Goal: Information Seeking & Learning: Learn about a topic

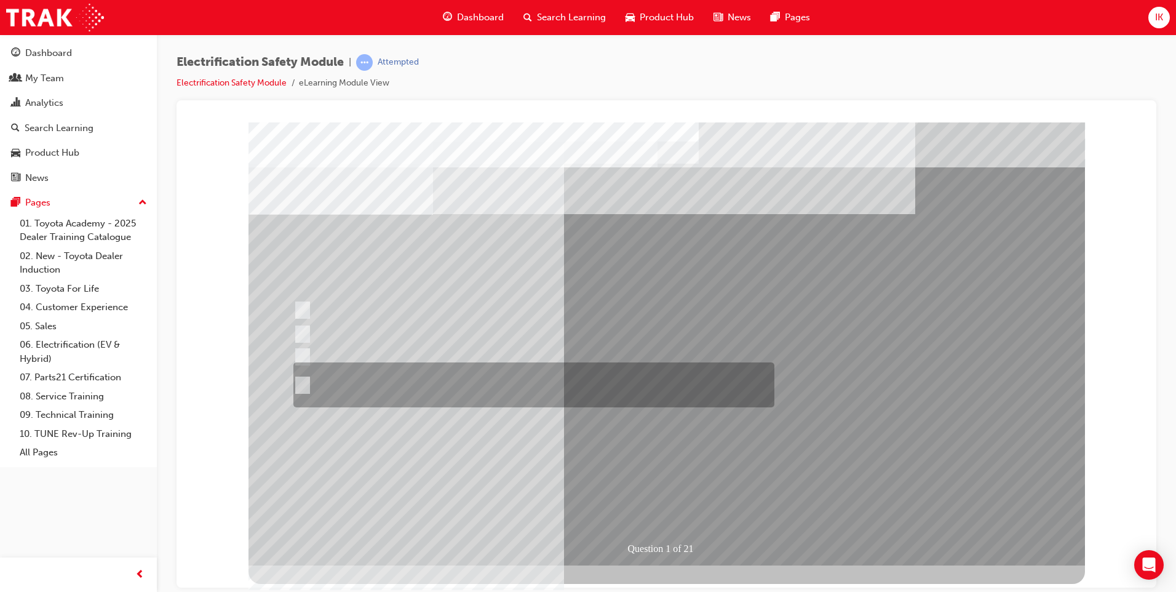
click at [308, 387] on div at bounding box center [530, 384] width 481 height 45
radio input "true"
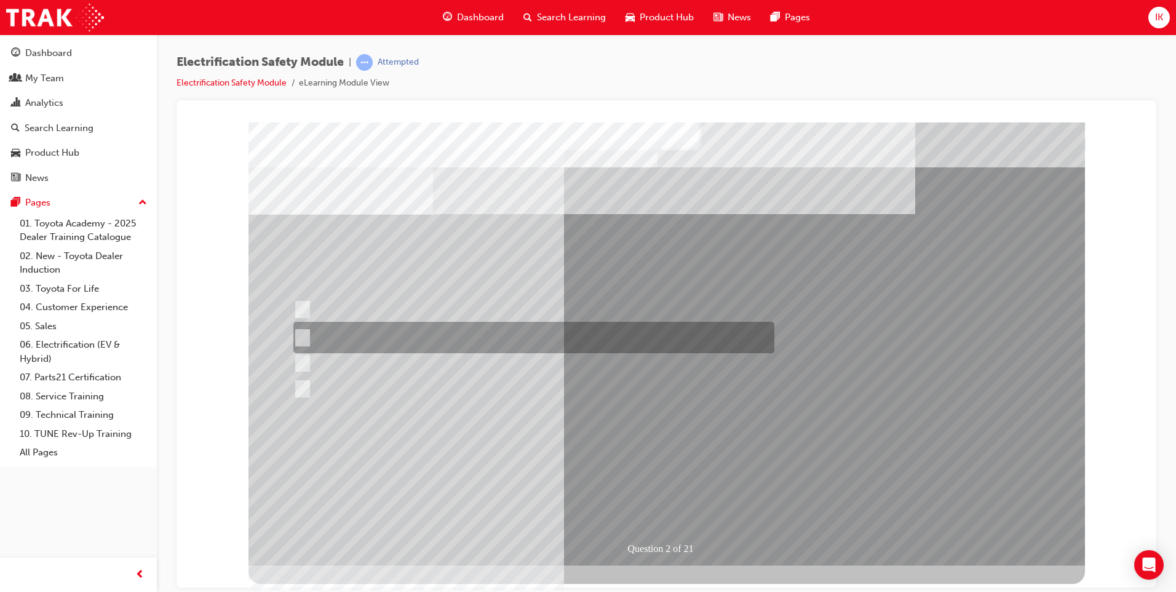
click at [344, 333] on div at bounding box center [530, 337] width 481 height 31
radio input "true"
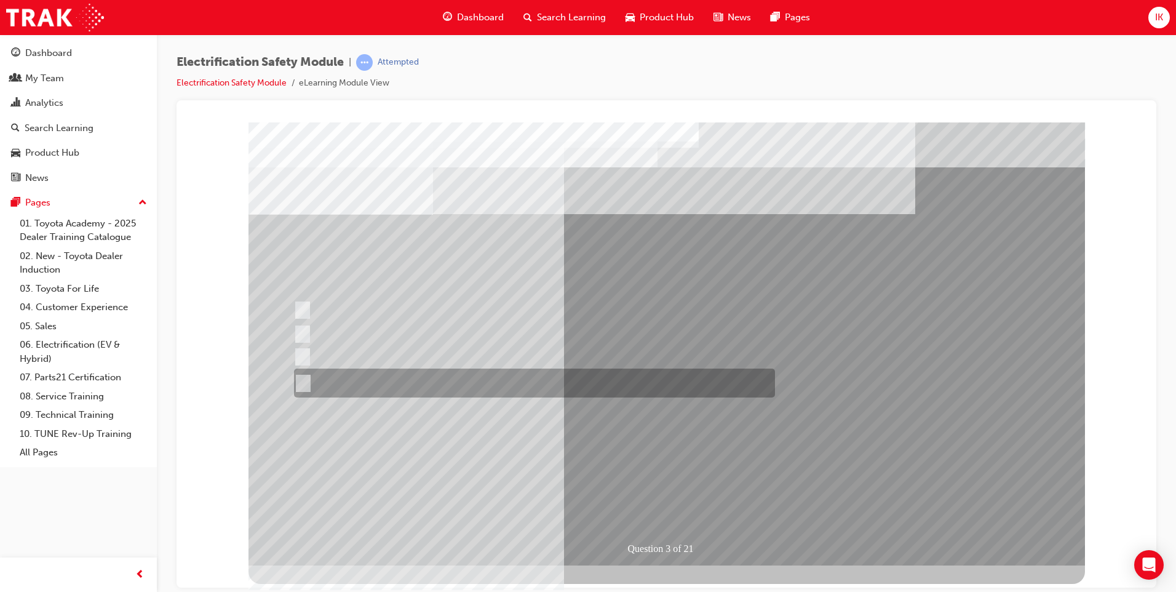
click at [325, 384] on div at bounding box center [531, 382] width 481 height 29
radio input "true"
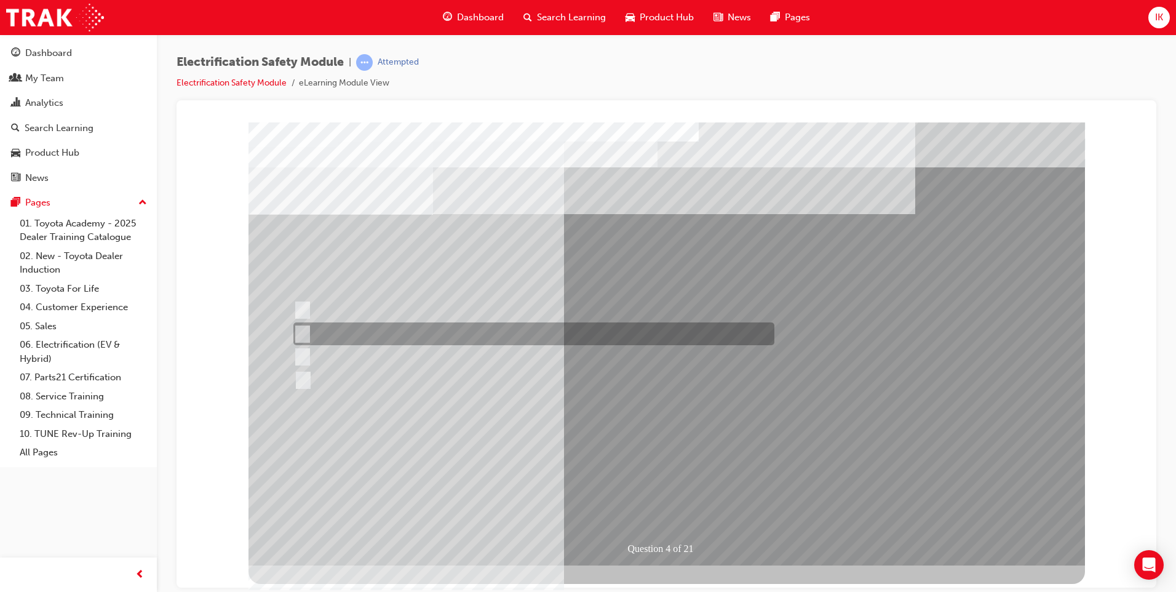
click at [301, 330] on input "EV or H2 labels on the License Plate." at bounding box center [300, 334] width 14 height 14
checkbox input "true"
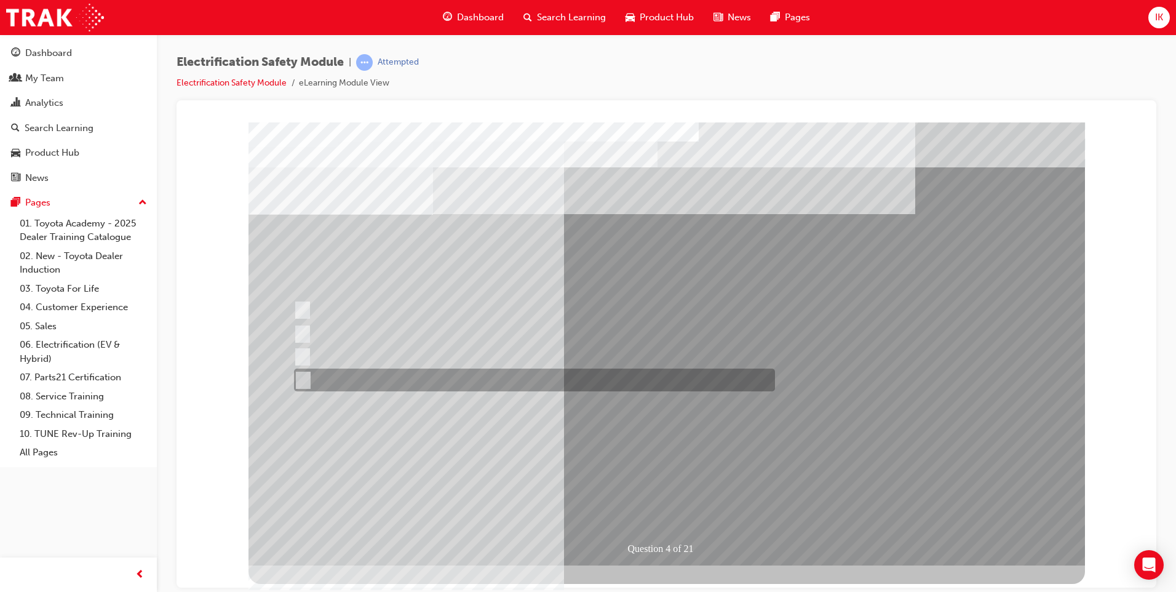
drag, startPoint x: 304, startPoint y: 381, endPoint x: 325, endPoint y: 392, distance: 24.0
click at [304, 381] on input "Charge ports or H2 Filler Port in place of a Fuel Filler." at bounding box center [300, 380] width 14 height 14
checkbox input "true"
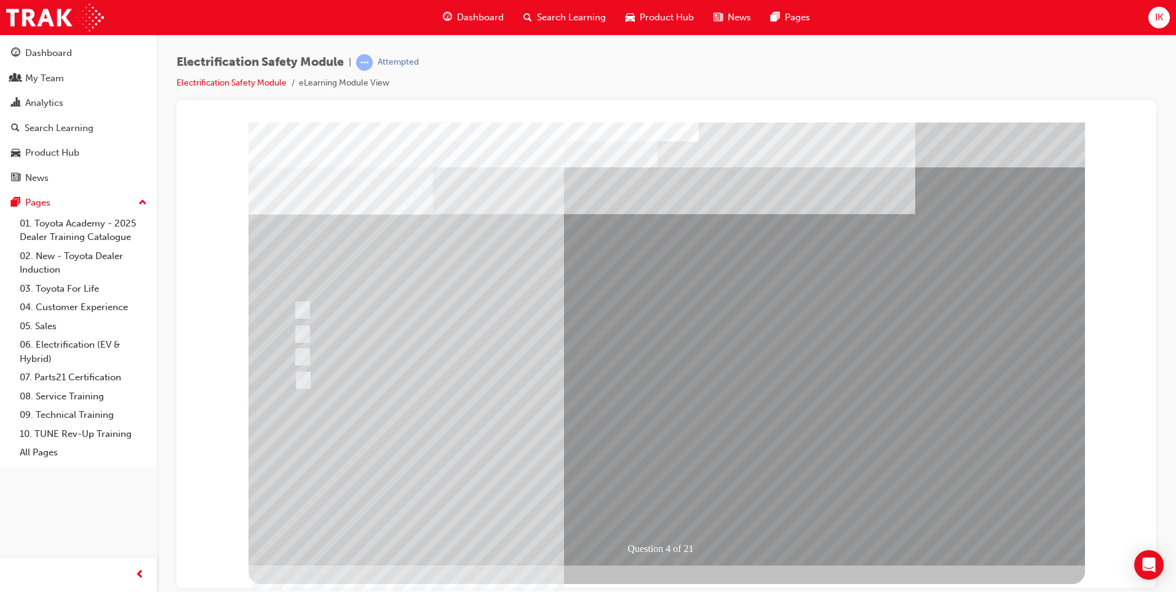
drag, startPoint x: 683, startPoint y: 490, endPoint x: 757, endPoint y: 480, distance: 74.5
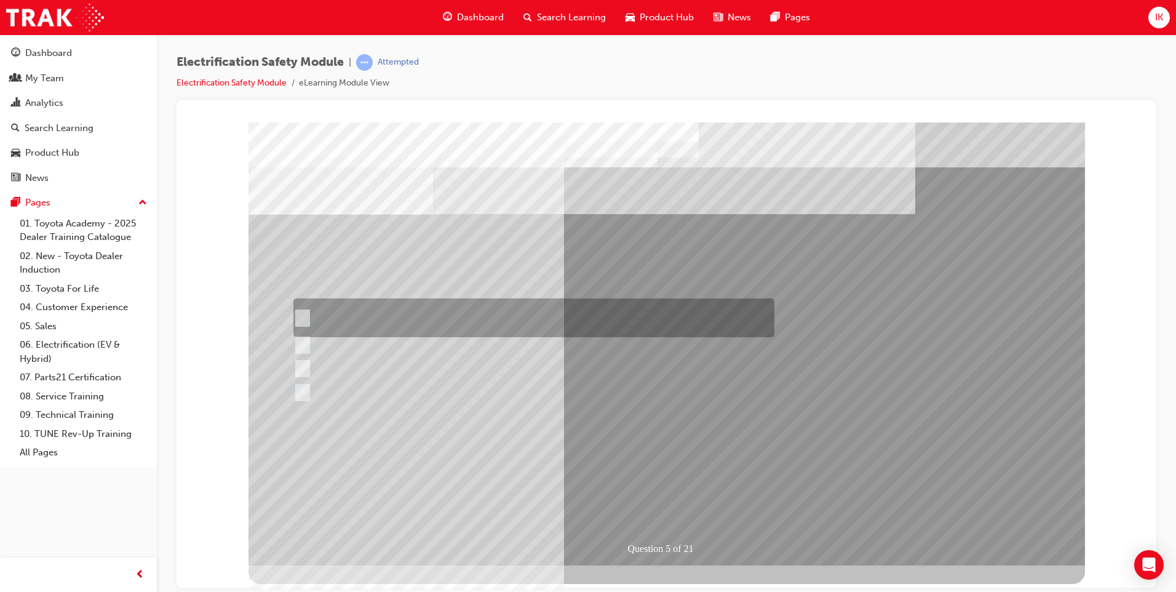
click at [300, 317] on input "The READY light will illuminate when the vehicle is turned on and ready to driv…" at bounding box center [300, 318] width 14 height 14
checkbox input "true"
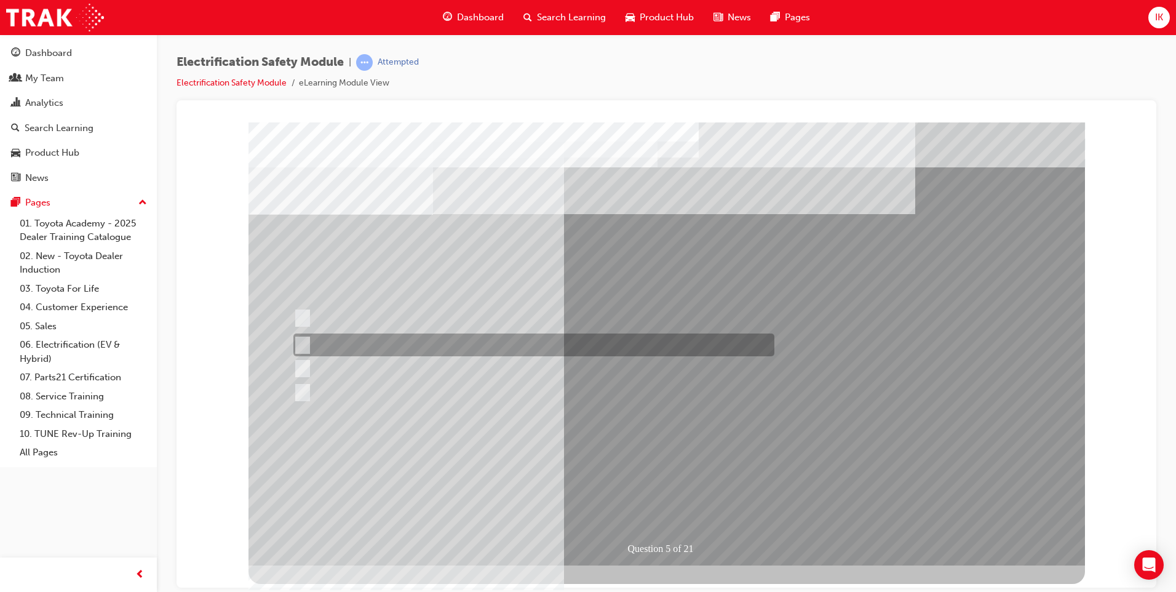
click at [300, 337] on div at bounding box center [530, 344] width 481 height 23
checkbox input "true"
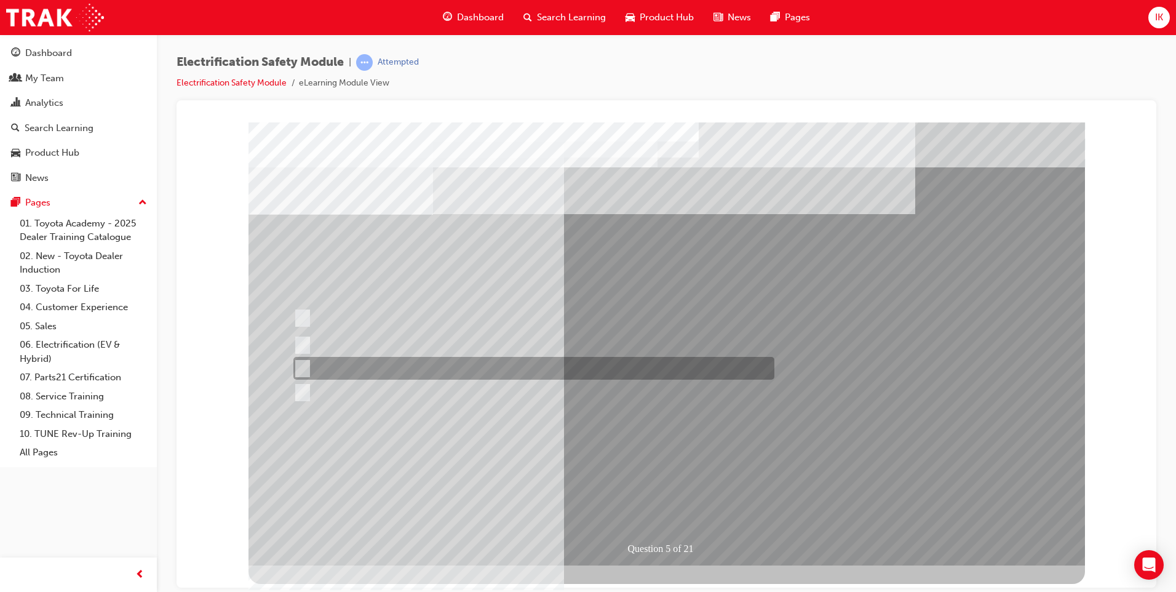
click at [306, 362] on input "Vehicle Motive Force selection types illuminated e.g. (EV/HV)." at bounding box center [300, 369] width 14 height 14
checkbox input "true"
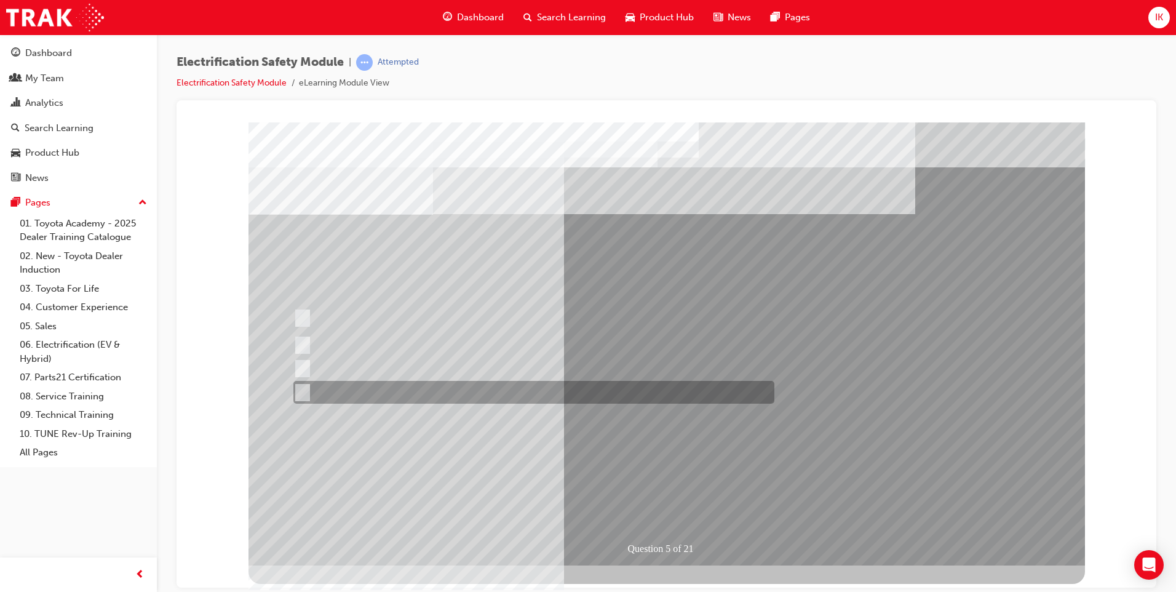
drag, startPoint x: 303, startPoint y: 389, endPoint x: 330, endPoint y: 402, distance: 29.4
click at [306, 391] on input "Battery Level indicator (State of Charge)." at bounding box center [300, 393] width 14 height 14
checkbox input "true"
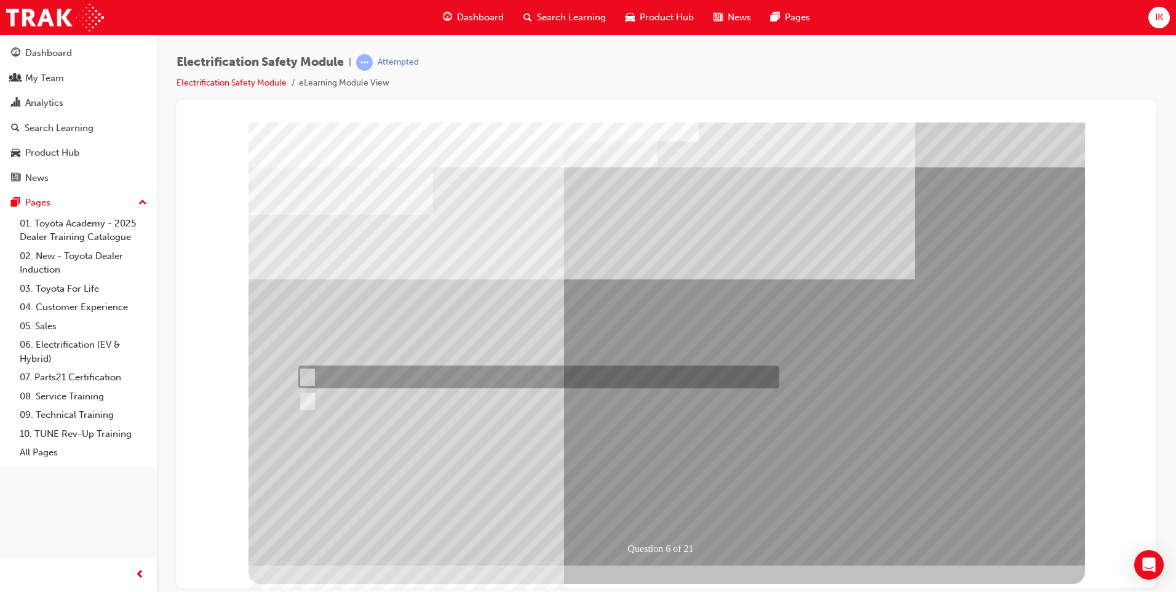
click at [309, 369] on div at bounding box center [535, 376] width 481 height 23
radio input "true"
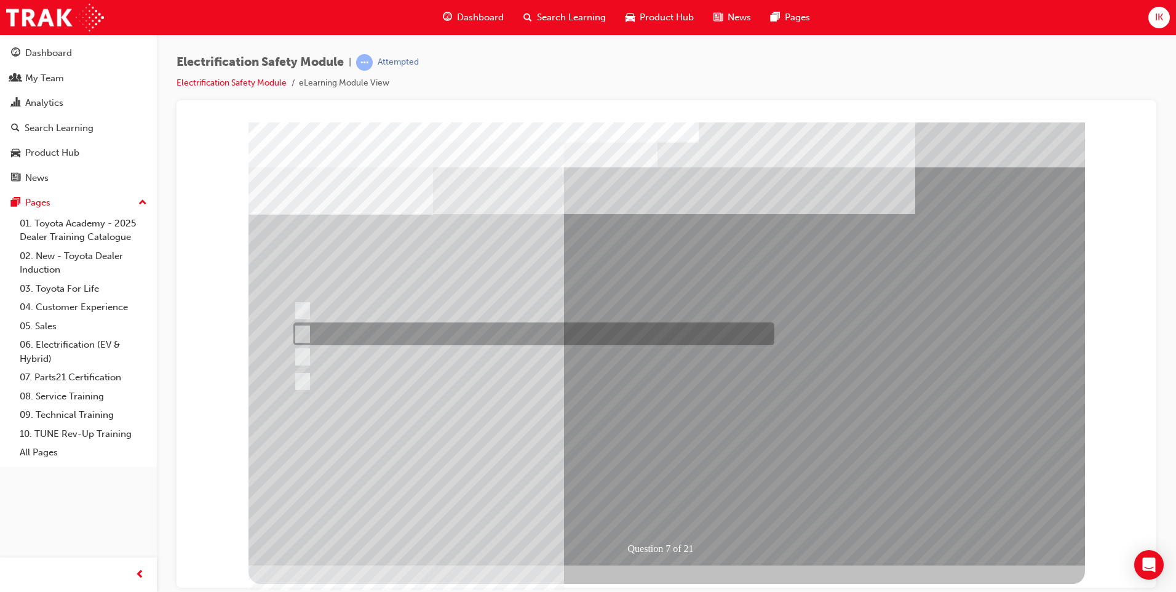
click at [304, 336] on input "Be detected and the system will shut down." at bounding box center [300, 334] width 14 height 14
radio input "true"
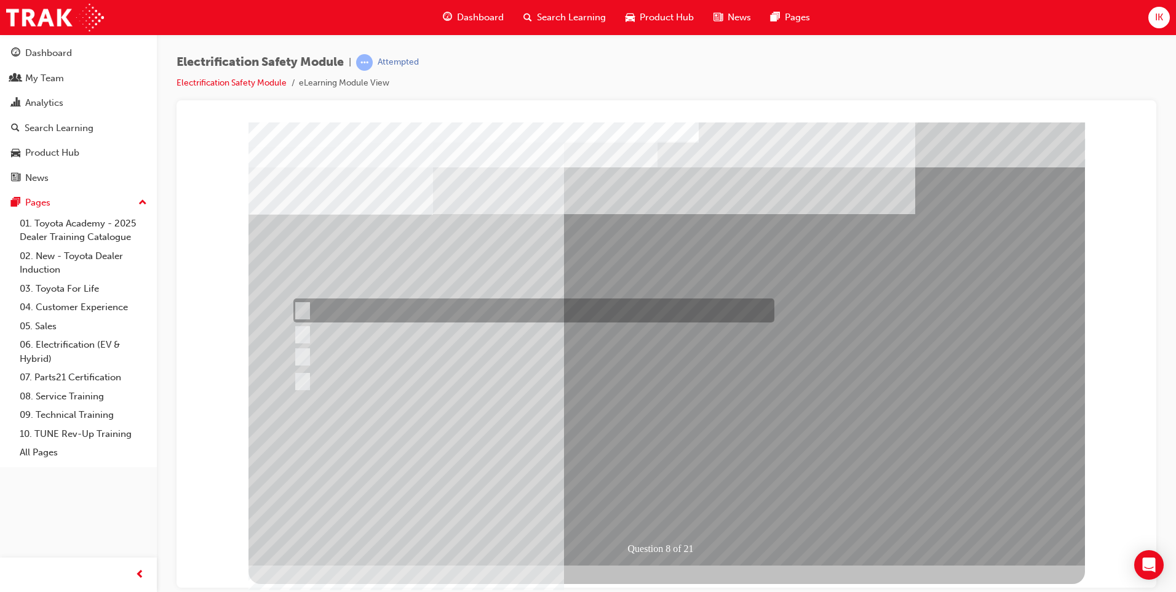
click at [301, 313] on input "Working on the High Voltage System." at bounding box center [300, 311] width 14 height 14
radio input "true"
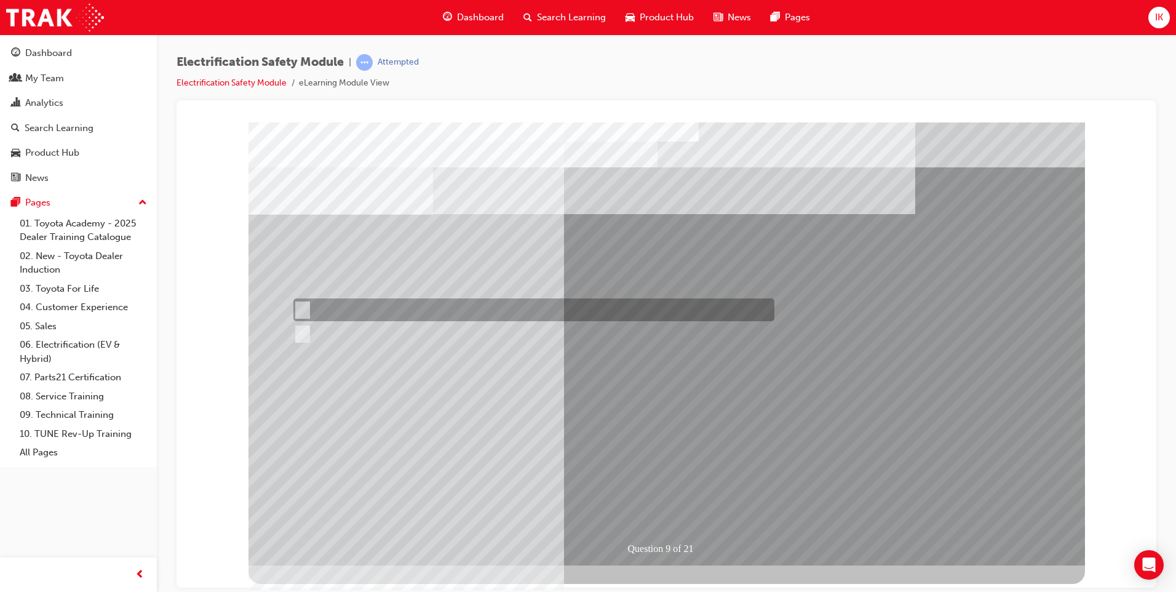
click at [324, 307] on div at bounding box center [530, 309] width 481 height 23
radio input "true"
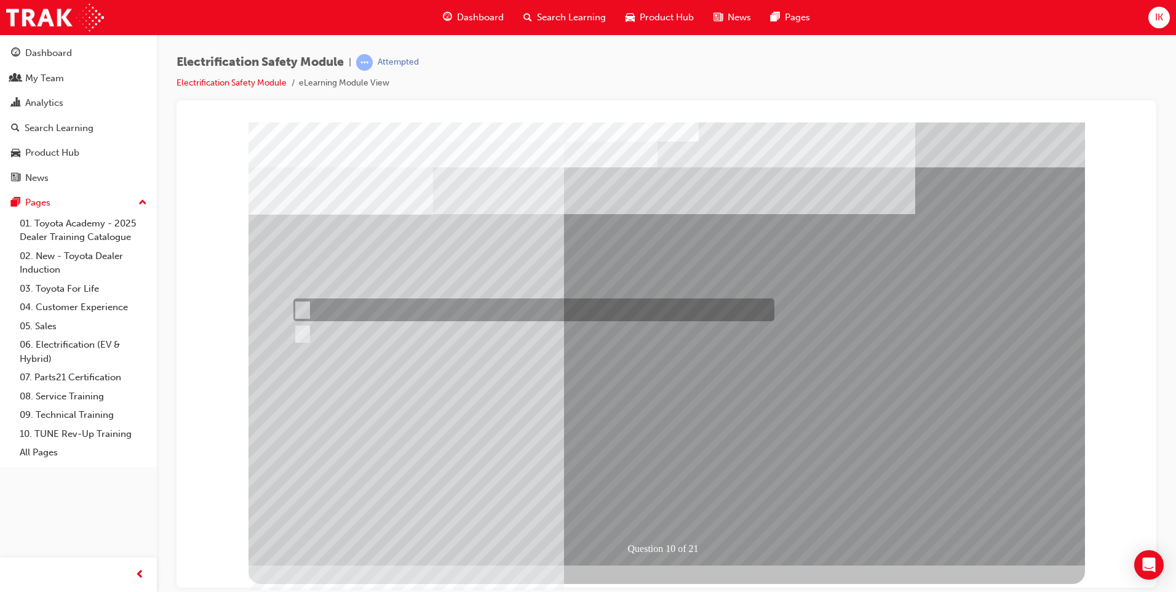
click at [330, 308] on div at bounding box center [530, 309] width 481 height 23
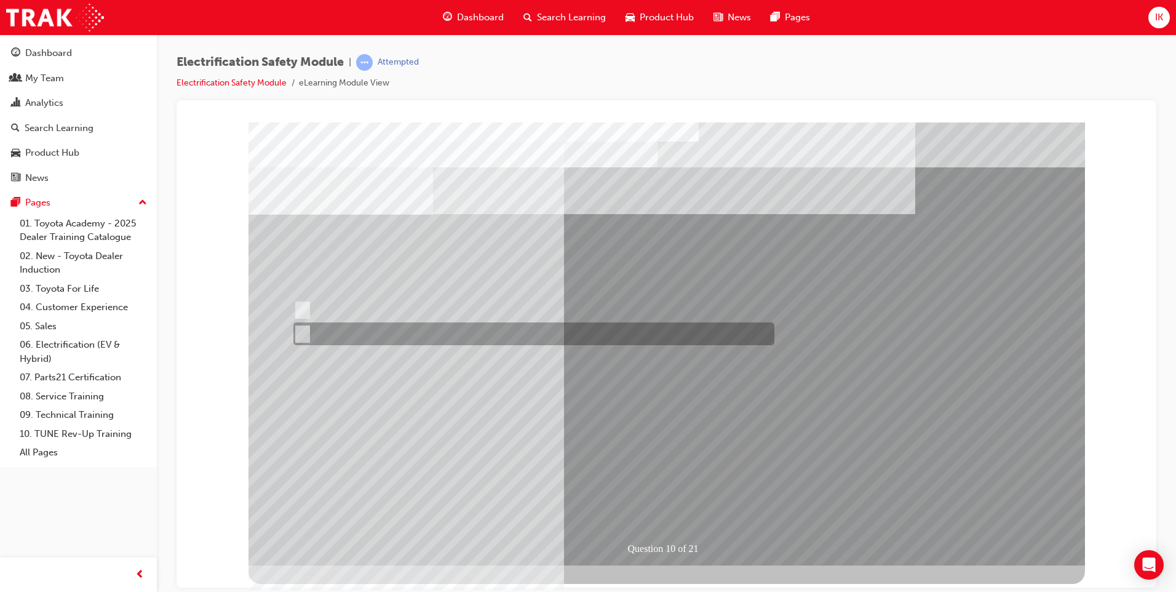
click at [309, 328] on div at bounding box center [530, 333] width 481 height 23
radio input "false"
radio input "true"
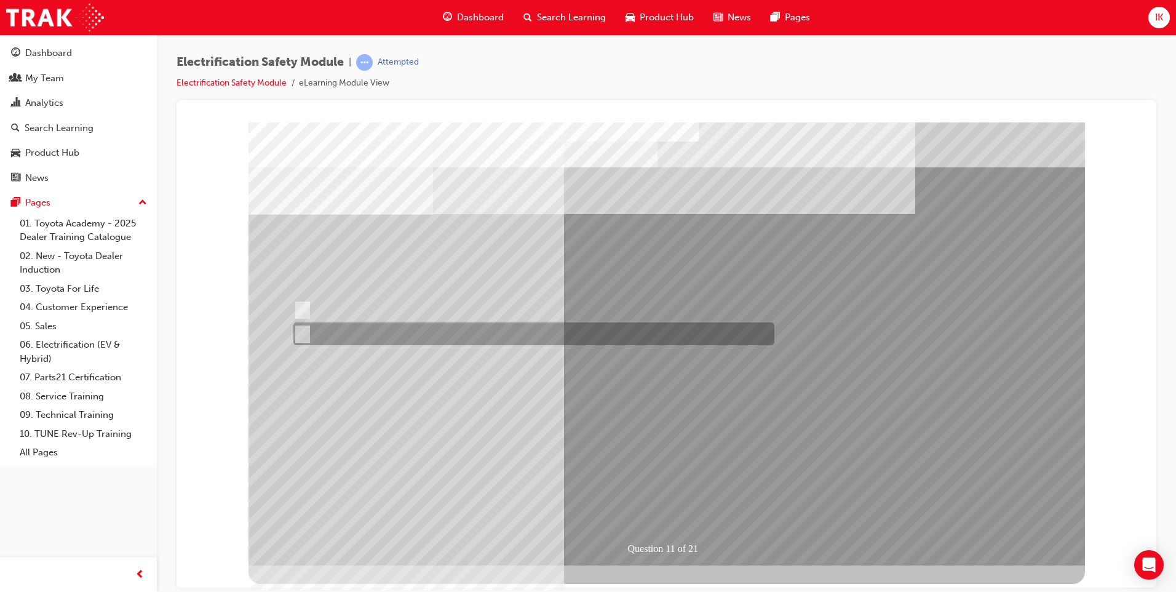
drag, startPoint x: 299, startPoint y: 328, endPoint x: 439, endPoint y: 359, distance: 142.8
click at [300, 328] on input "False" at bounding box center [300, 334] width 14 height 14
radio input "true"
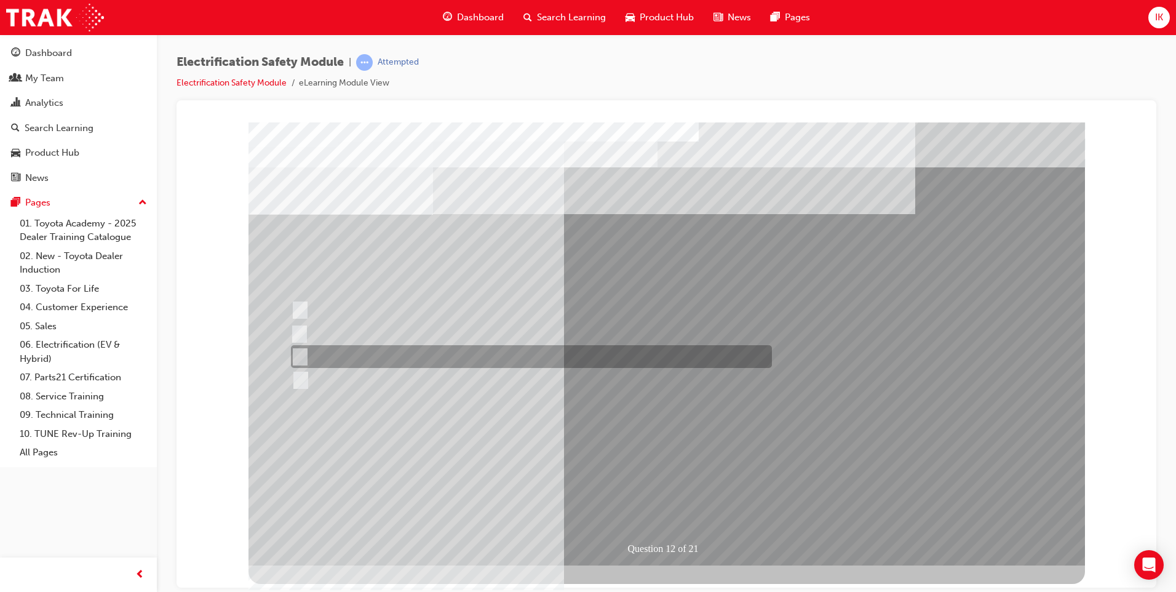
click at [310, 354] on div at bounding box center [528, 356] width 481 height 23
radio input "true"
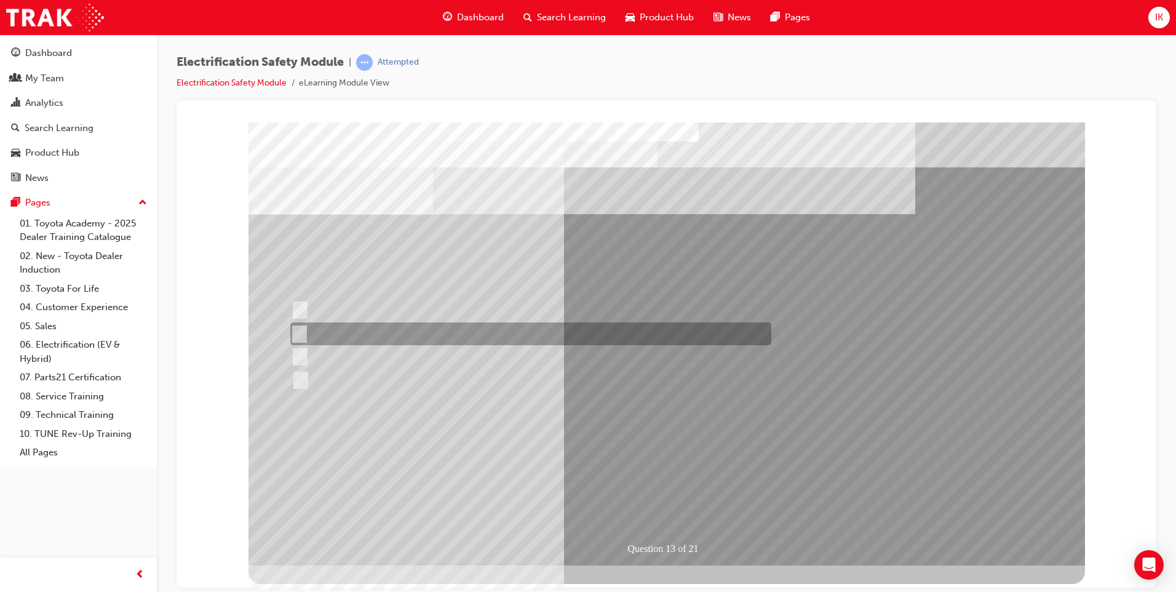
click at [300, 333] on input "Inspect the Insulated Gloves for damage." at bounding box center [297, 334] width 14 height 14
radio input "true"
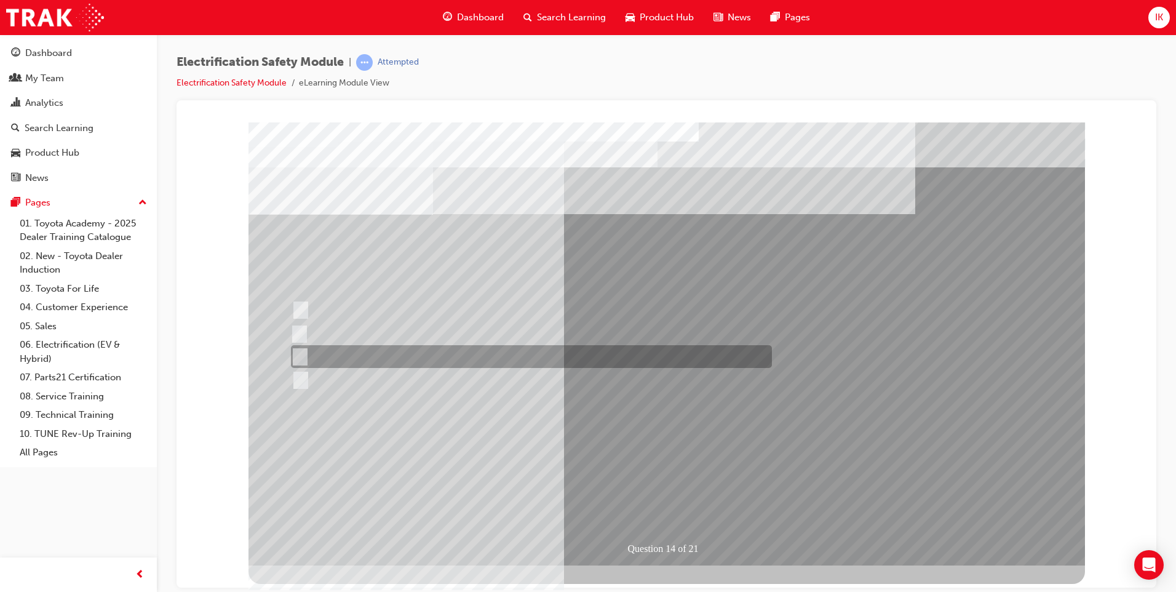
click at [333, 354] on div at bounding box center [528, 356] width 481 height 23
radio input "true"
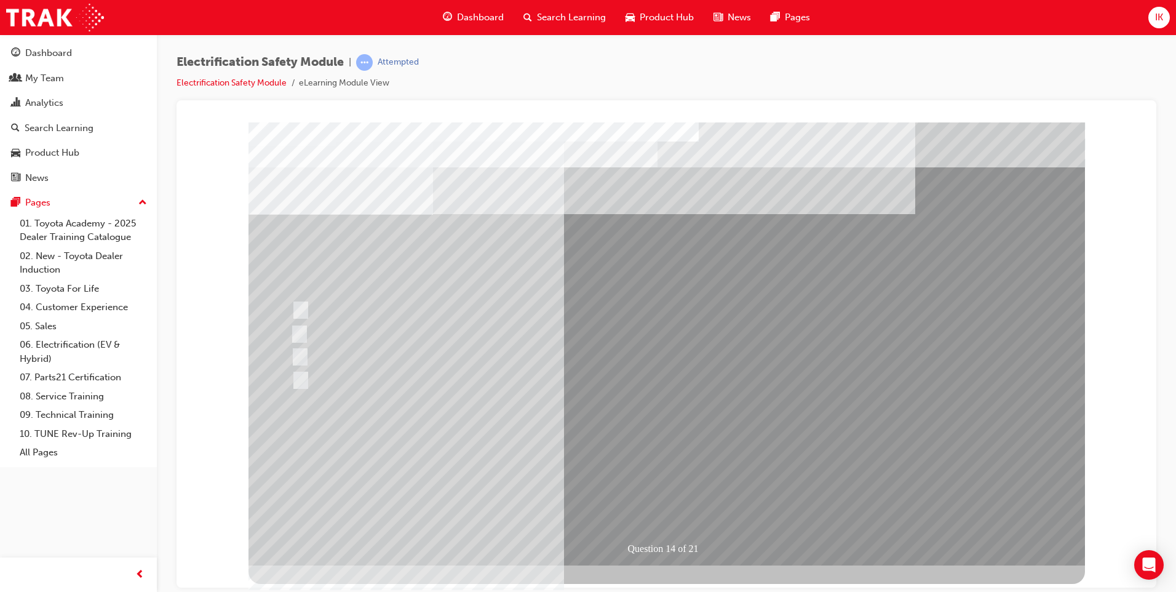
drag, startPoint x: 666, startPoint y: 488, endPoint x: 670, endPoint y: 498, distance: 11.0
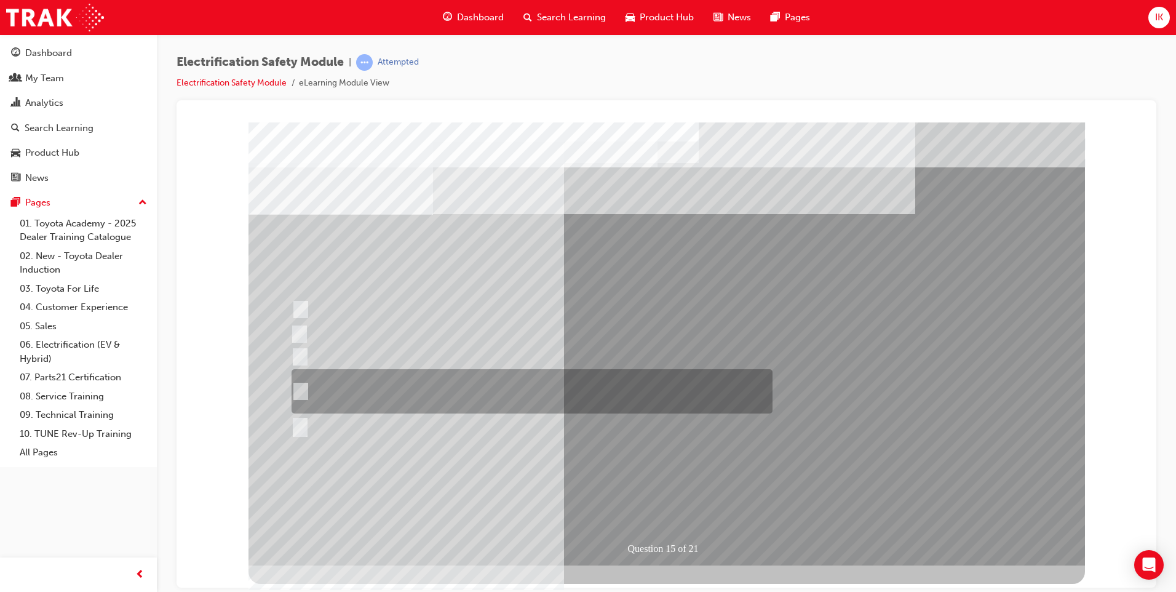
click at [301, 384] on input "The High Voltage Capacitor Terminal for 0 volts and the High Voltage Capacitor …" at bounding box center [299, 391] width 14 height 14
radio input "true"
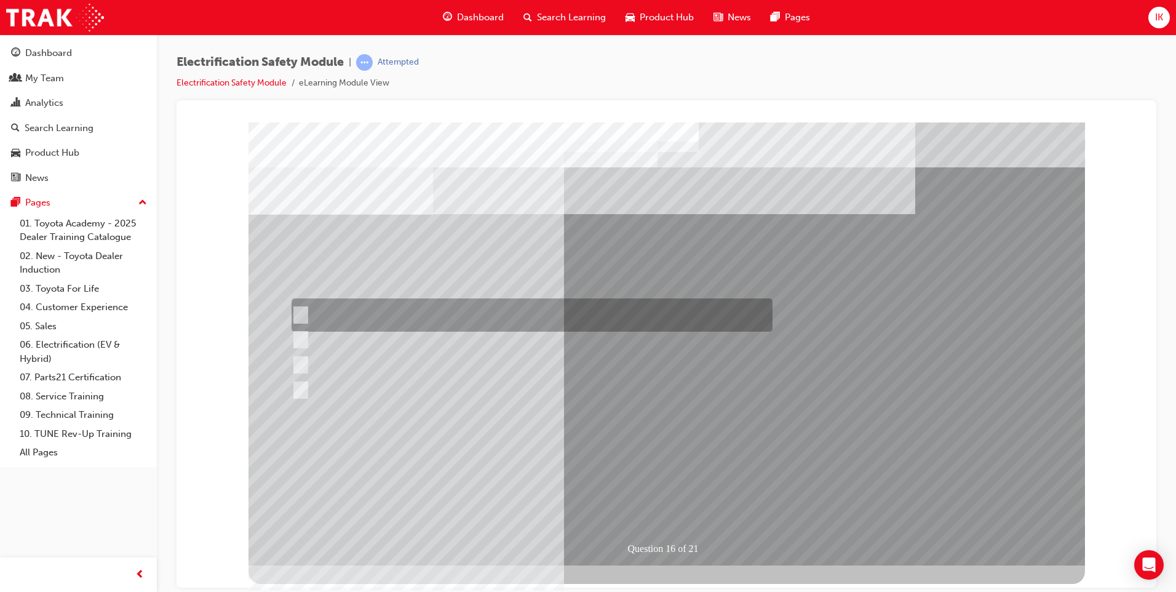
click at [393, 312] on div at bounding box center [528, 314] width 481 height 33
radio input "true"
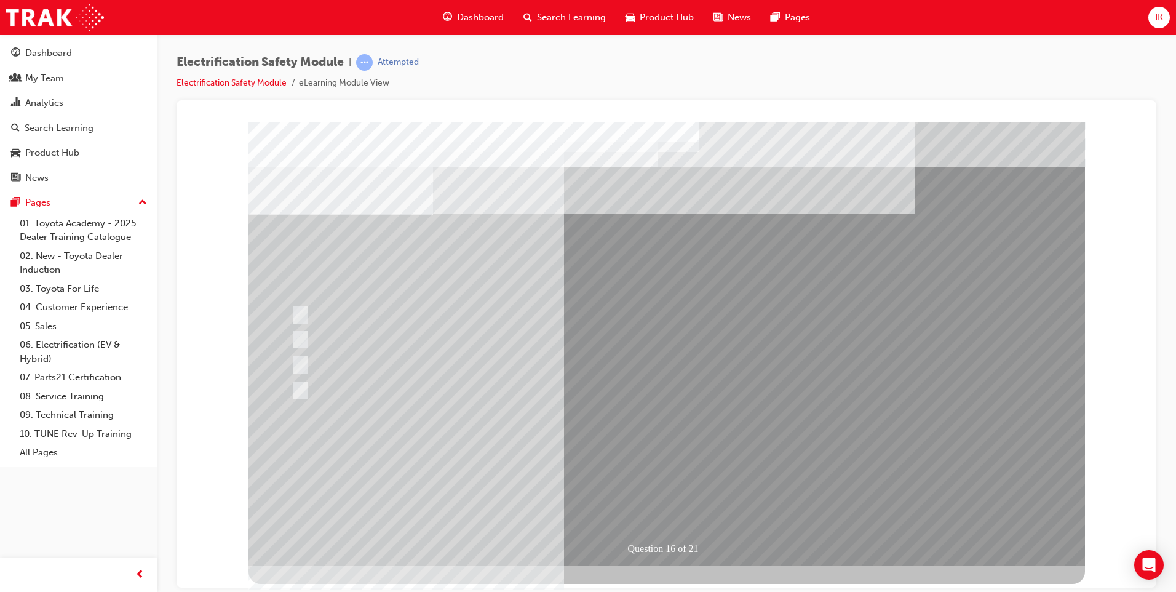
drag, startPoint x: 672, startPoint y: 494, endPoint x: 766, endPoint y: 469, distance: 97.9
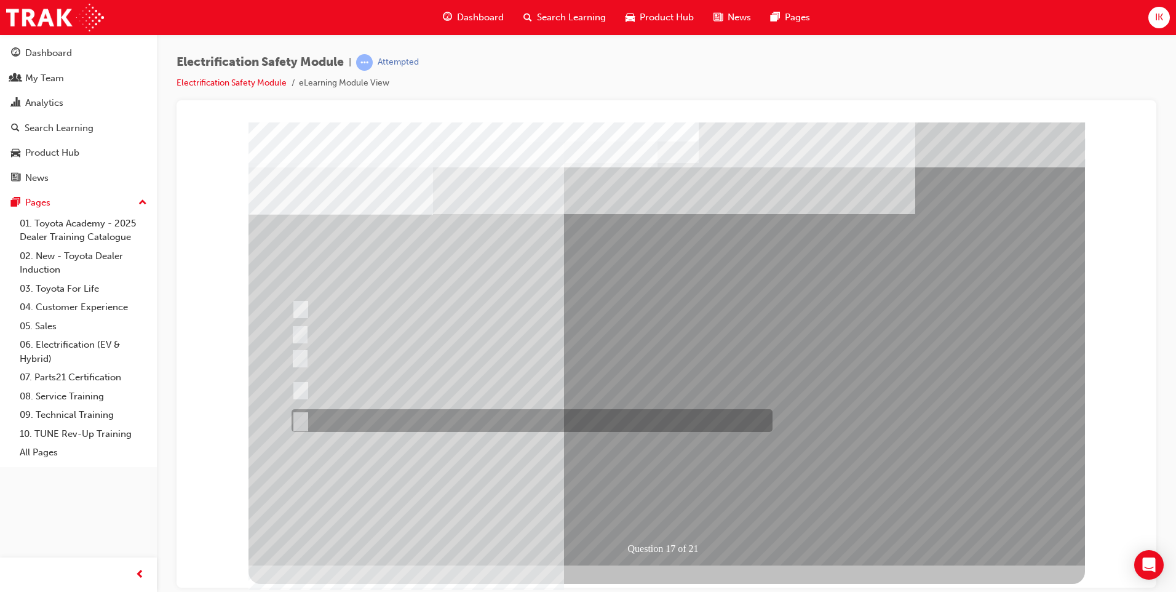
click at [301, 427] on div at bounding box center [528, 420] width 481 height 23
radio input "true"
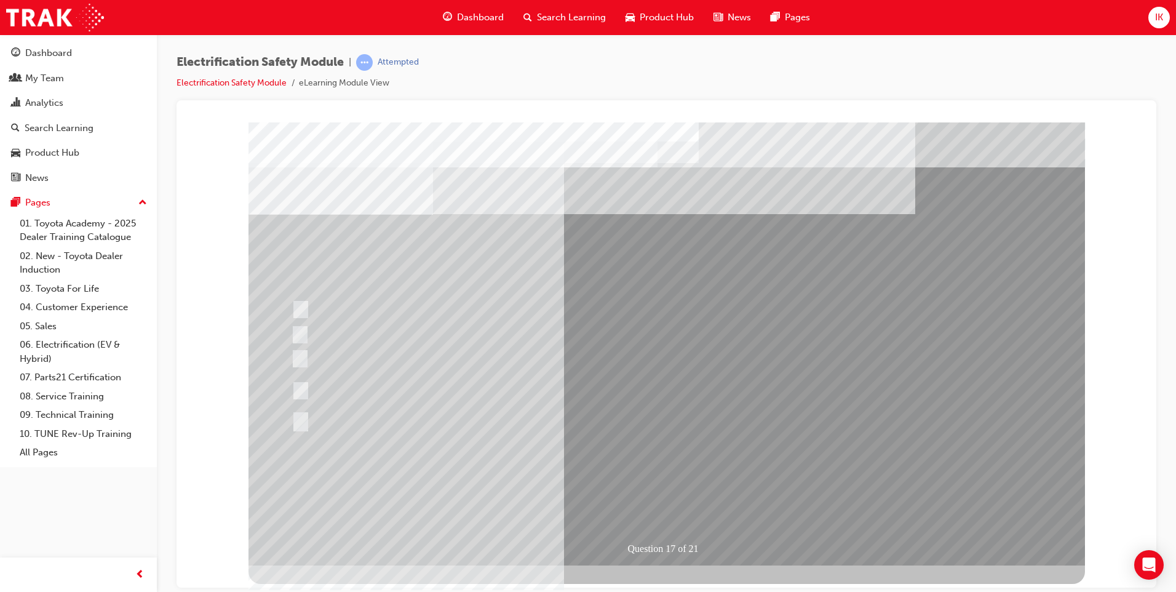
drag, startPoint x: 674, startPoint y: 493, endPoint x: 694, endPoint y: 483, distance: 21.7
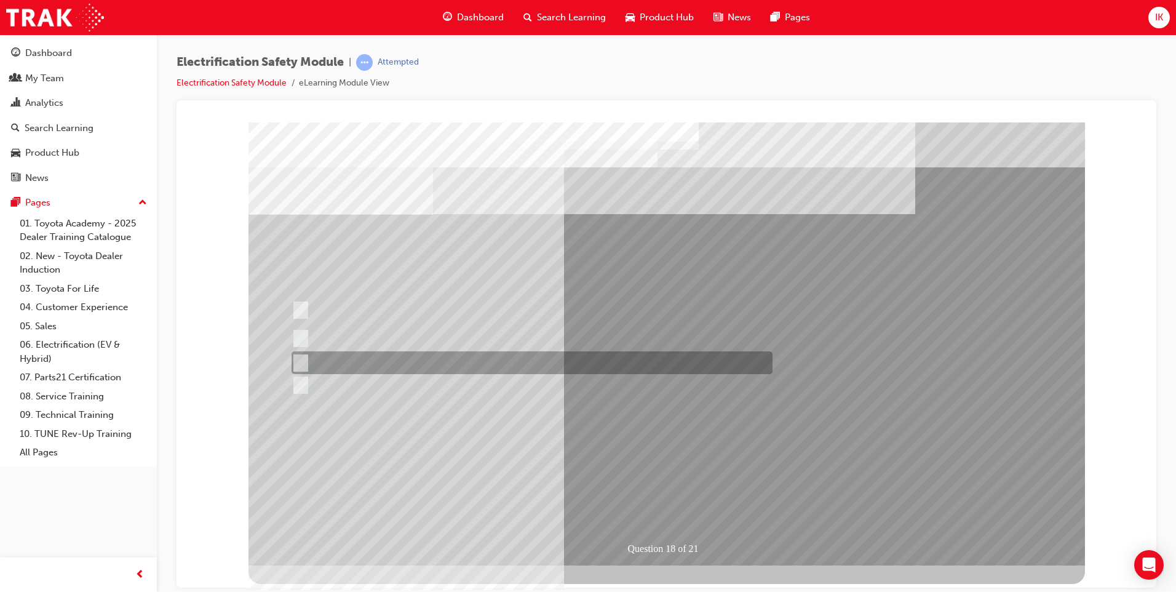
click at [303, 360] on input "Discard the gloves and use a new pair." at bounding box center [299, 363] width 14 height 14
radio input "true"
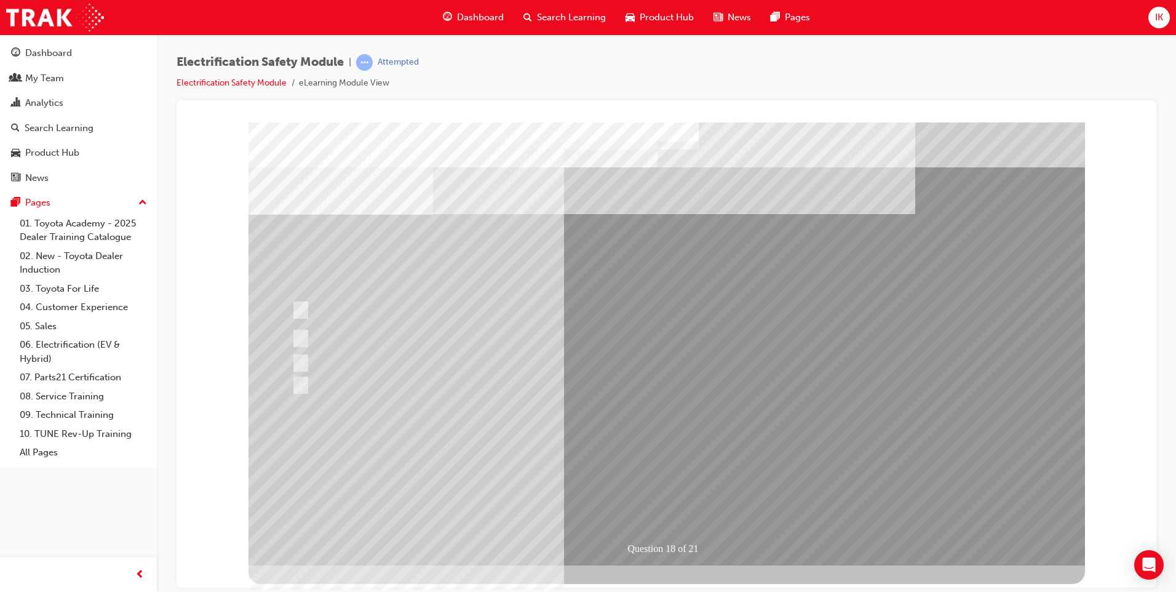
drag, startPoint x: 661, startPoint y: 499, endPoint x: 713, endPoint y: 470, distance: 59.5
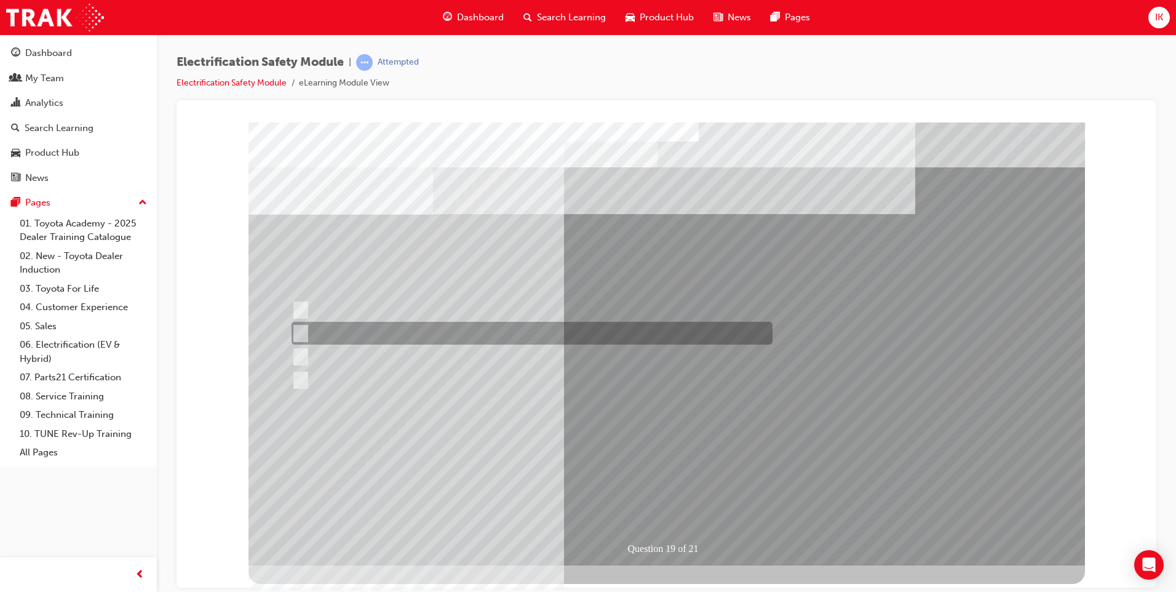
click at [373, 328] on div at bounding box center [528, 333] width 481 height 23
radio input "true"
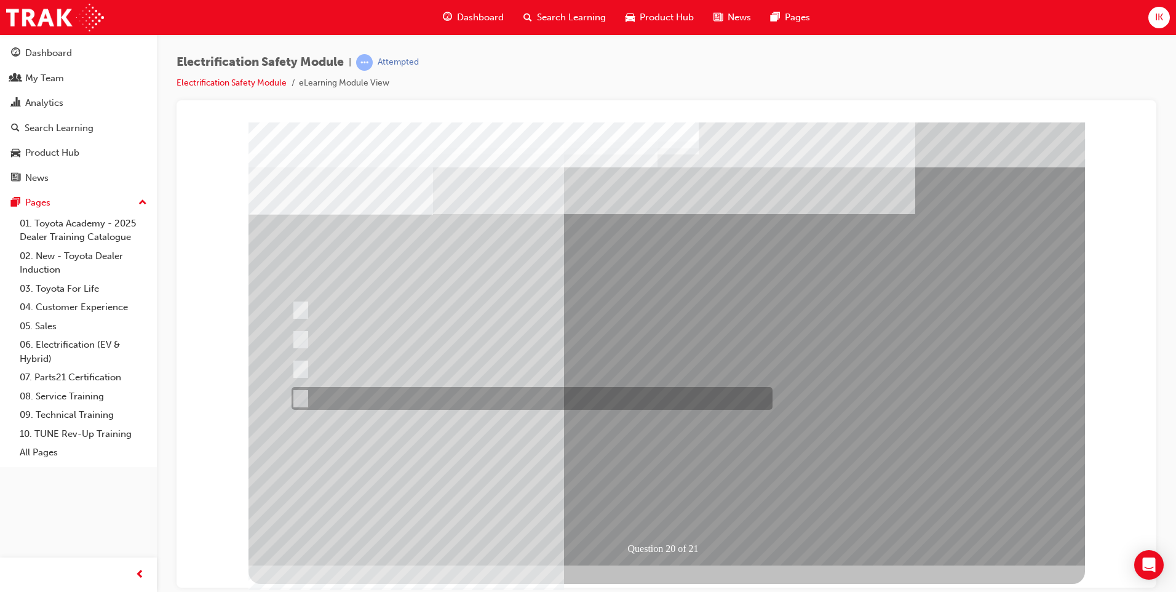
click at [295, 397] on input "All these statements are correct." at bounding box center [299, 399] width 14 height 14
radio input "true"
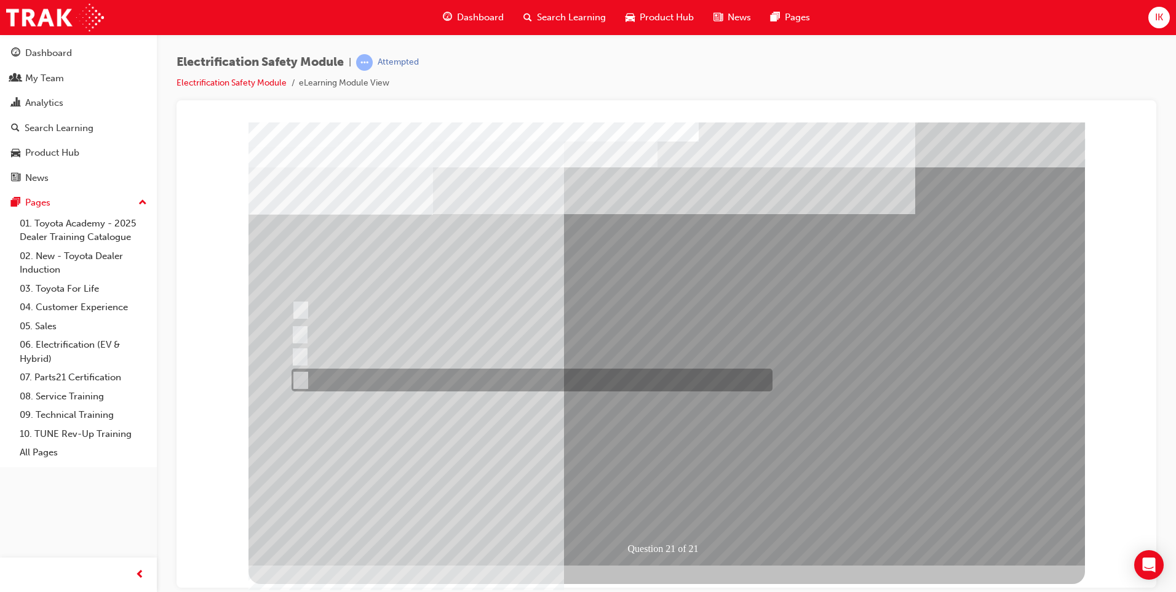
click at [301, 378] on input "All these items should be removed to improve safety" at bounding box center [299, 380] width 14 height 14
radio input "true"
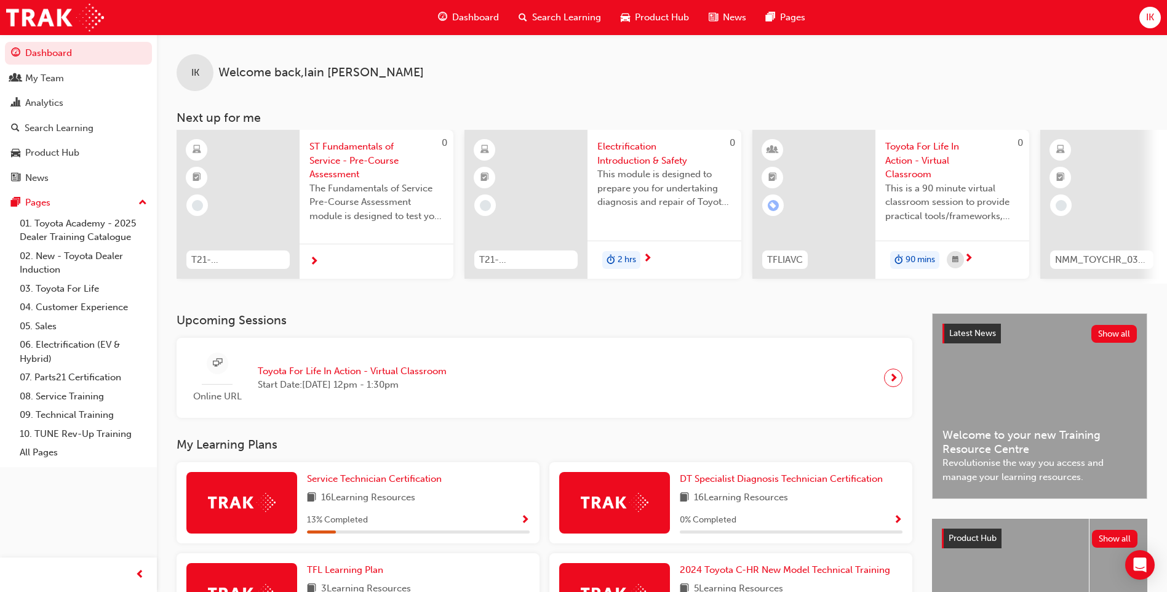
click at [373, 472] on div "Service Technician Certification 16 Learning Resources 13 % Completed" at bounding box center [358, 502] width 363 height 81
click at [372, 484] on span "Service Technician Certification" at bounding box center [374, 478] width 135 height 11
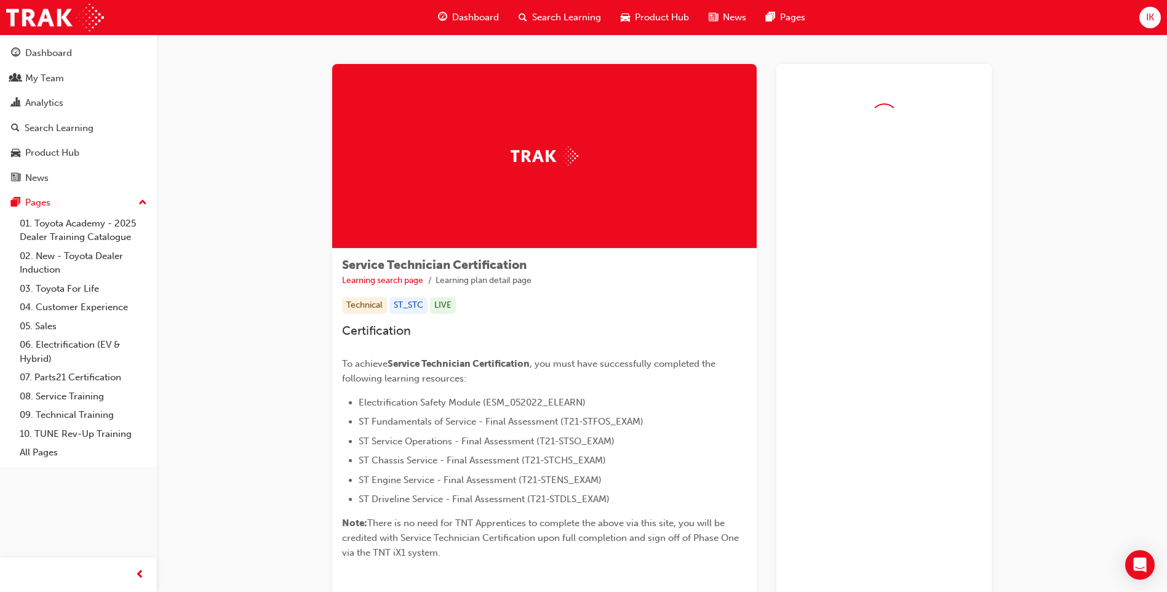
drag, startPoint x: 372, startPoint y: 485, endPoint x: 221, endPoint y: 234, distance: 293.0
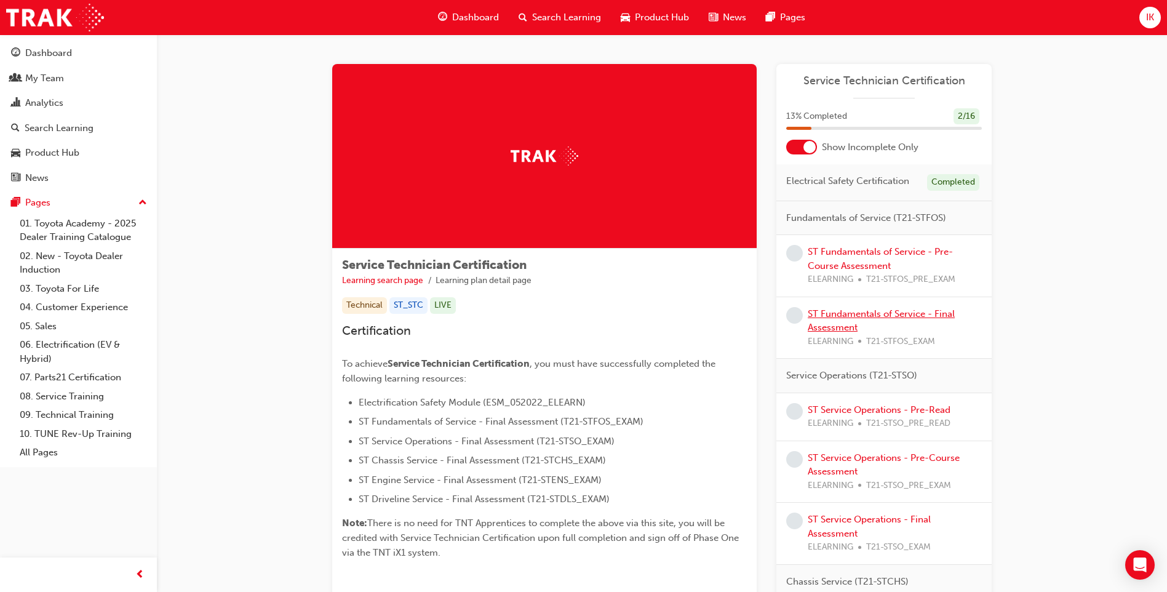
click at [859, 315] on link "ST Fundamentals of Service - Final Assessment" at bounding box center [881, 320] width 147 height 25
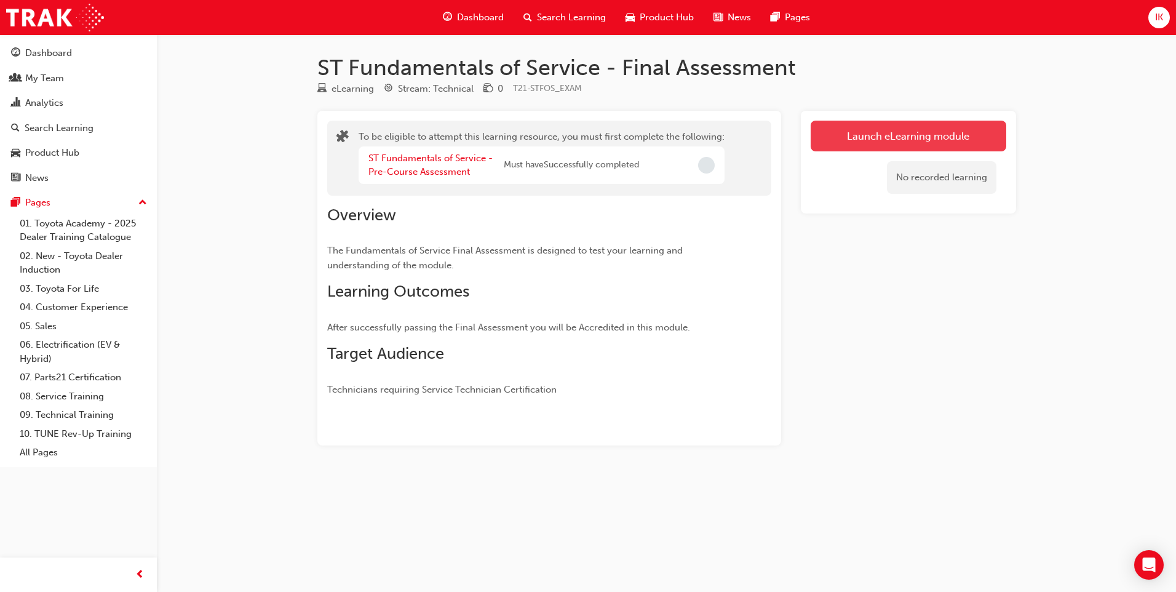
click at [884, 136] on button "Launch eLearning module" at bounding box center [909, 136] width 196 height 31
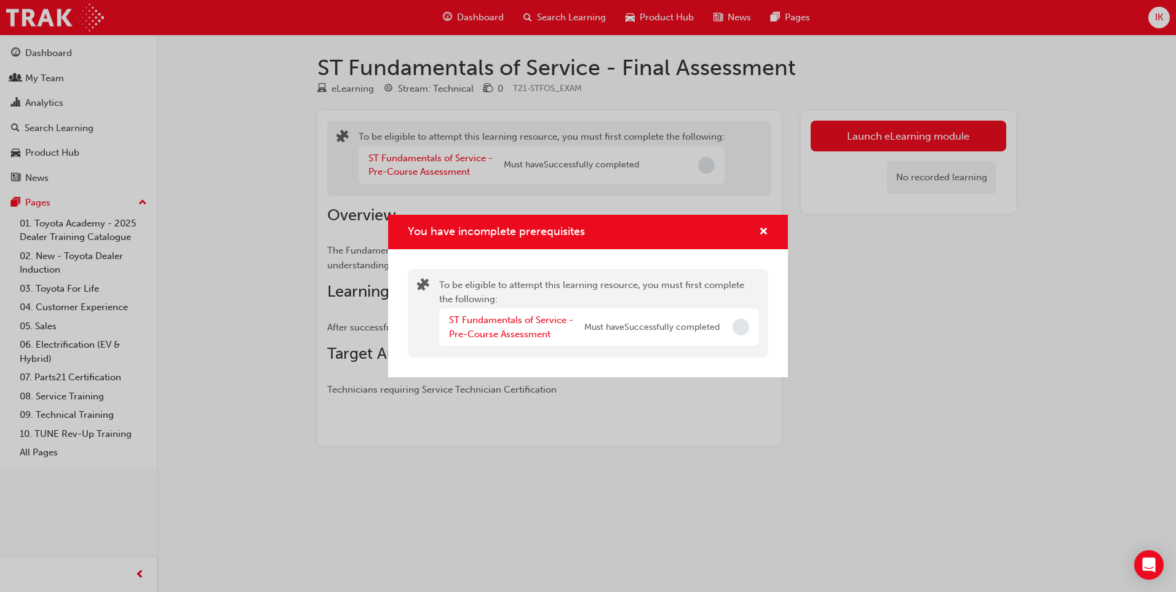
click at [745, 334] on div "You have incomplete prerequisites" at bounding box center [741, 327] width 17 height 17
click at [765, 234] on span "cross-icon" at bounding box center [763, 232] width 9 height 11
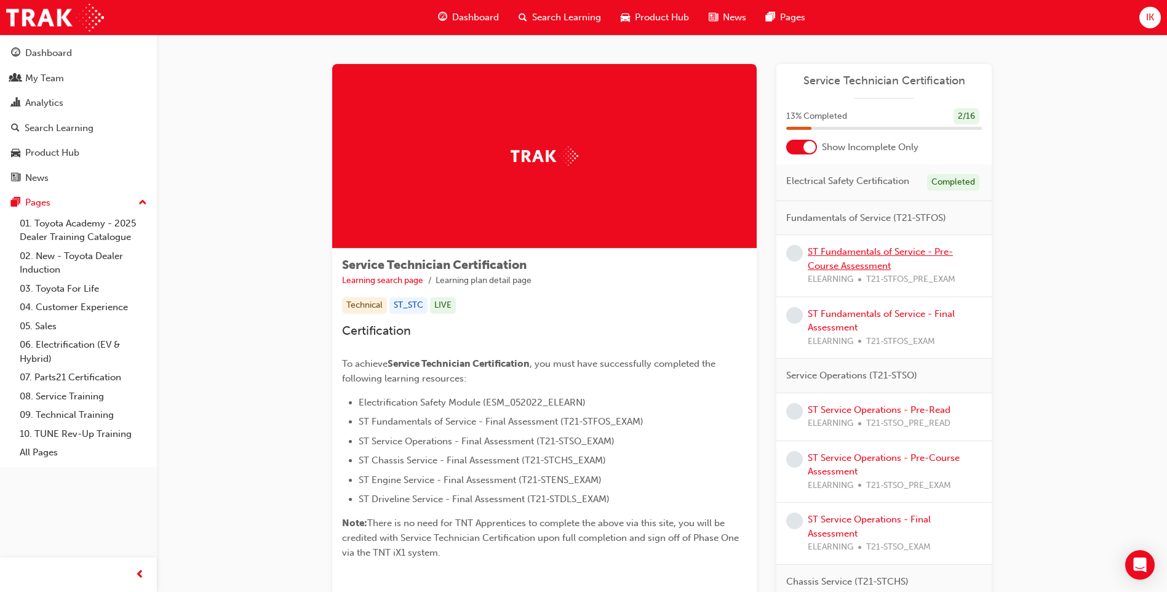
click at [830, 252] on link "ST Fundamentals of Service - Pre-Course Assessment" at bounding box center [880, 258] width 145 height 25
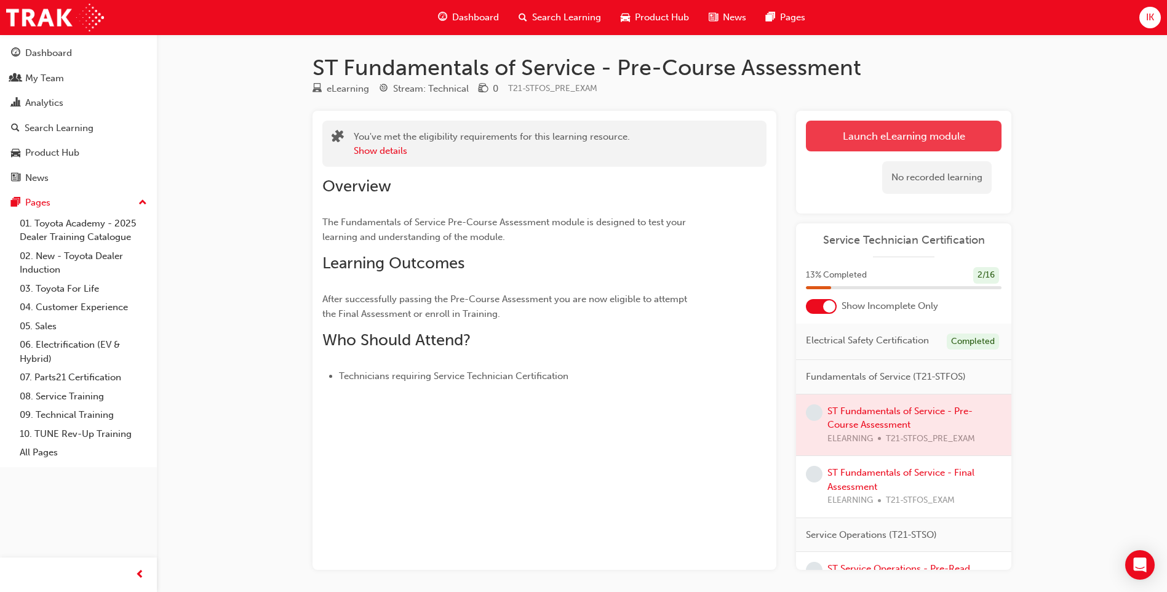
click at [886, 135] on link "Launch eLearning module" at bounding box center [904, 136] width 196 height 31
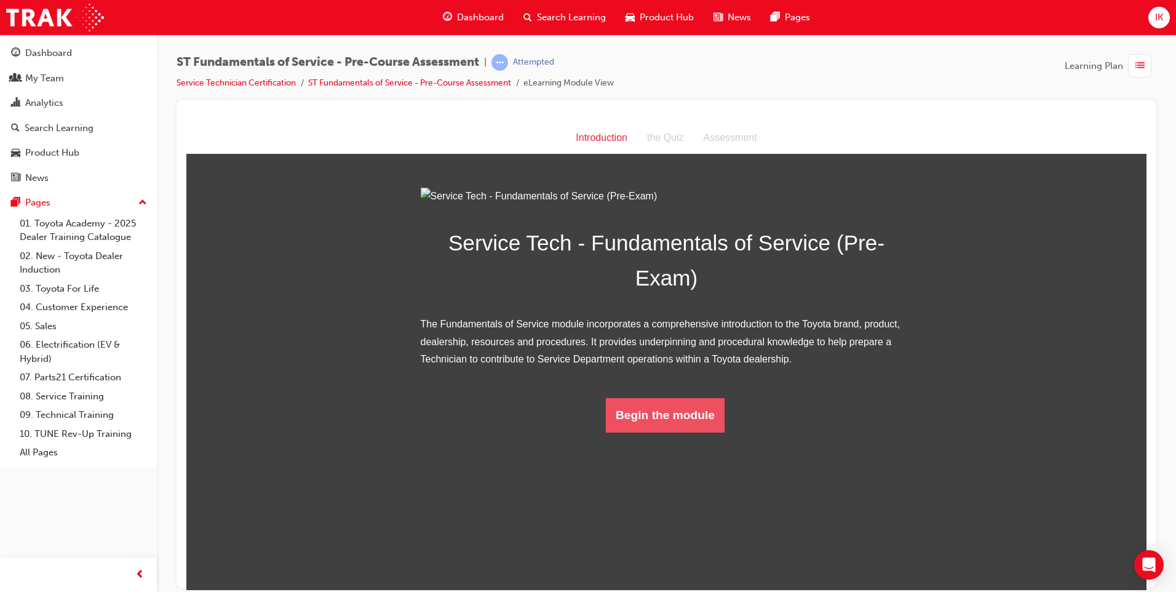
click at [685, 432] on button "Begin the module" at bounding box center [665, 414] width 119 height 34
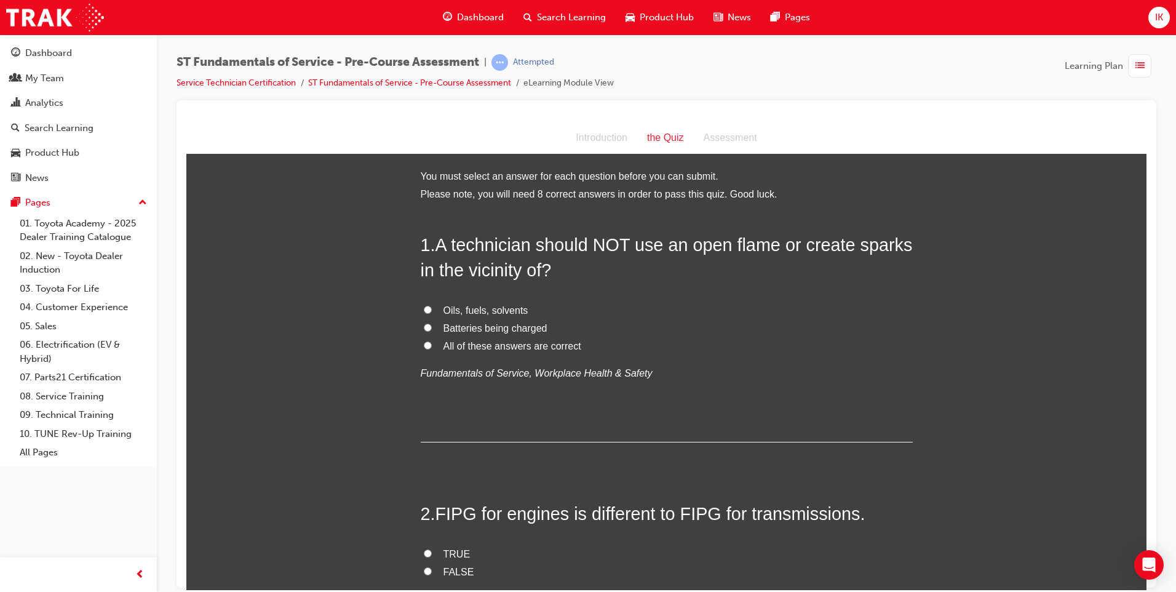
click at [427, 344] on label "All of these answers are correct" at bounding box center [667, 346] width 492 height 18
click at [427, 344] on input "All of these answers are correct" at bounding box center [428, 345] width 8 height 8
radio input "true"
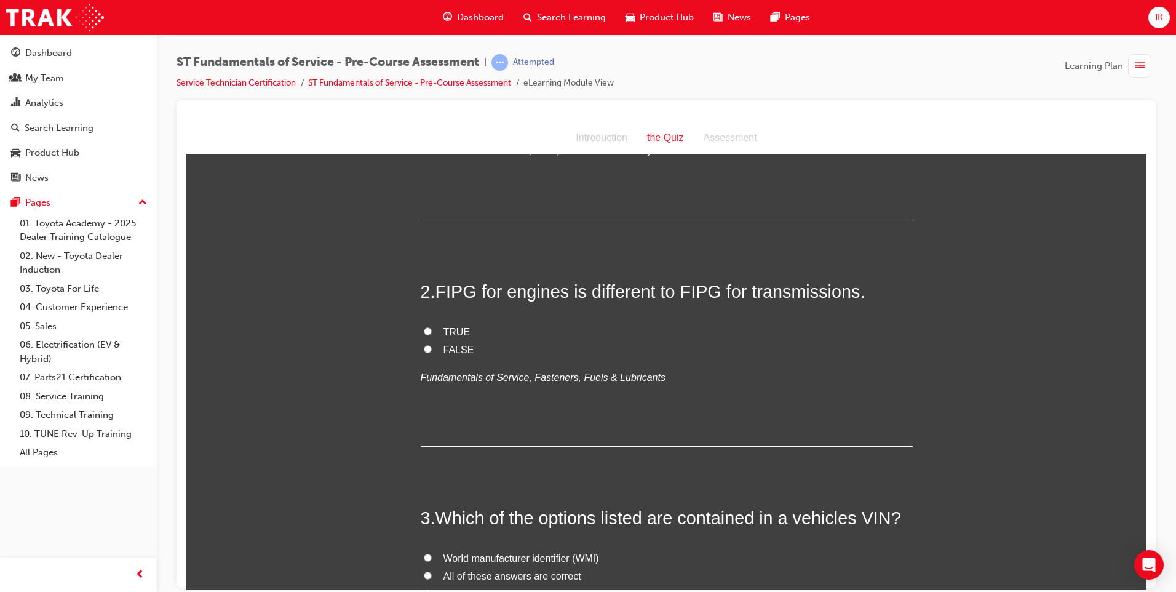
scroll to position [308, 0]
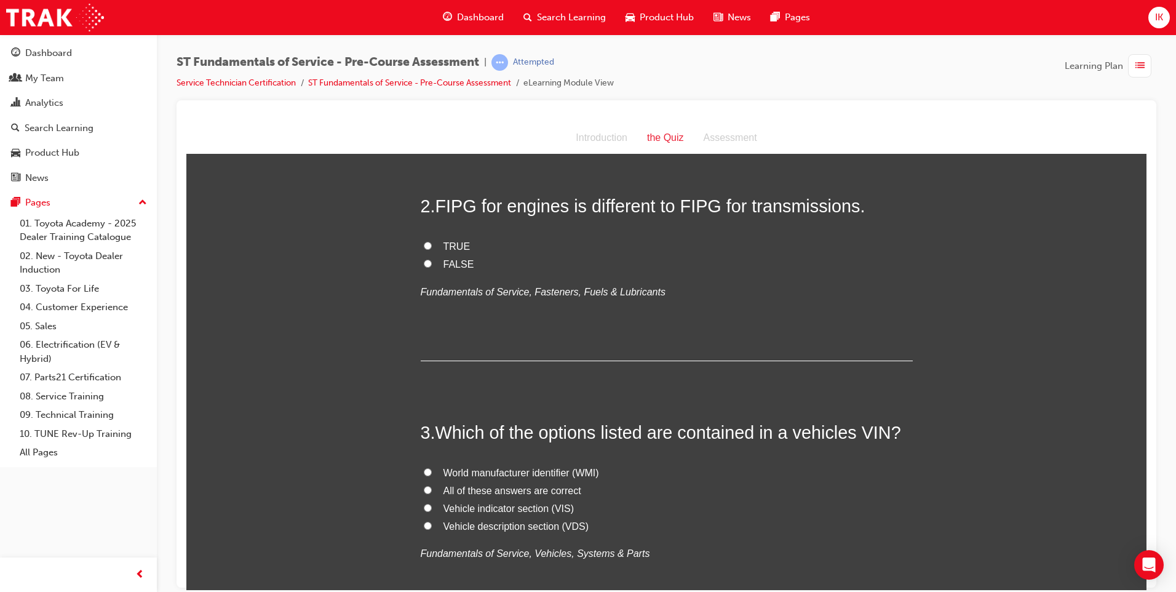
click at [424, 262] on input "FALSE" at bounding box center [428, 263] width 8 height 8
radio input "true"
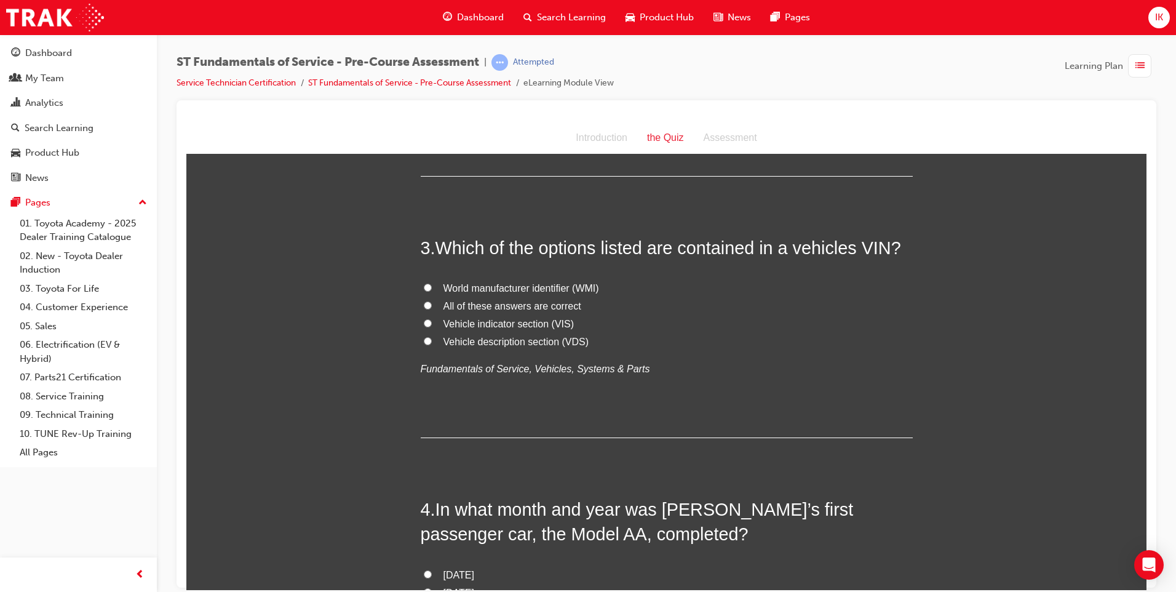
scroll to position [554, 0]
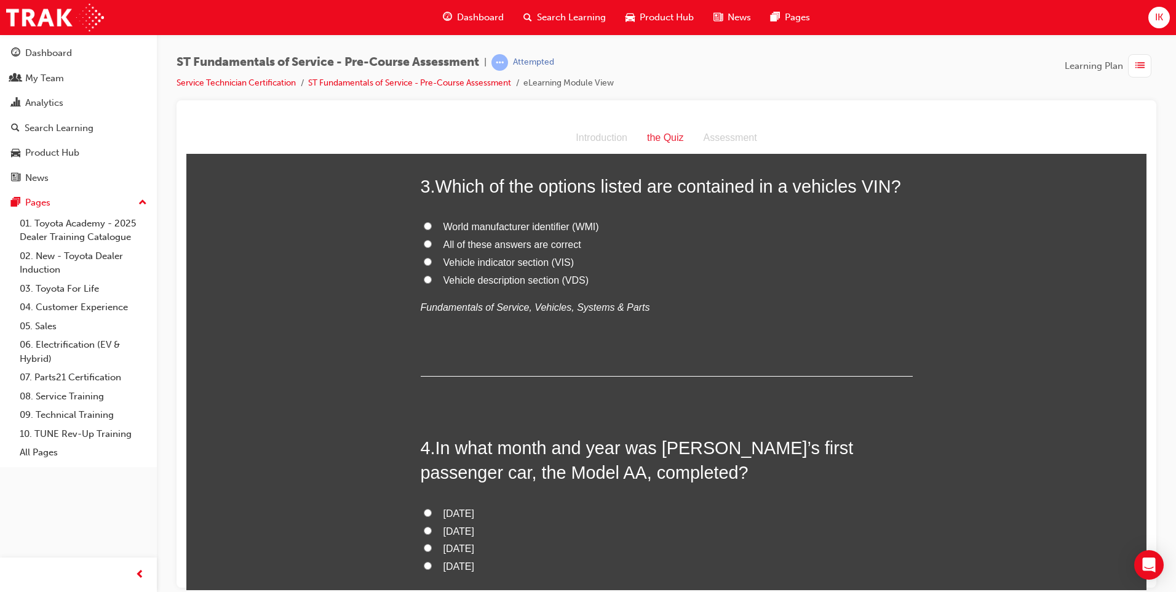
click at [424, 243] on input "All of these answers are correct" at bounding box center [428, 243] width 8 height 8
radio input "true"
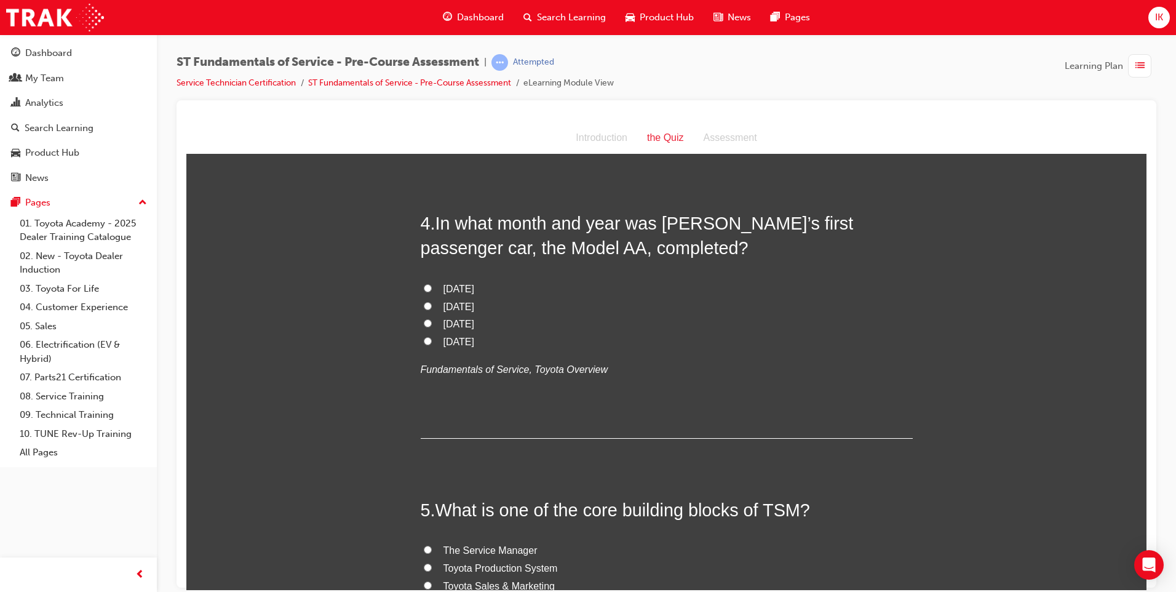
scroll to position [800, 0]
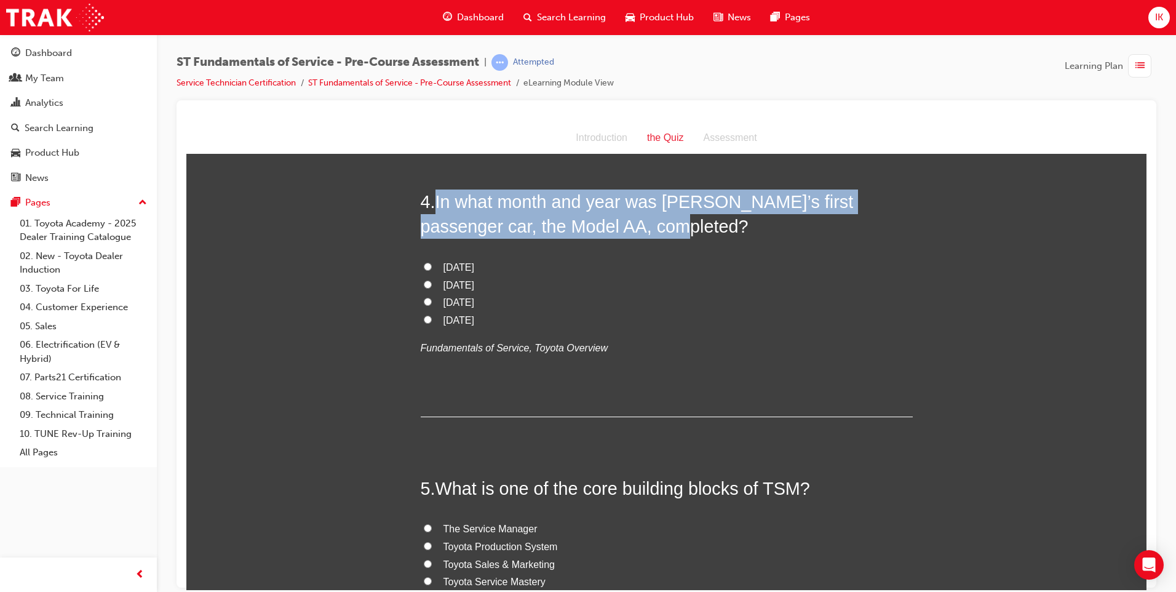
drag, startPoint x: 439, startPoint y: 199, endPoint x: 708, endPoint y: 228, distance: 270.9
click at [708, 228] on h2 "4 . In what month and year was Toyoda’s first passenger car, the Model AA, comp…" at bounding box center [667, 214] width 492 height 50
drag, startPoint x: 708, startPoint y: 228, endPoint x: 590, endPoint y: 204, distance: 120.5
copy span "In what month and year was Toyoda’s first passenger car, the Model AA, complete…"
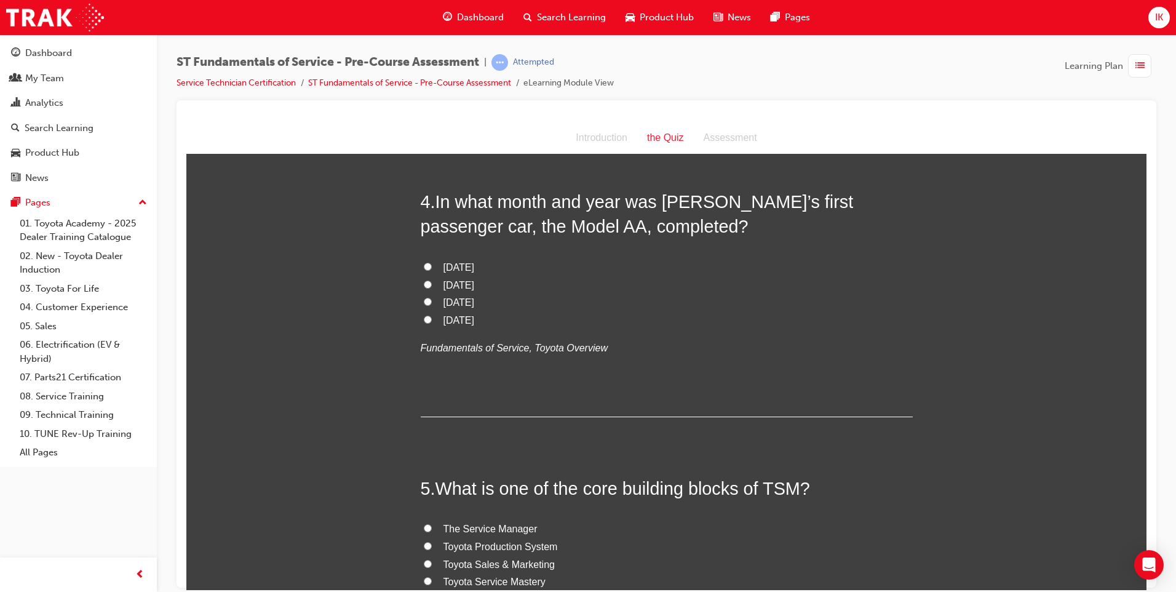
click at [429, 301] on label "April 1936" at bounding box center [667, 302] width 492 height 18
click at [429, 301] on input "April 1936" at bounding box center [428, 301] width 8 height 8
radio input "true"
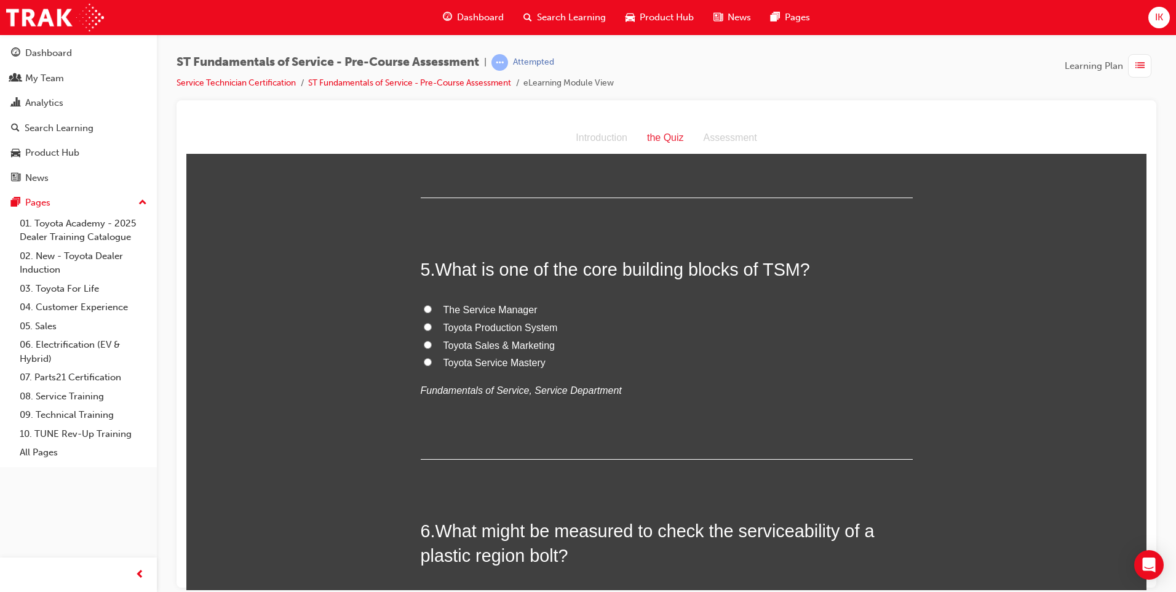
scroll to position [1046, 0]
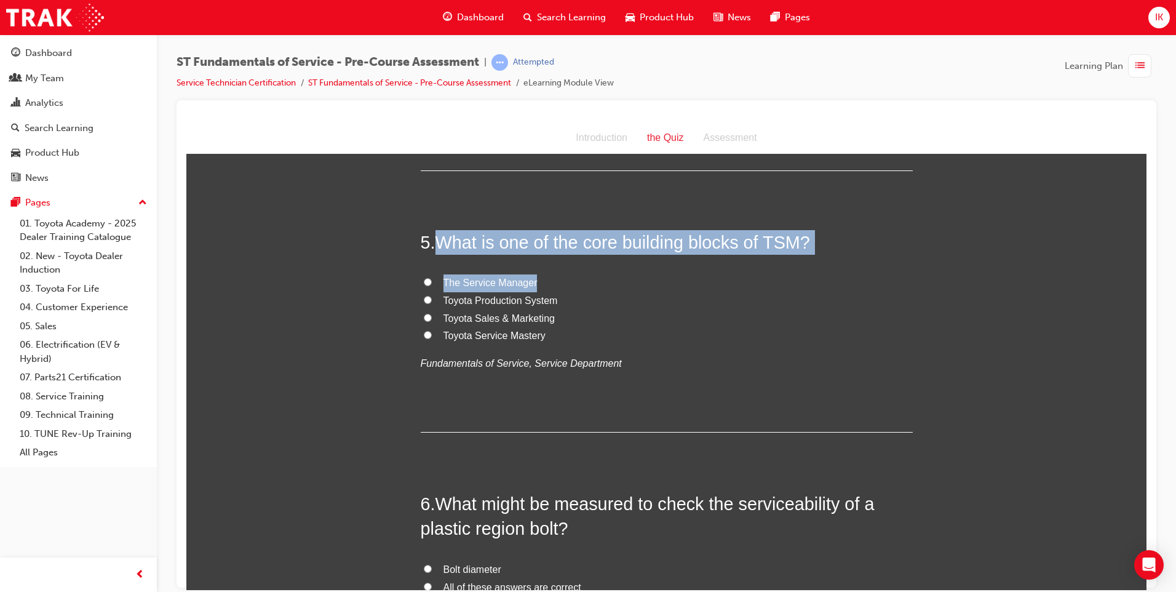
drag, startPoint x: 440, startPoint y: 238, endPoint x: 807, endPoint y: 261, distance: 367.3
click at [807, 261] on div "5 . What is one of the core building blocks of TSM? The Service Manager Toyota …" at bounding box center [667, 330] width 492 height 202
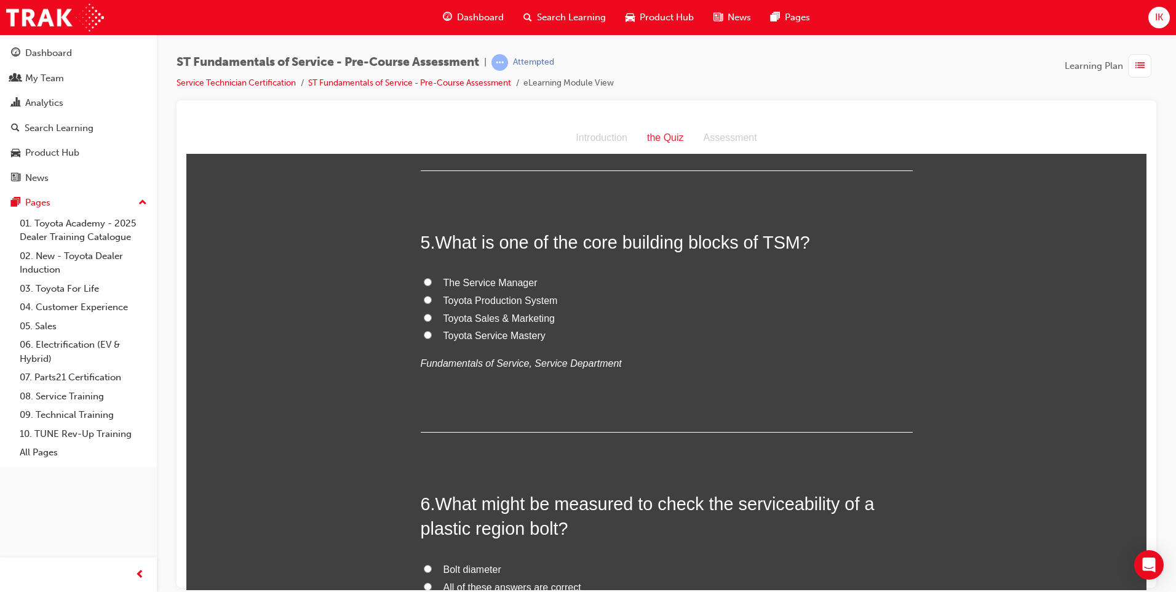
drag, startPoint x: 807, startPoint y: 261, endPoint x: 668, endPoint y: 346, distance: 162.9
click at [668, 346] on div "The Service Manager Toyota Production System Toyota Sales & Marketing Toyota Se…" at bounding box center [667, 323] width 492 height 98
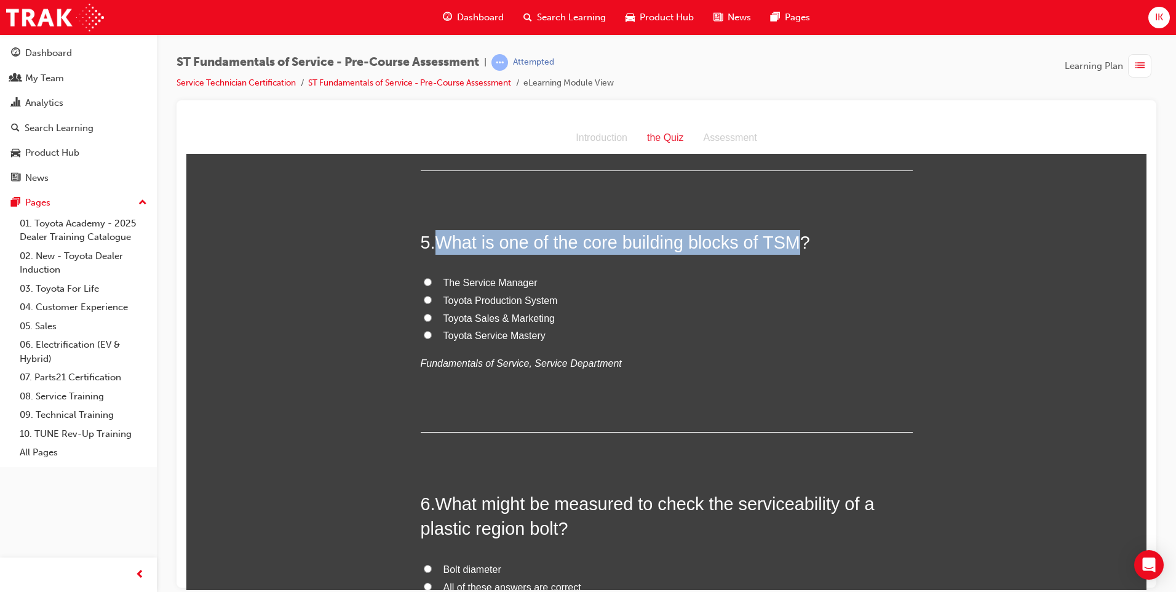
drag, startPoint x: 437, startPoint y: 241, endPoint x: 789, endPoint y: 242, distance: 351.2
click at [789, 242] on span "What is one of the core building blocks of TSM?" at bounding box center [622, 242] width 375 height 20
copy span "What is one of the core building blocks of TSM"
click at [424, 315] on input "Toyota Sales & Marketing" at bounding box center [428, 317] width 8 height 8
radio input "true"
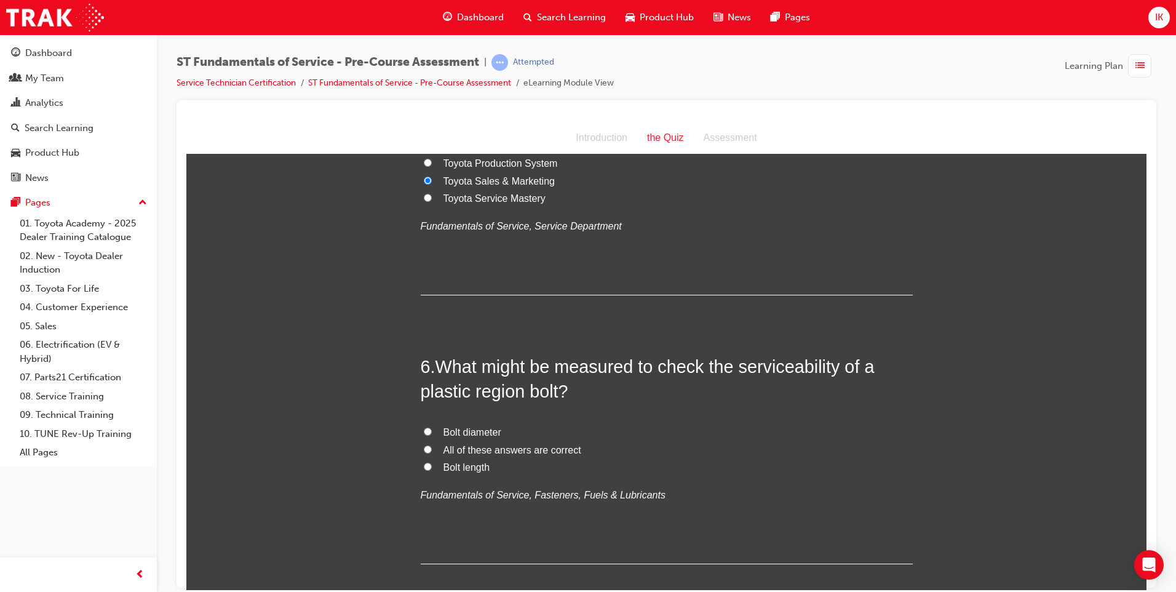
scroll to position [1230, 0]
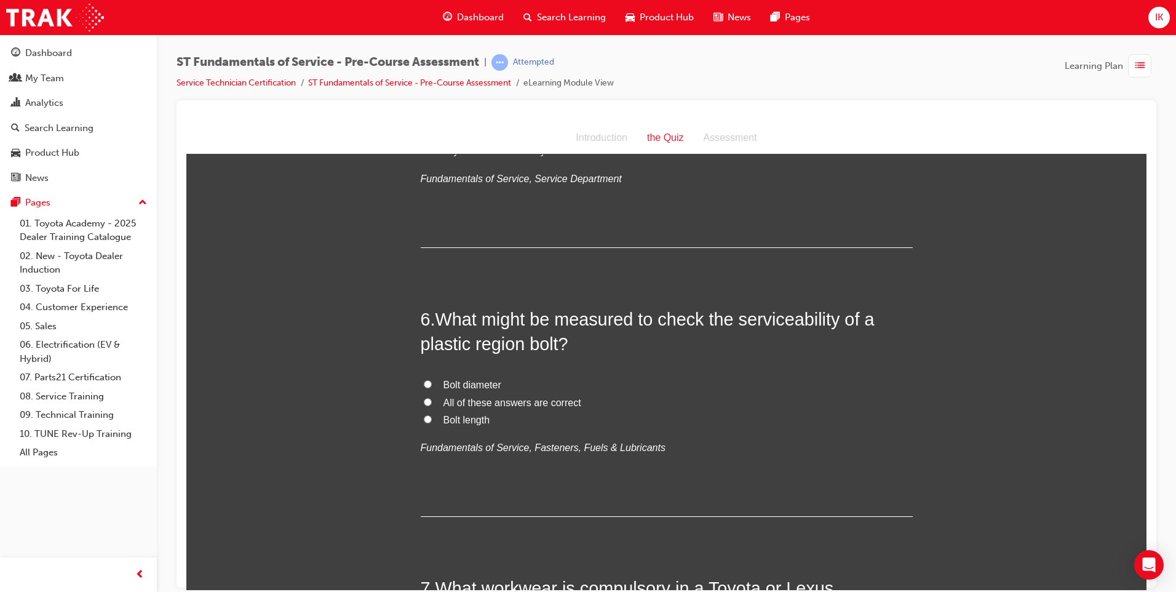
click at [785, 379] on label "Bolt diameter" at bounding box center [667, 385] width 492 height 18
click at [432, 379] on input "Bolt diameter" at bounding box center [428, 383] width 8 height 8
radio input "true"
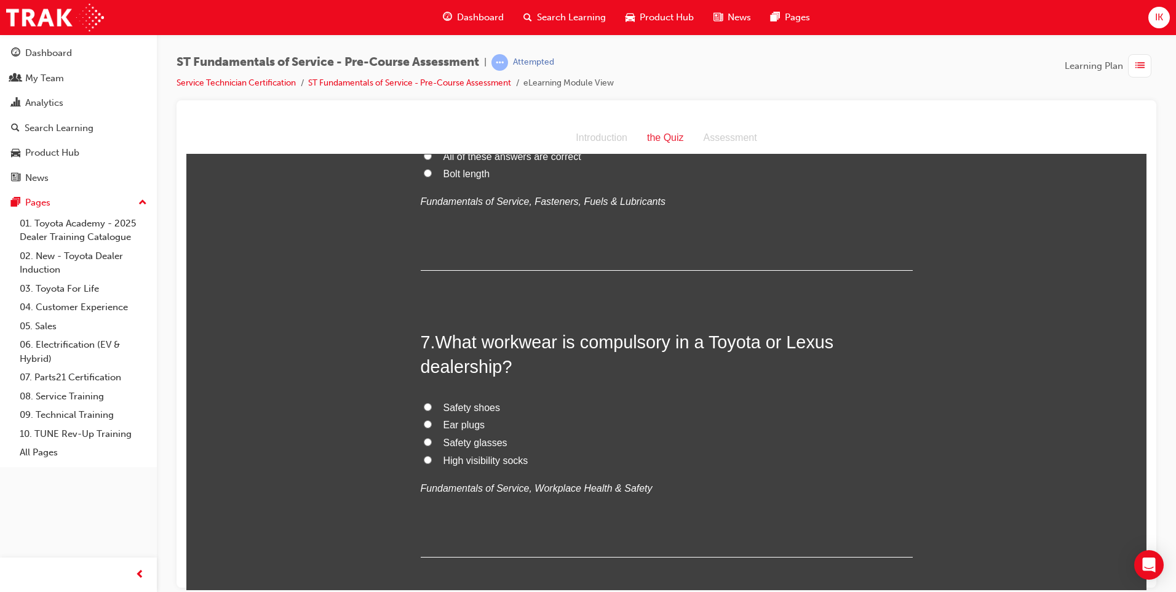
scroll to position [1538, 0]
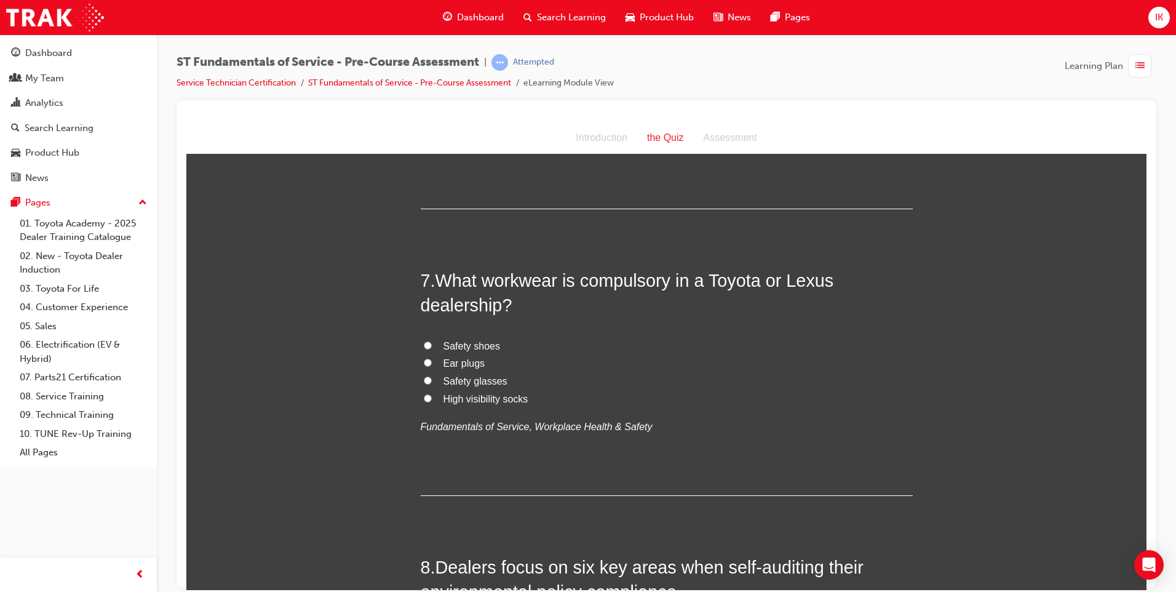
click at [424, 343] on input "Safety shoes" at bounding box center [428, 345] width 8 height 8
radio input "true"
click at [424, 359] on input "Ear plugs" at bounding box center [428, 362] width 8 height 8
radio input "true"
click at [424, 376] on input "Safety glasses" at bounding box center [428, 380] width 8 height 8
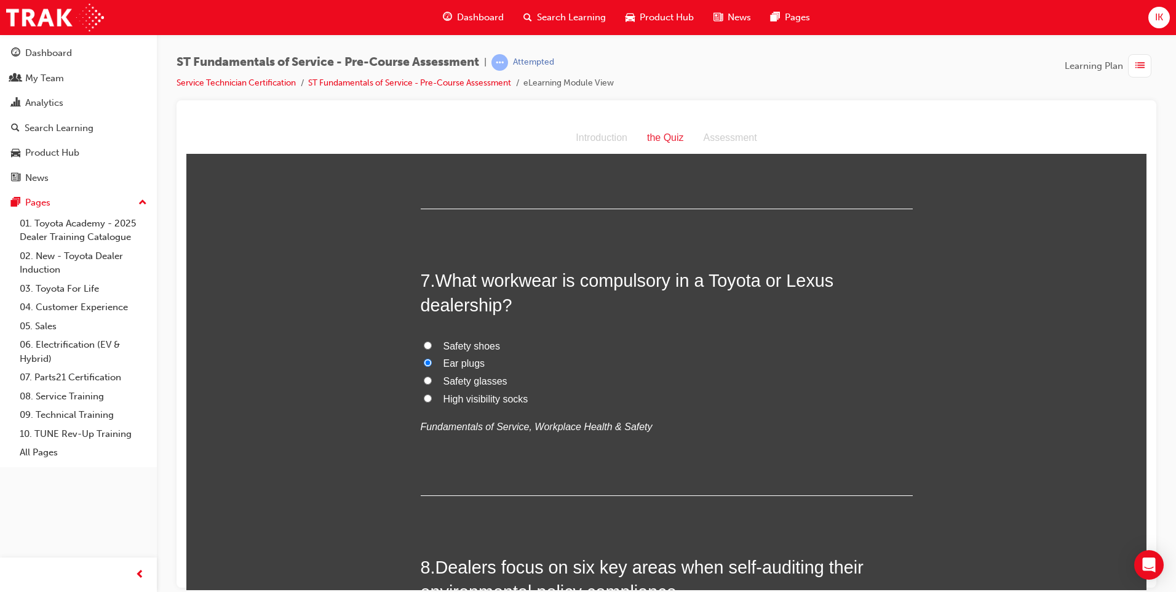
radio input "true"
click at [424, 346] on input "Safety shoes" at bounding box center [428, 345] width 8 height 8
radio input "true"
click at [424, 365] on input "Ear plugs" at bounding box center [428, 362] width 8 height 8
radio input "true"
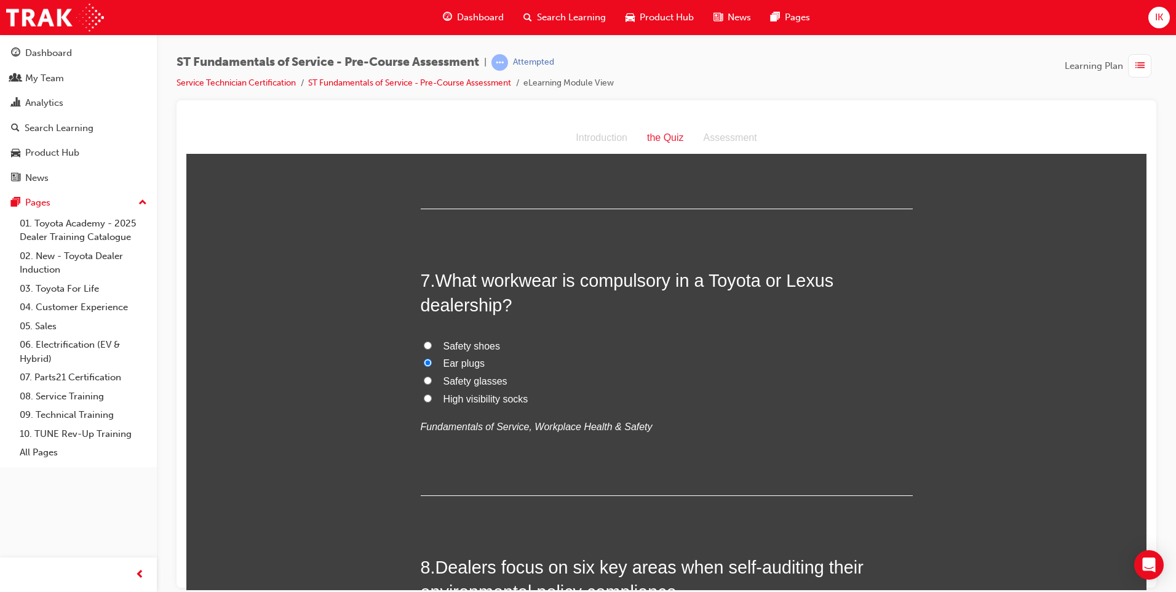
click at [425, 379] on input "Safety glasses" at bounding box center [428, 380] width 8 height 8
radio input "true"
click at [424, 344] on input "Safety shoes" at bounding box center [428, 345] width 8 height 8
radio input "true"
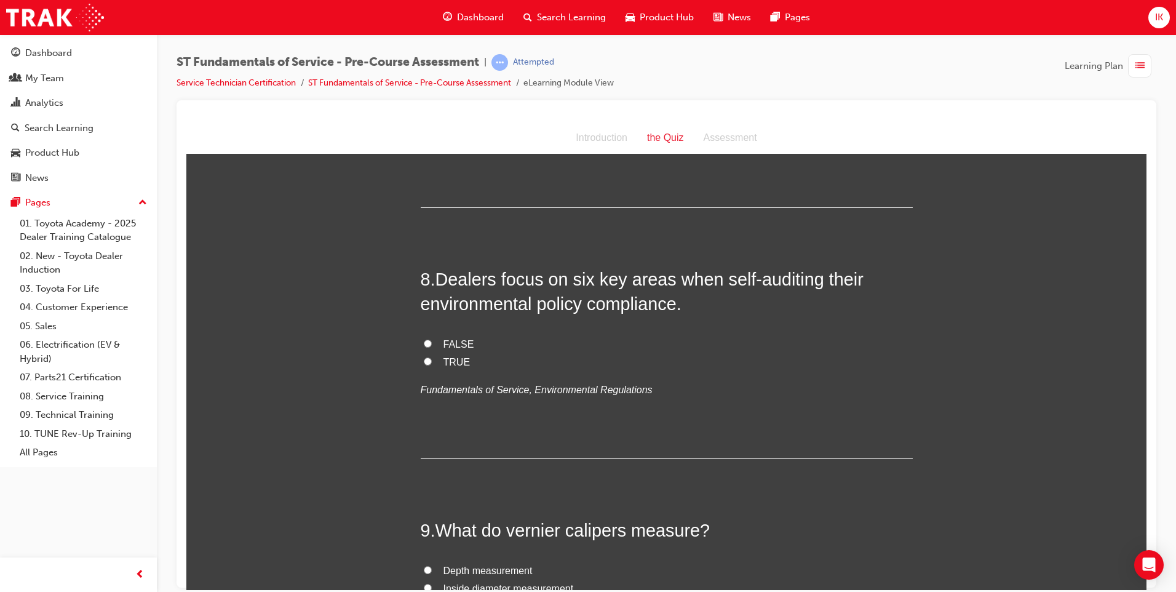
scroll to position [1907, 0]
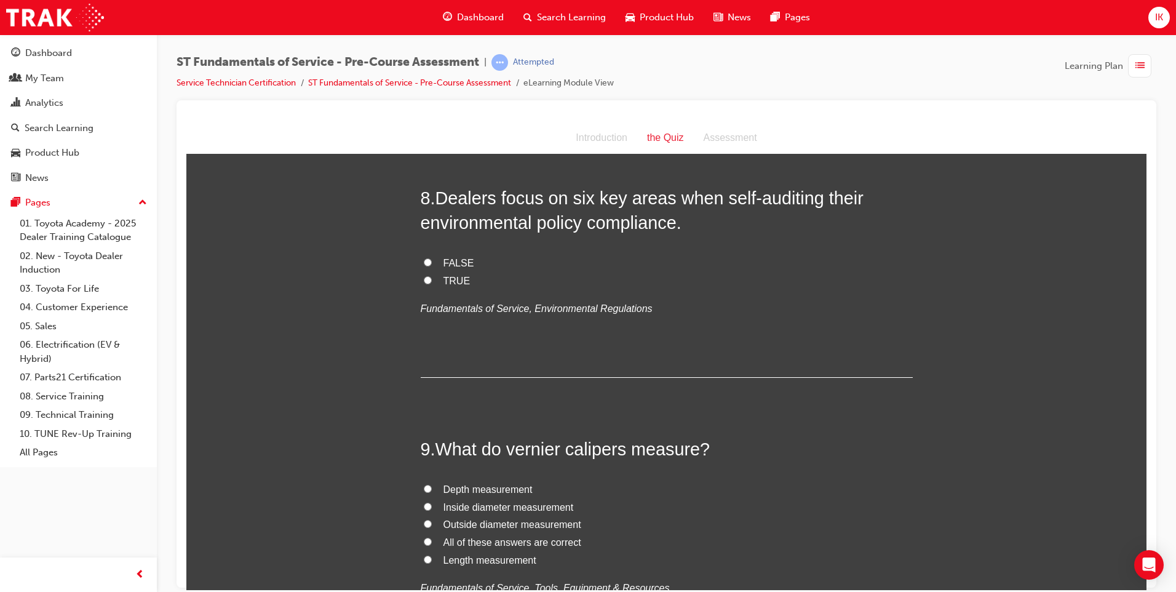
click at [424, 261] on input "FALSE" at bounding box center [428, 262] width 8 height 8
radio input "true"
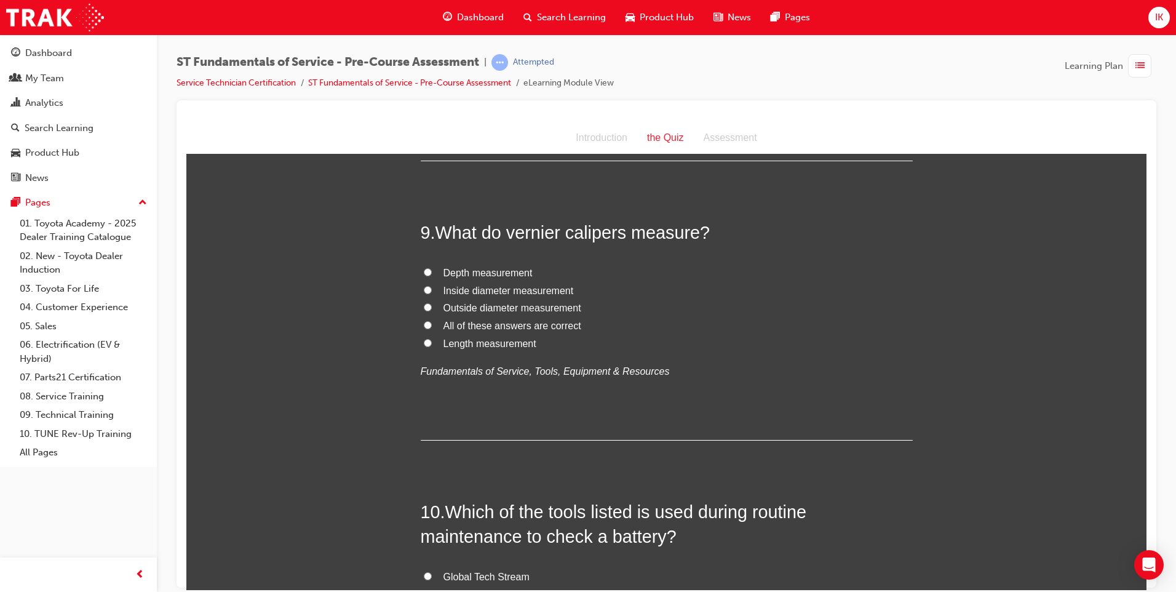
scroll to position [2153, 0]
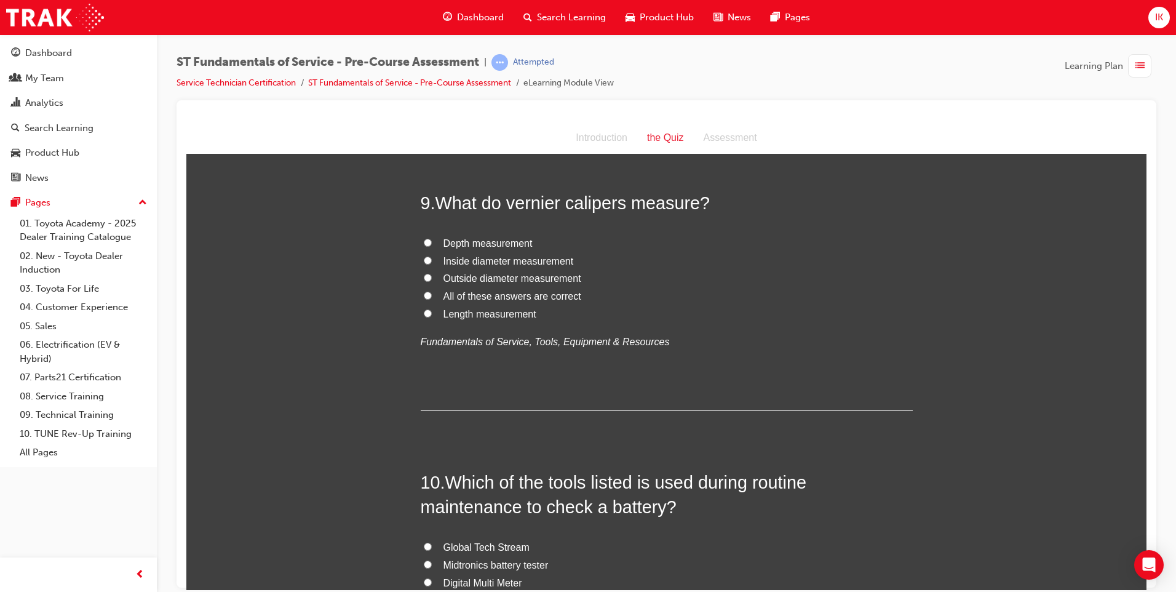
click at [424, 293] on input "All of these answers are correct" at bounding box center [428, 295] width 8 height 8
radio input "true"
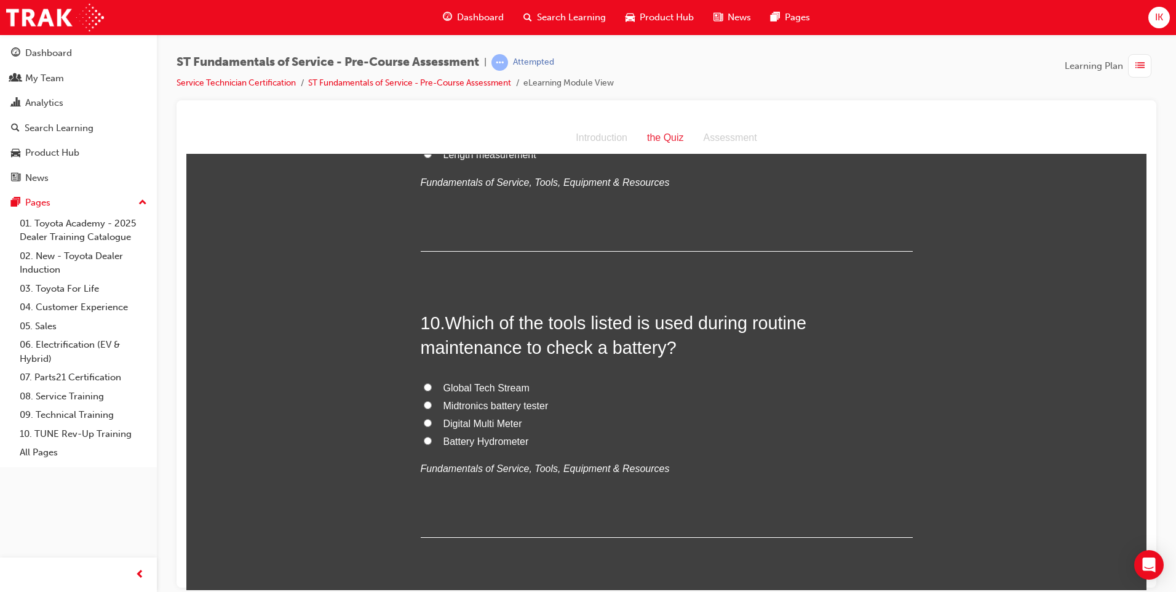
scroll to position [2353, 0]
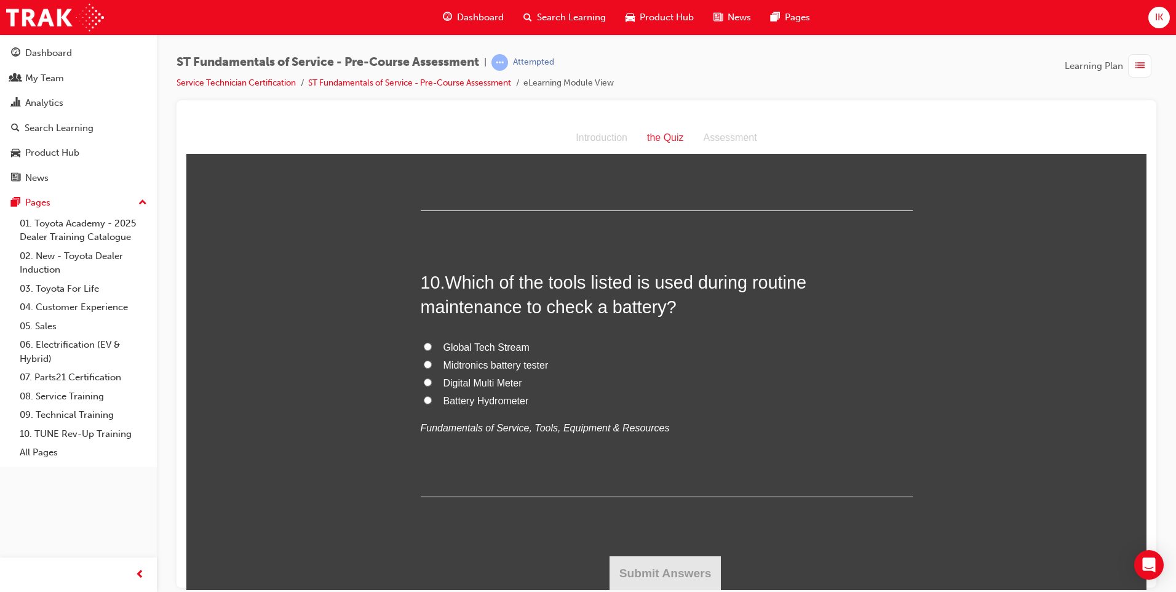
click at [424, 365] on input "Midtronics battery tester" at bounding box center [428, 364] width 8 height 8
radio input "true"
click at [666, 564] on button "Submit Answers" at bounding box center [666, 572] width 112 height 34
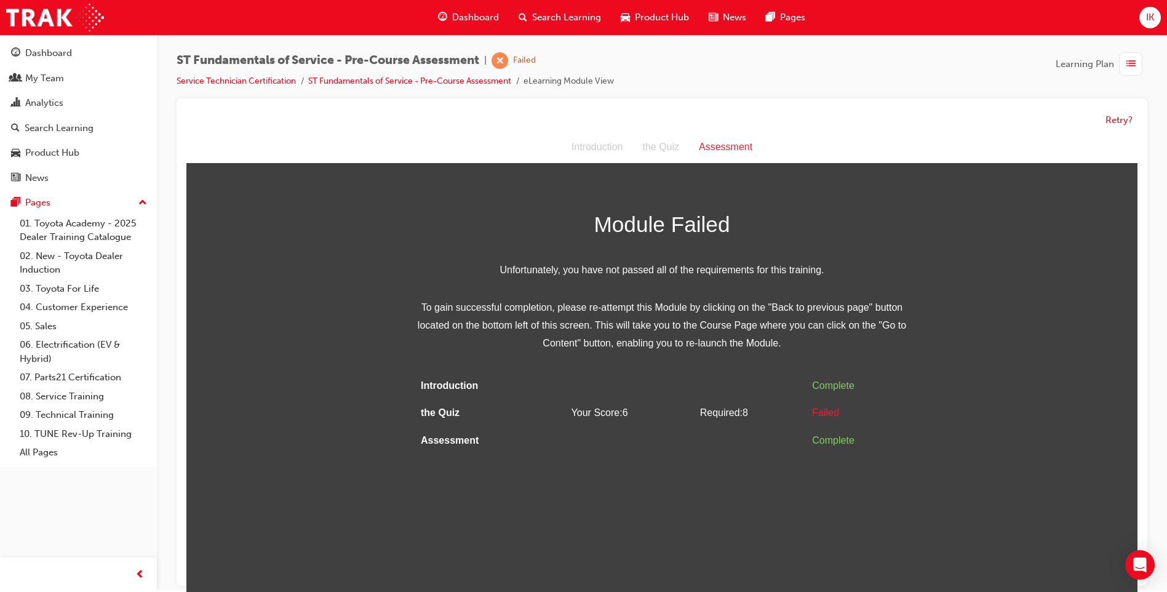
scroll to position [0, 0]
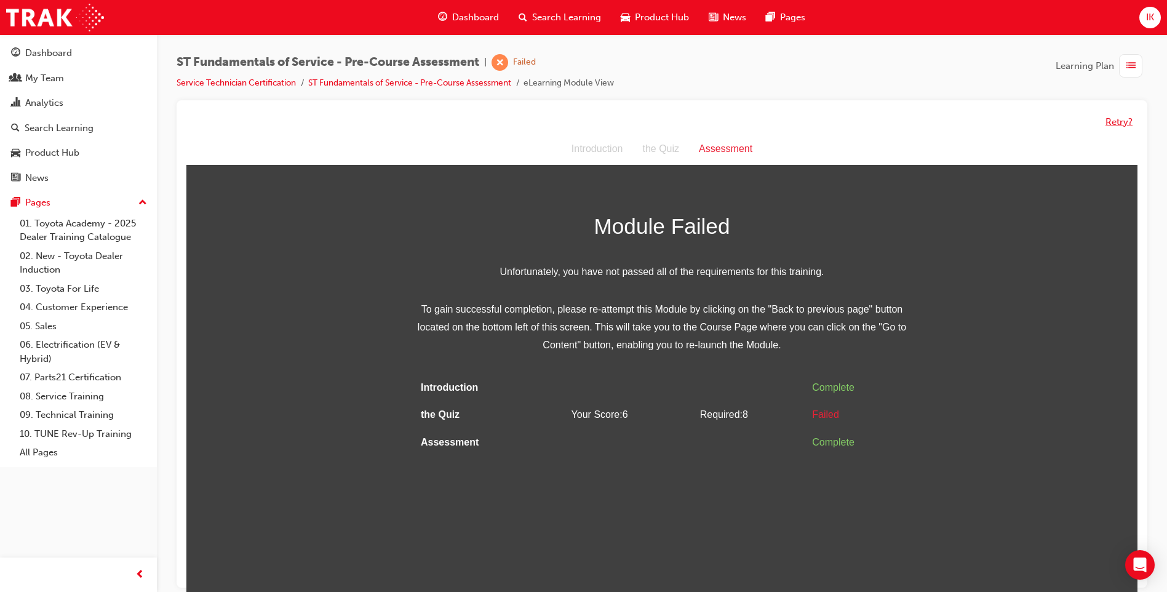
click at [1113, 122] on button "Retry?" at bounding box center [1118, 122] width 27 height 14
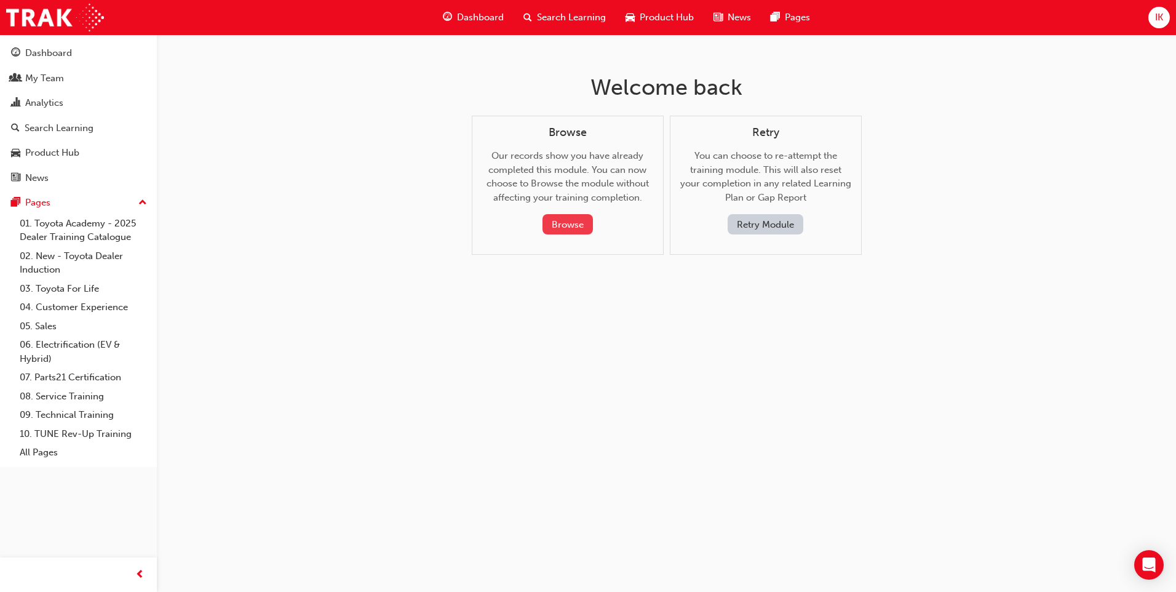
click at [571, 222] on button "Browse" at bounding box center [567, 224] width 50 height 20
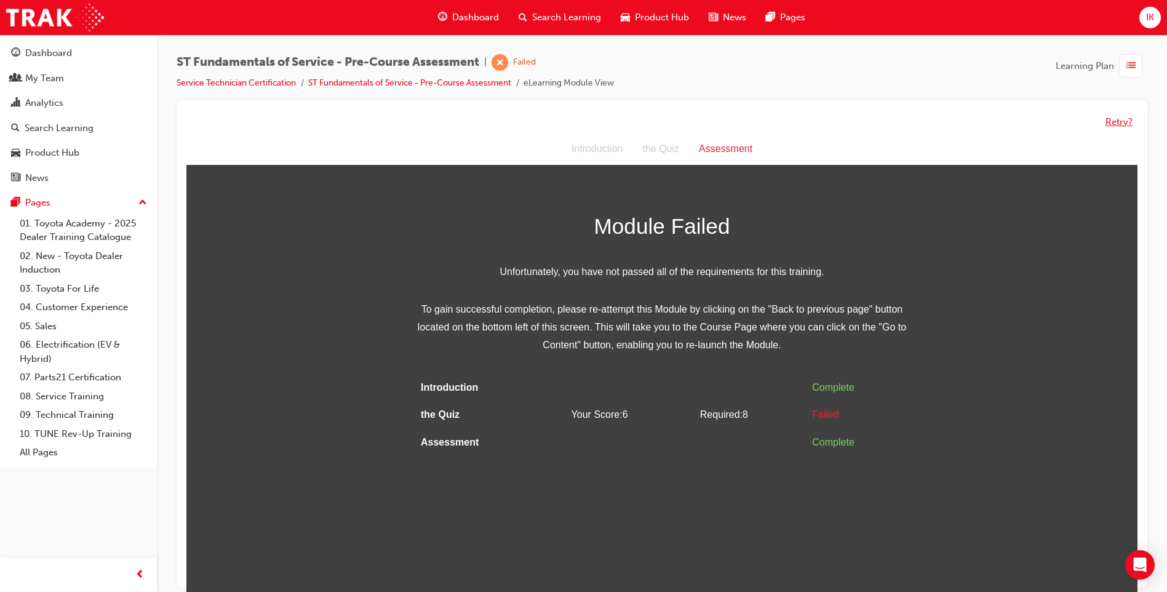
click at [1118, 121] on button "Retry?" at bounding box center [1118, 122] width 27 height 14
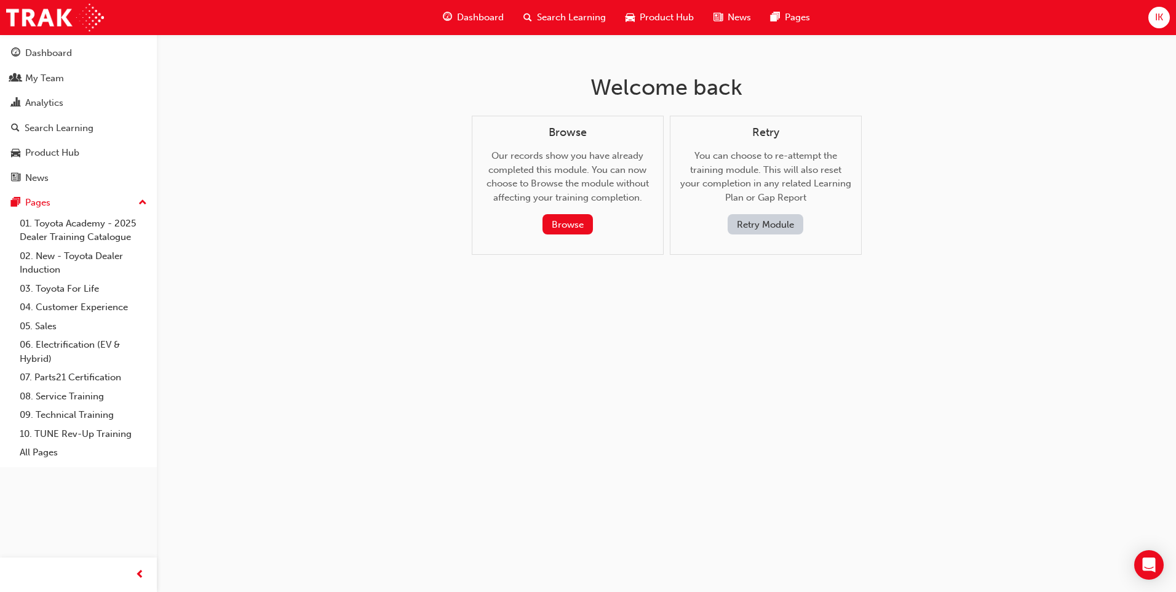
click at [763, 226] on button "Retry Module" at bounding box center [766, 224] width 76 height 20
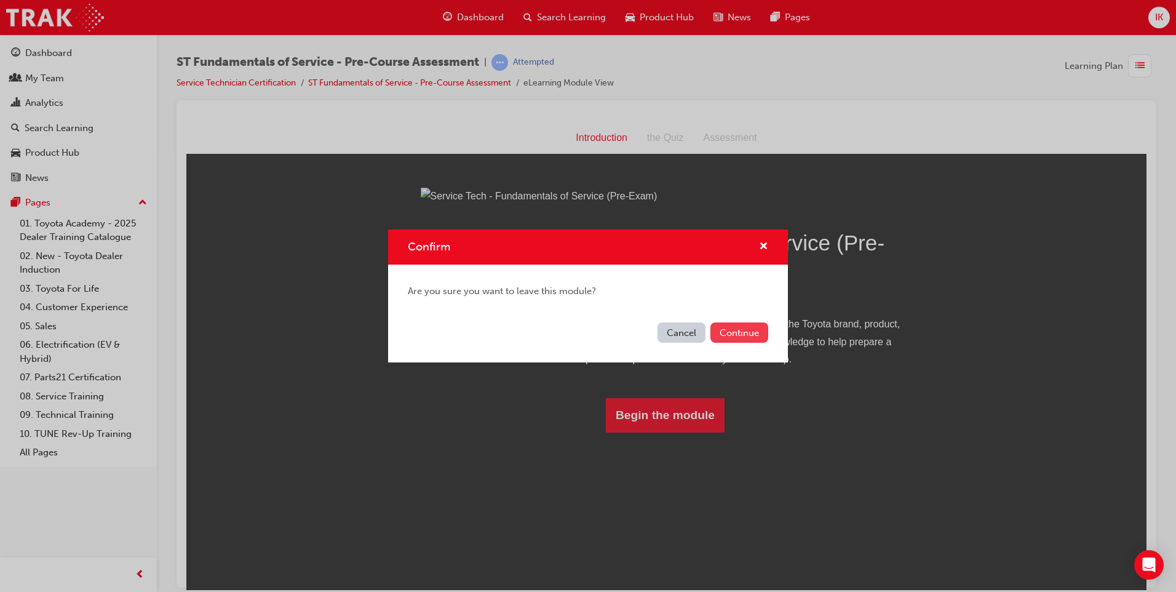
click at [756, 333] on button "Continue" at bounding box center [739, 332] width 58 height 20
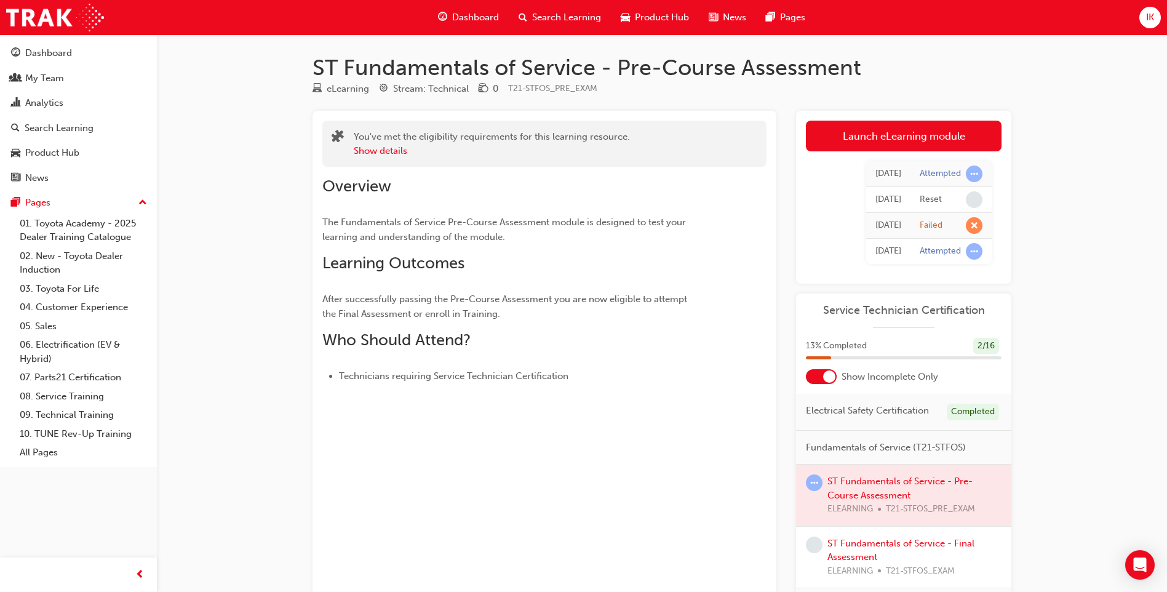
click at [880, 496] on div at bounding box center [903, 495] width 215 height 62
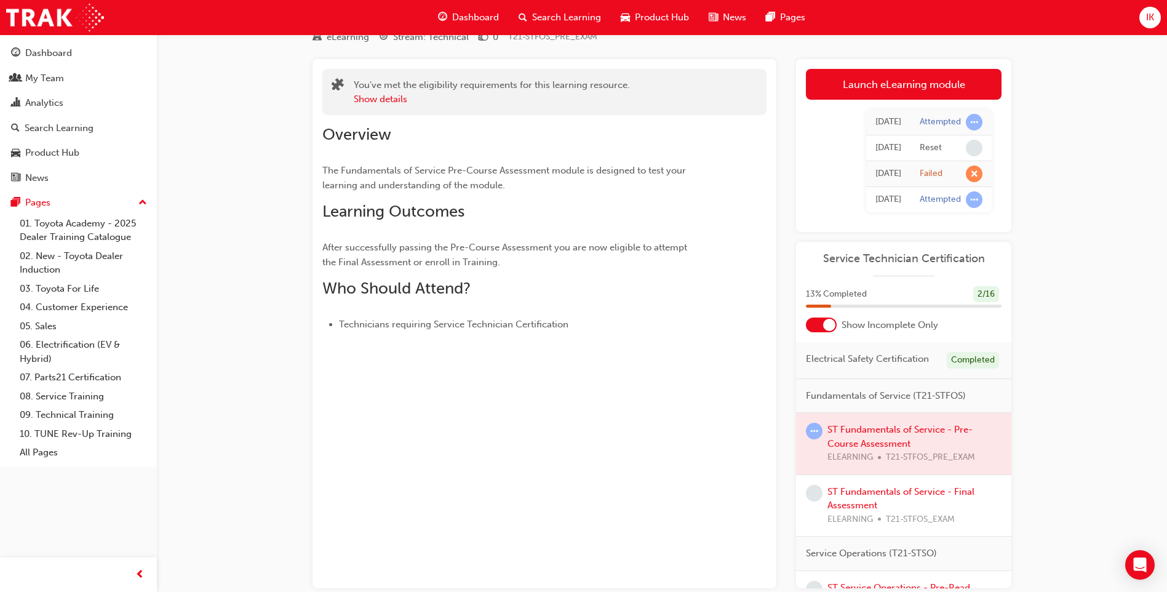
scroll to position [118, 0]
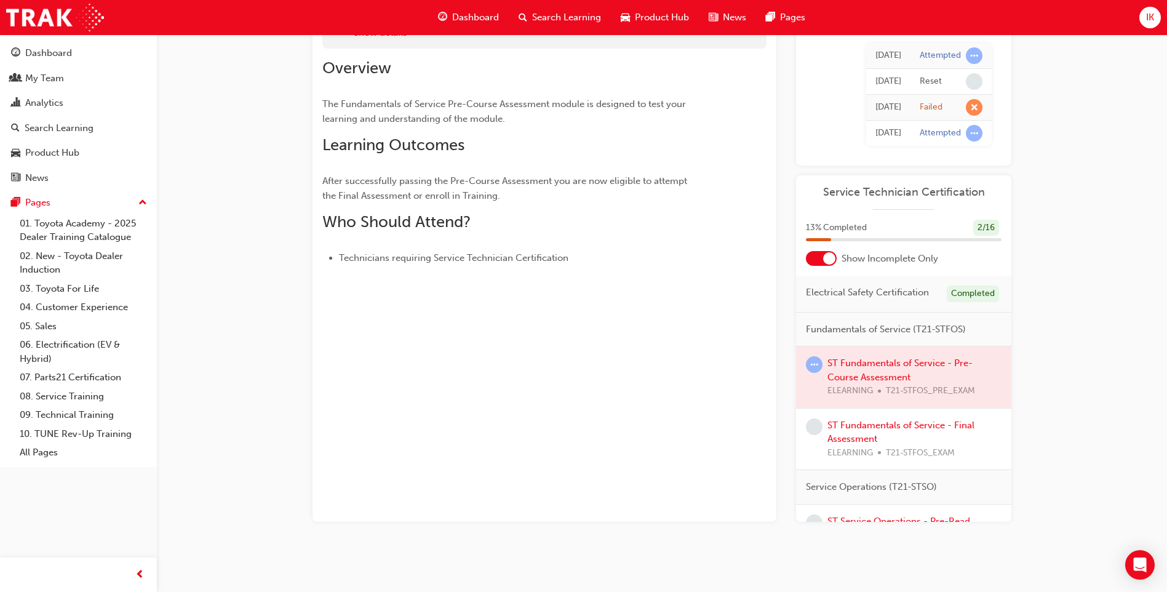
click at [881, 371] on div at bounding box center [903, 377] width 215 height 62
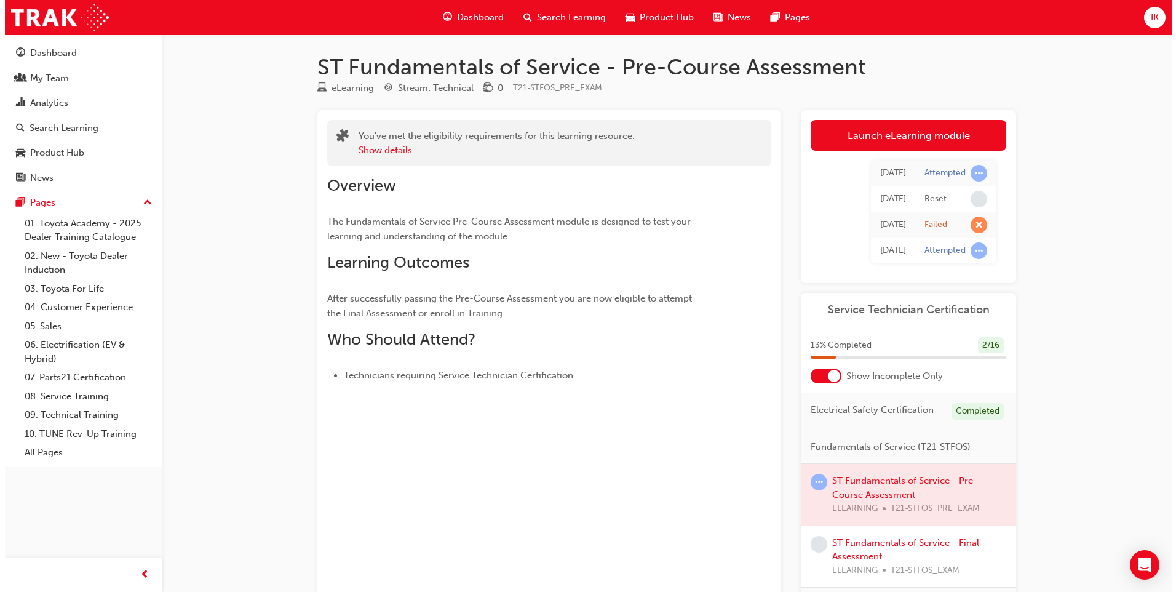
scroll to position [0, 0]
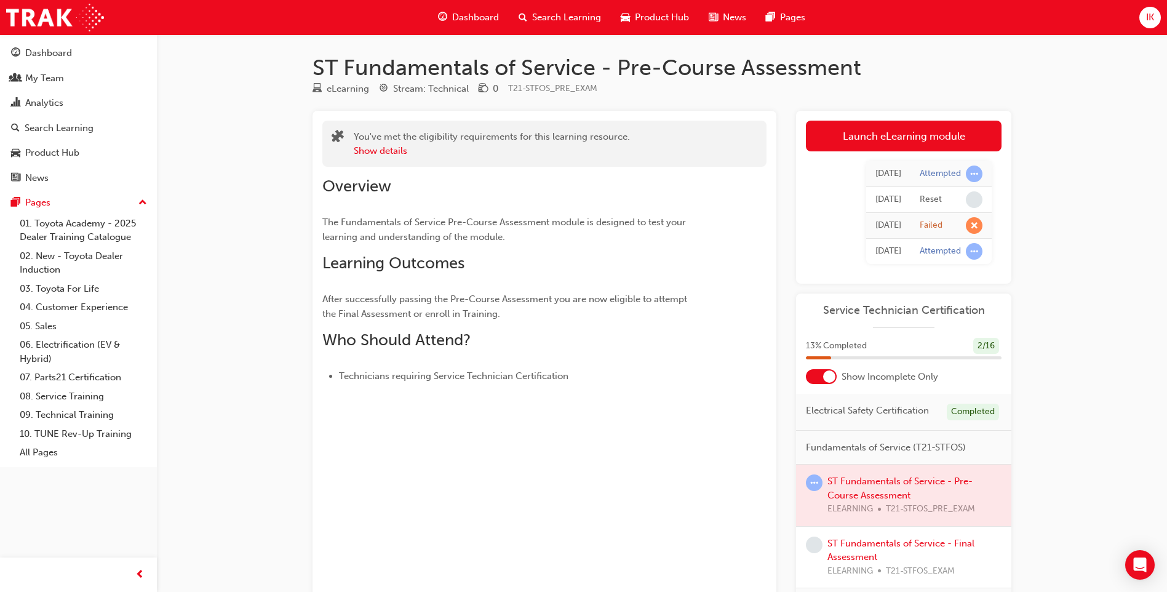
click at [885, 130] on link "Launch eLearning module" at bounding box center [904, 136] width 196 height 31
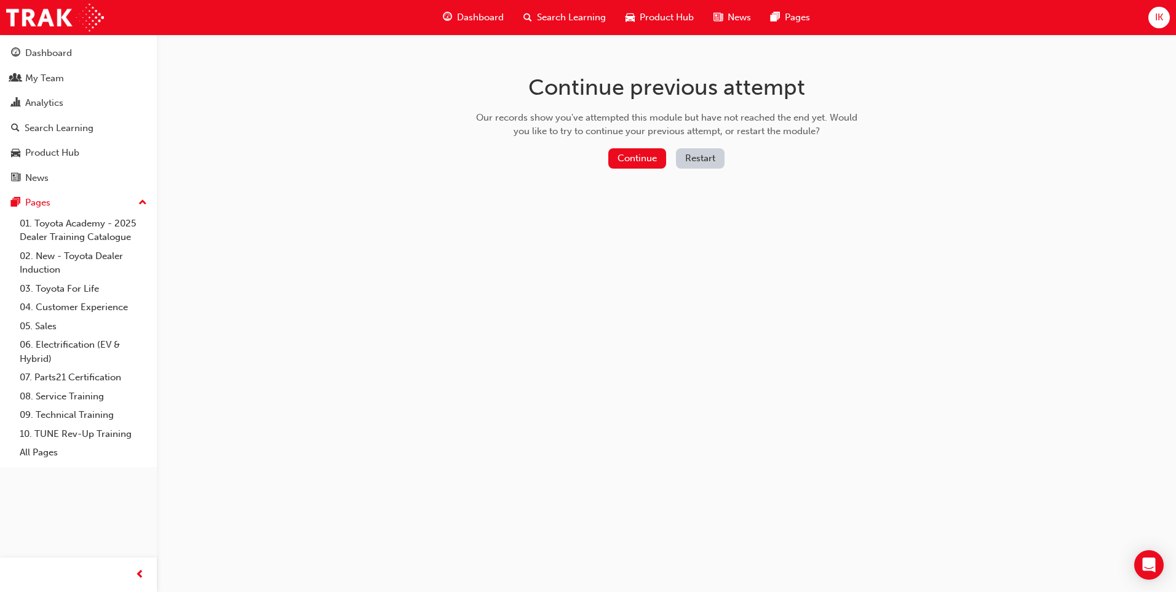
click at [685, 154] on button "Restart" at bounding box center [700, 158] width 49 height 20
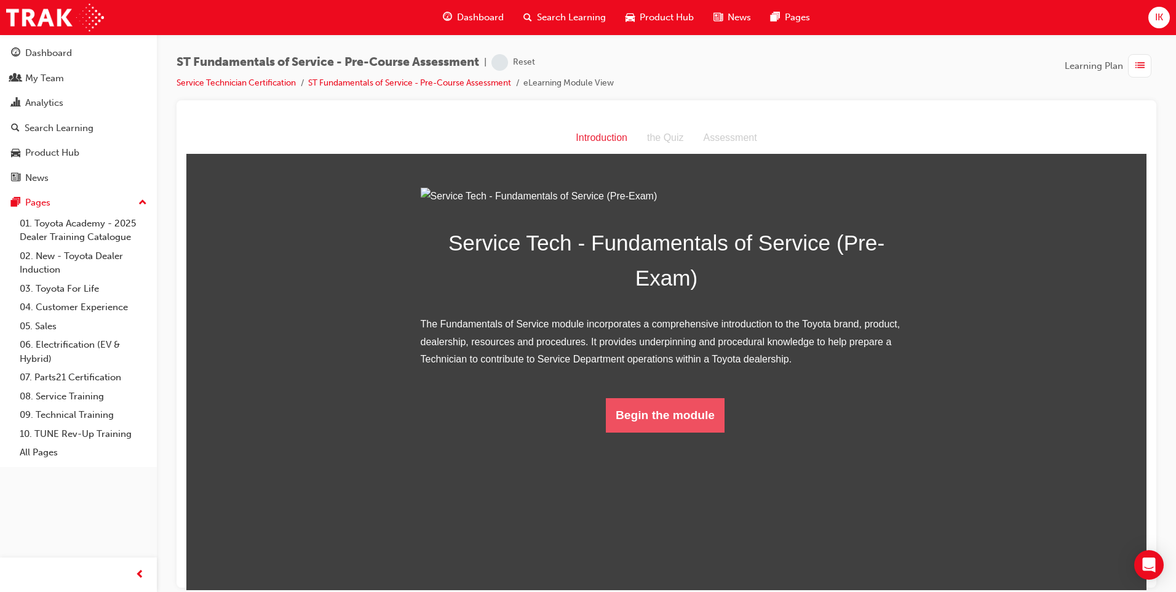
click at [678, 432] on button "Begin the module" at bounding box center [665, 414] width 119 height 34
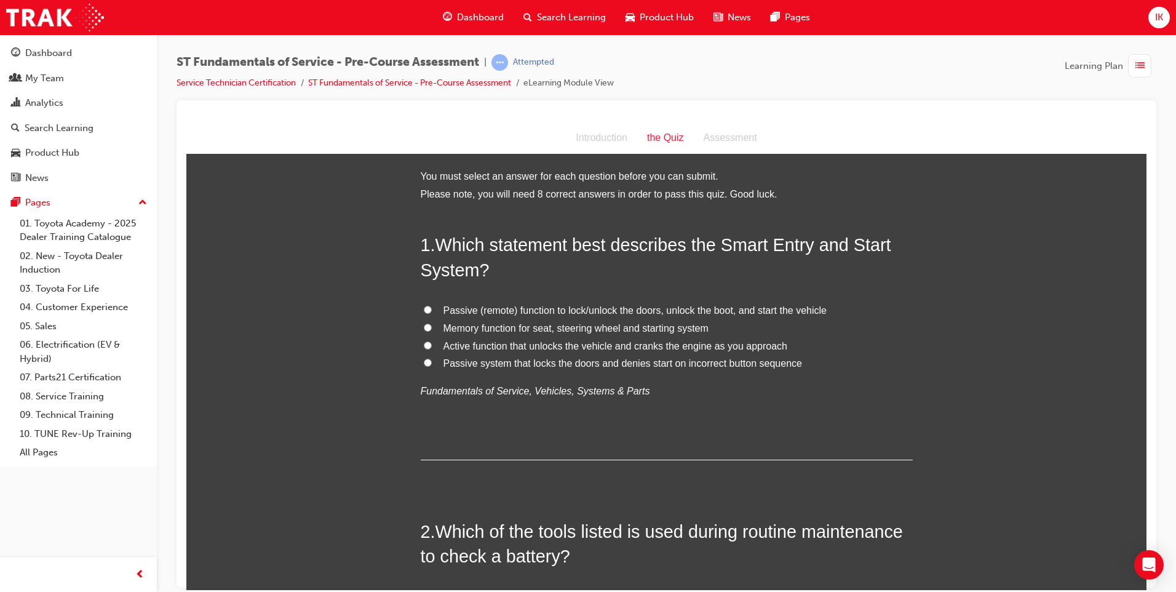
click at [424, 305] on input "Passive (remote) function to lock/unlock the doors, unlock the boot, and start …" at bounding box center [428, 309] width 8 height 8
radio input "true"
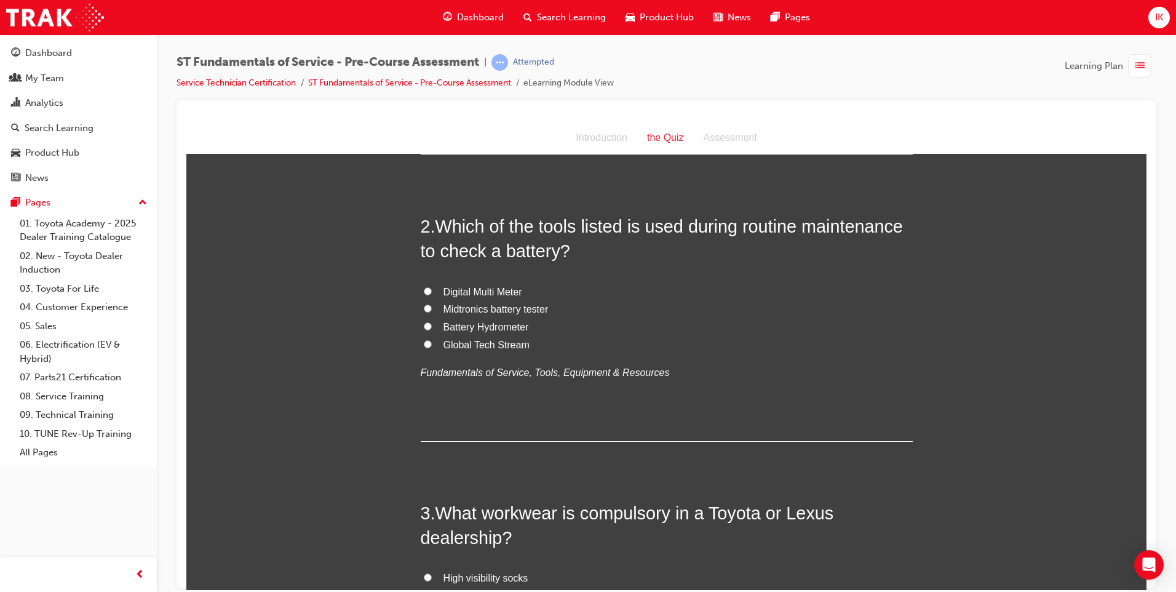
scroll to position [308, 0]
click at [447, 305] on span "Midtronics battery tester" at bounding box center [495, 306] width 105 height 10
click at [432, 305] on input "Midtronics battery tester" at bounding box center [428, 305] width 8 height 8
radio input "true"
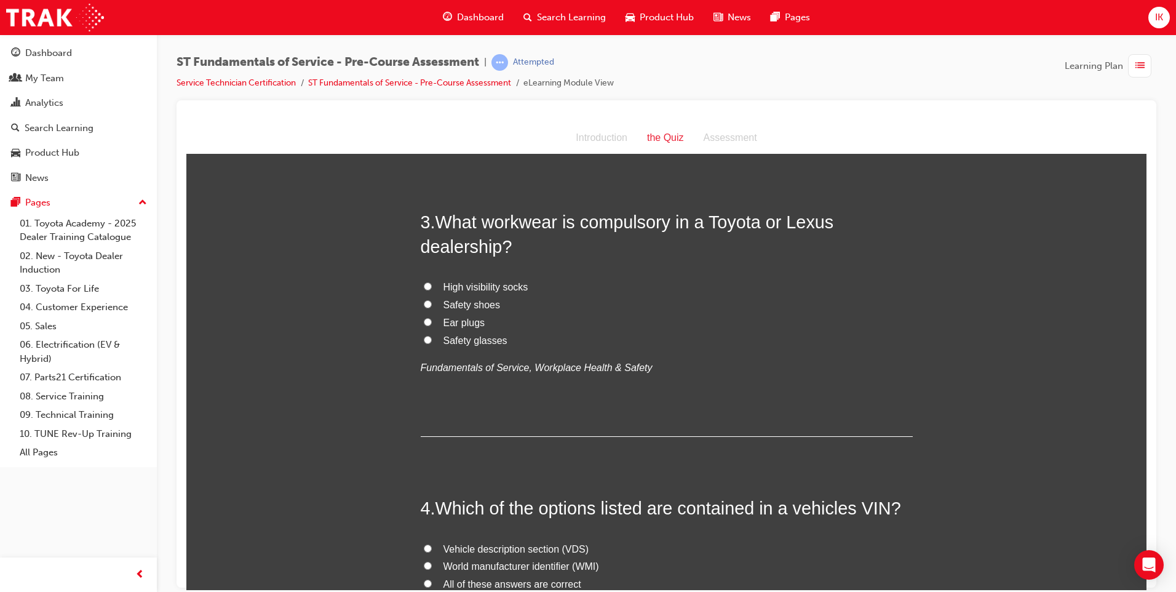
scroll to position [615, 0]
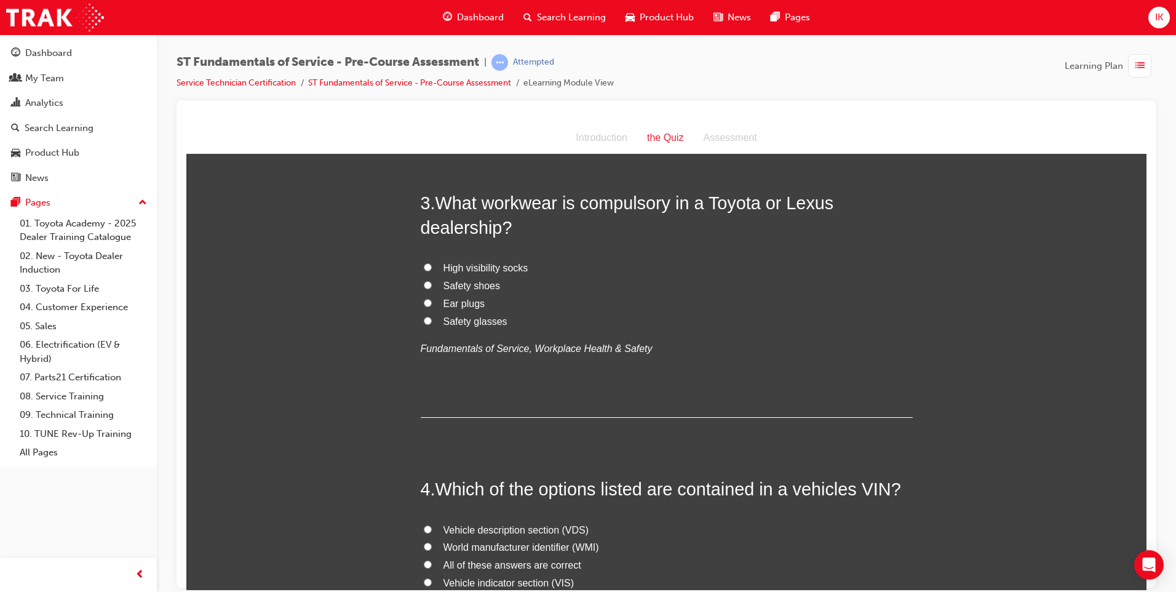
click at [429, 280] on label "Safety shoes" at bounding box center [667, 286] width 492 height 18
click at [429, 280] on input "Safety shoes" at bounding box center [428, 284] width 8 height 8
radio input "true"
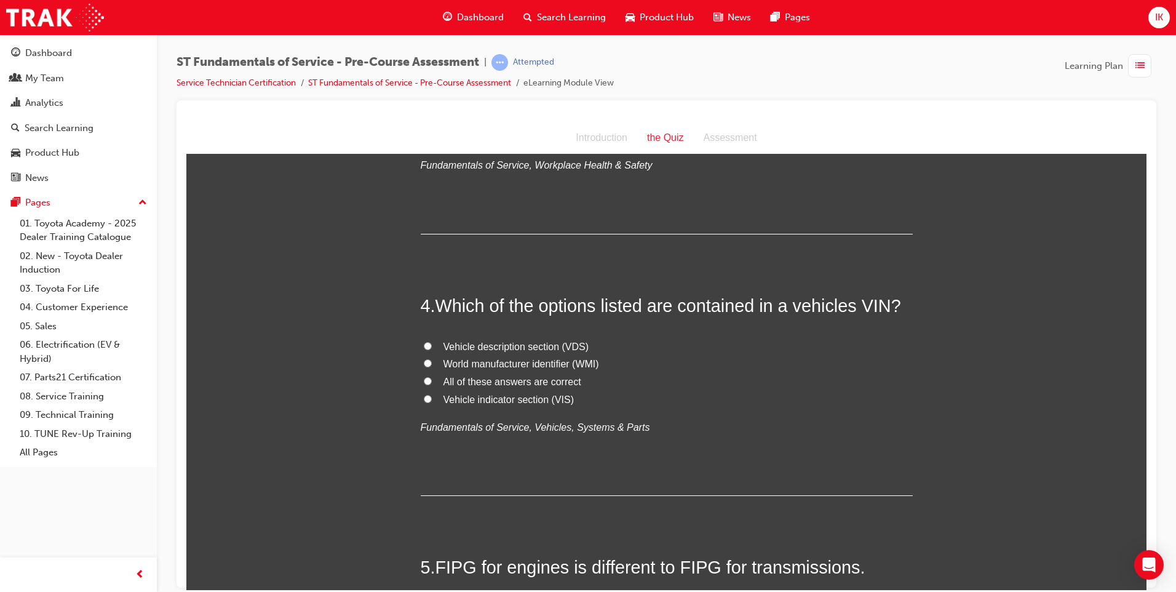
scroll to position [800, 0]
click at [424, 376] on input "All of these answers are correct" at bounding box center [428, 379] width 8 height 8
radio input "true"
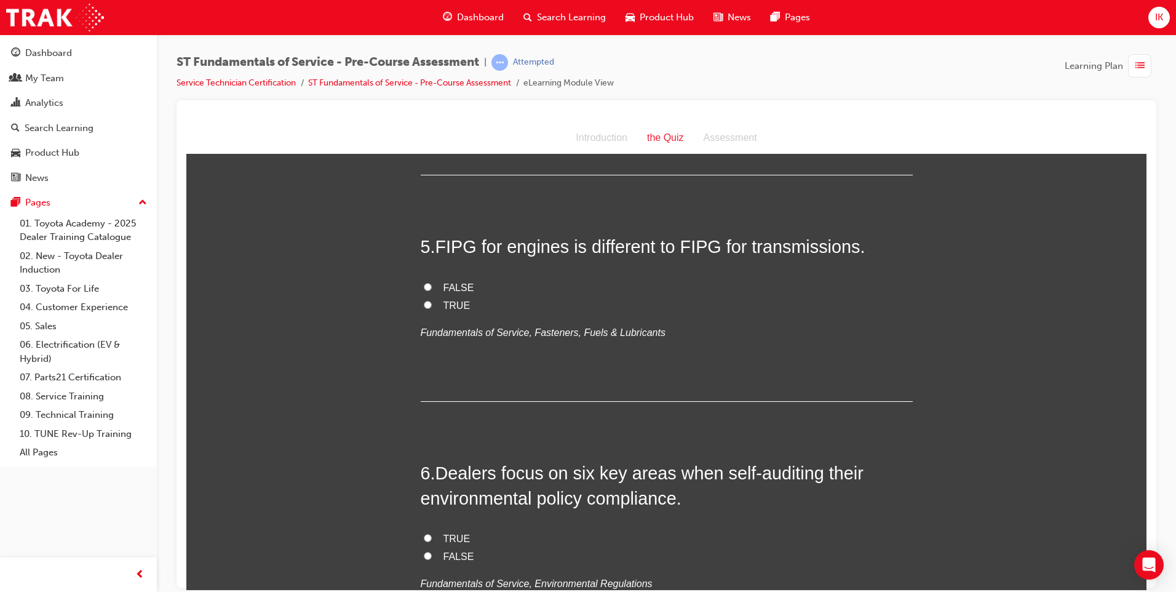
scroll to position [1107, 0]
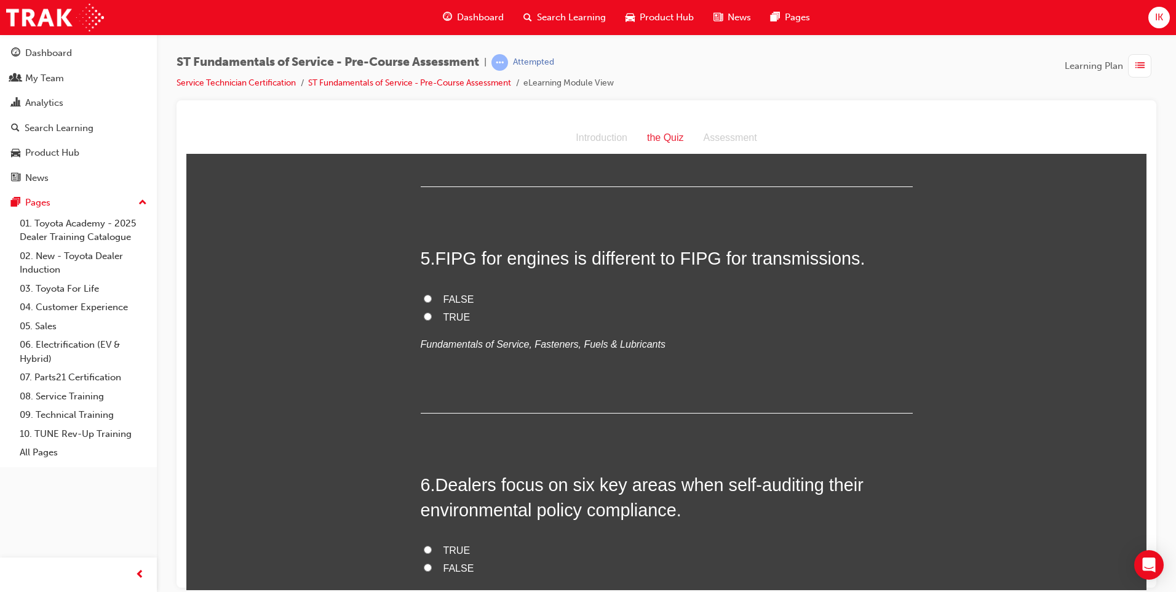
click at [424, 315] on input "TRUE" at bounding box center [428, 316] width 8 height 8
radio input "true"
click at [421, 301] on label "FALSE" at bounding box center [667, 299] width 492 height 18
click at [424, 295] on input "FALSE" at bounding box center [428, 298] width 8 height 8
radio input "true"
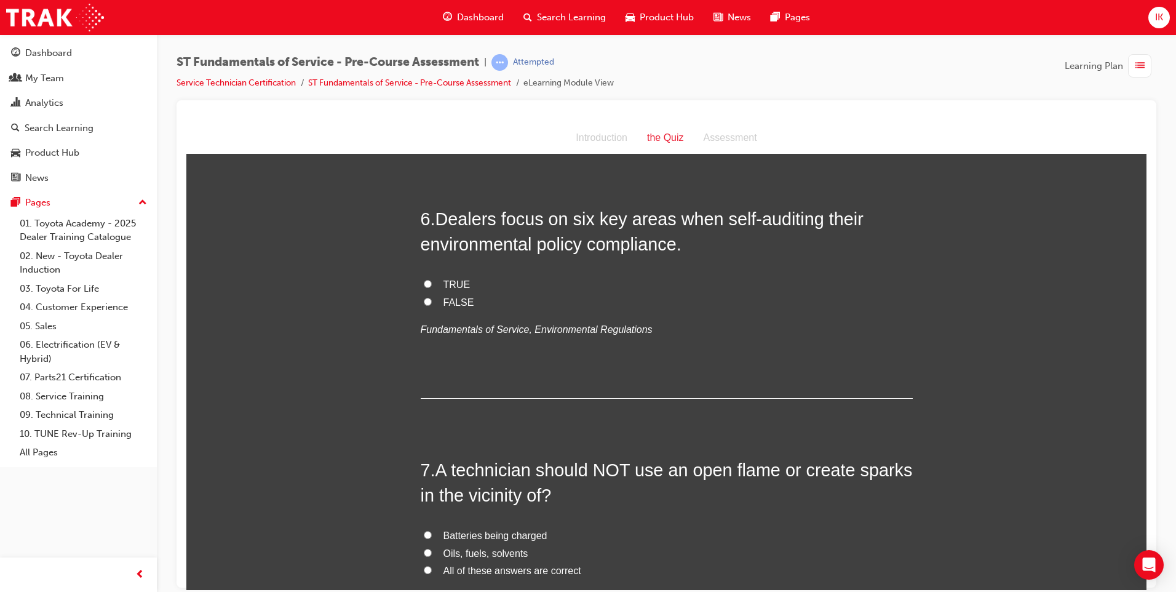
scroll to position [1415, 0]
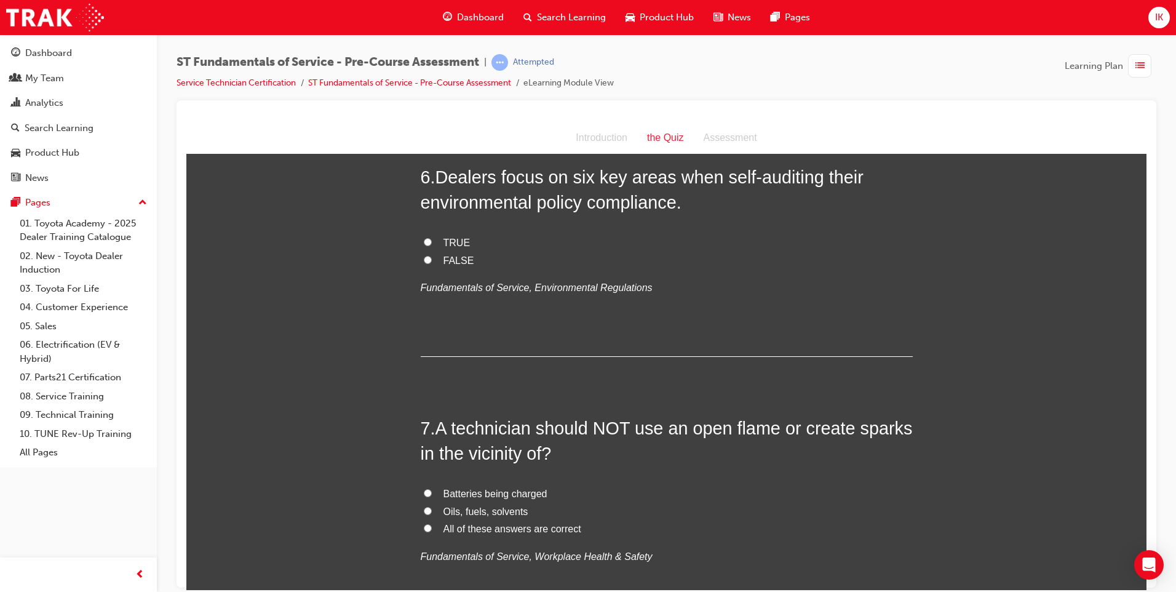
click at [426, 258] on input "FALSE" at bounding box center [428, 259] width 8 height 8
radio input "true"
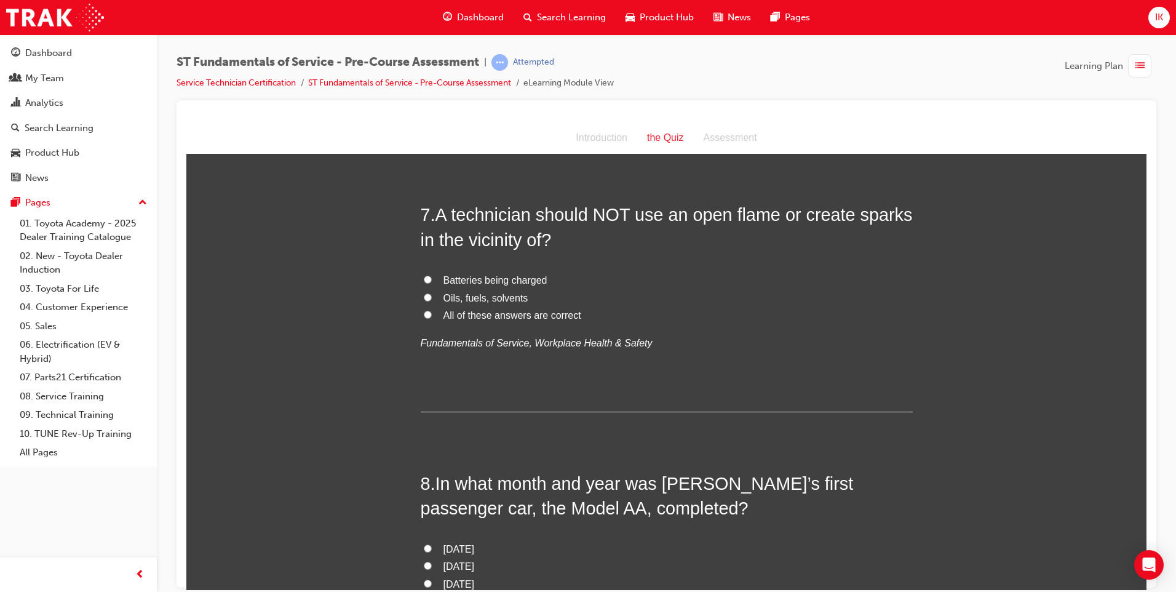
scroll to position [1661, 0]
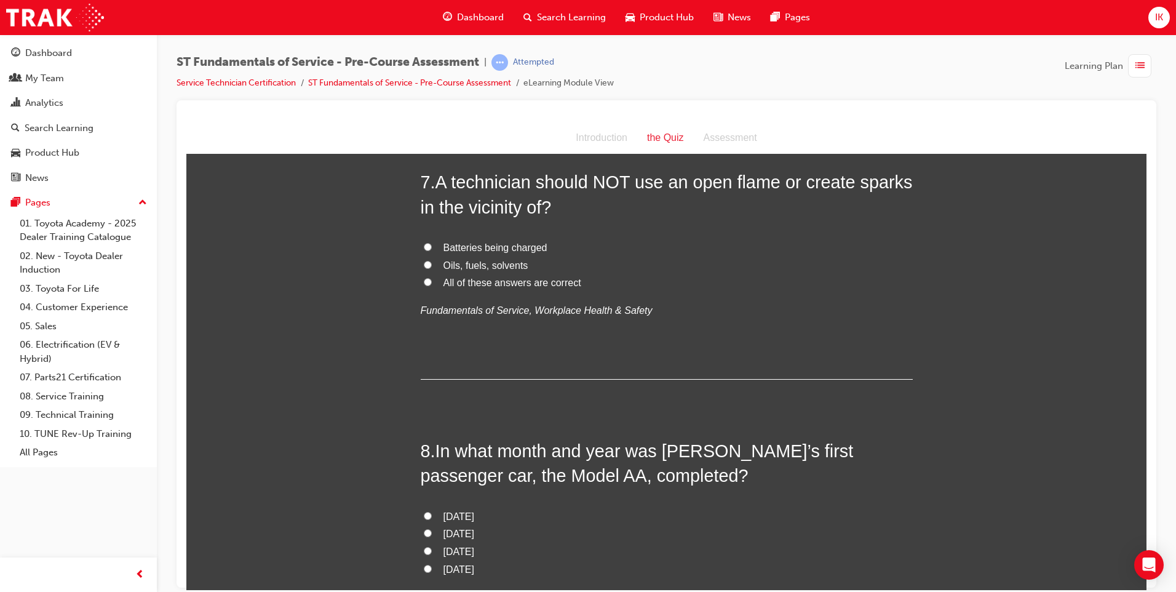
click at [424, 278] on input "All of these answers are correct" at bounding box center [428, 281] width 8 height 8
radio input "true"
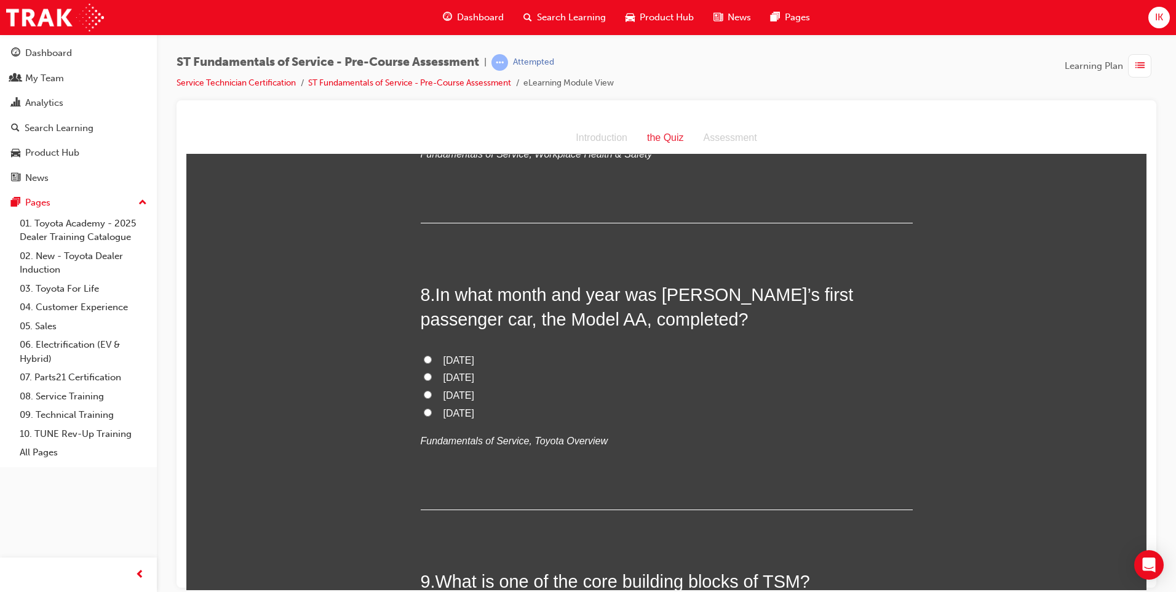
scroll to position [1845, 0]
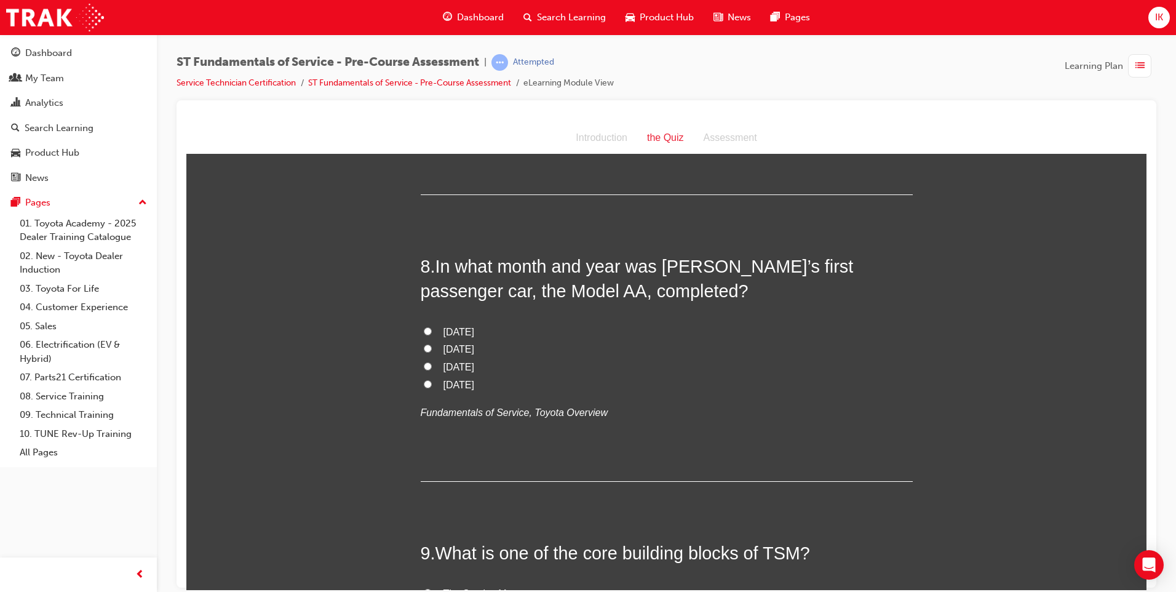
click at [459, 365] on span "April 1936" at bounding box center [458, 366] width 31 height 10
click at [432, 365] on input "April 1936" at bounding box center [428, 366] width 8 height 8
radio input "true"
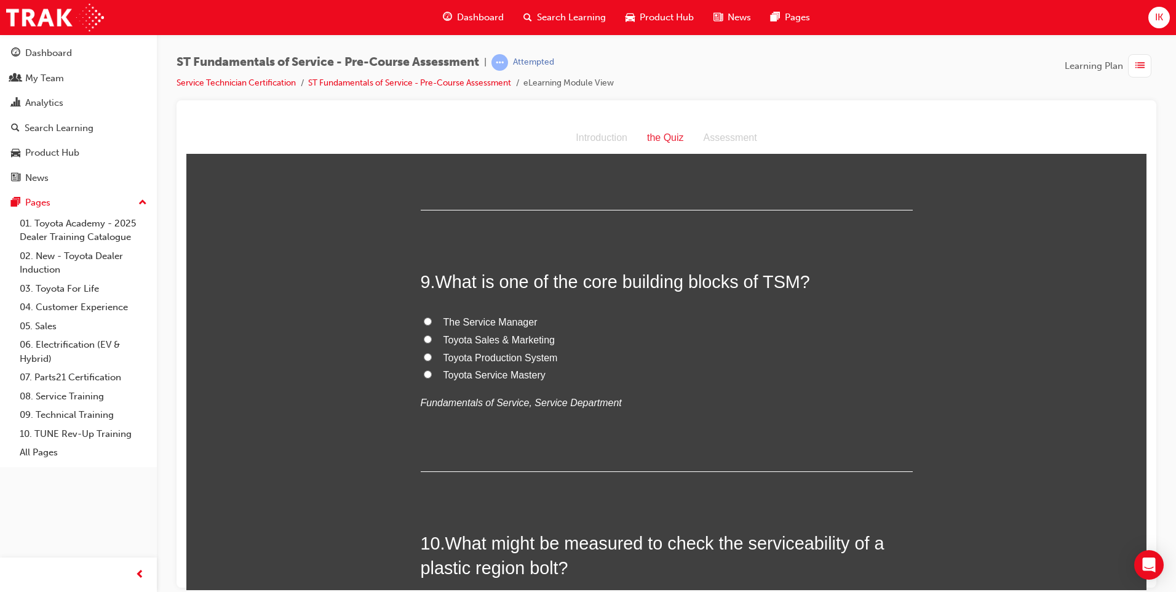
scroll to position [2153, 0]
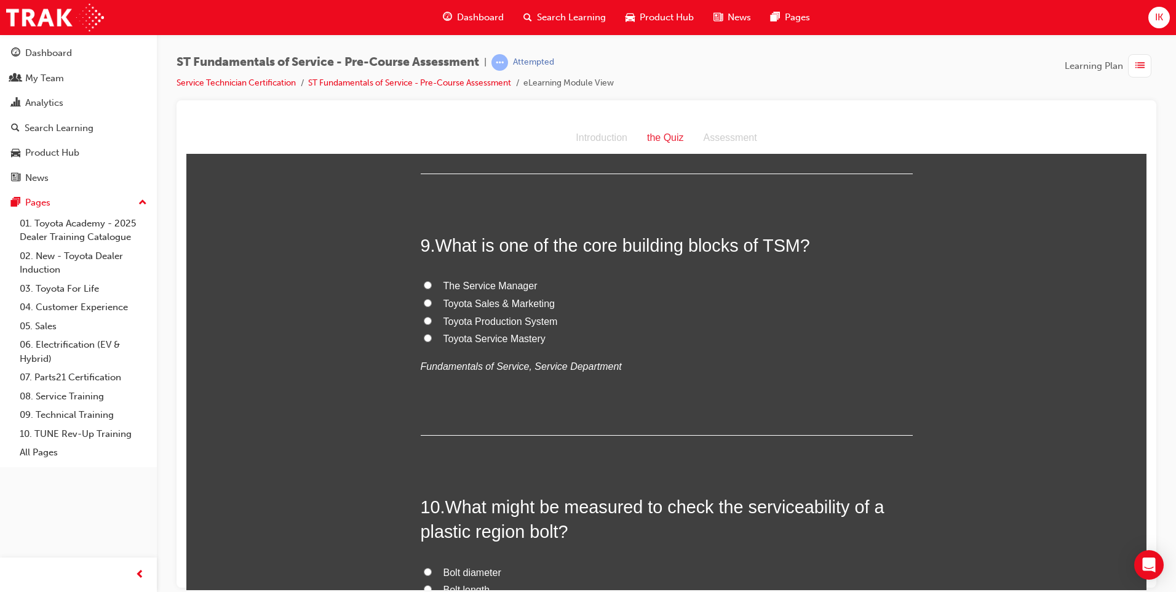
click at [453, 304] on span "Toyota Sales & Marketing" at bounding box center [498, 303] width 111 height 10
click at [432, 304] on input "Toyota Sales & Marketing" at bounding box center [428, 302] width 8 height 8
radio input "true"
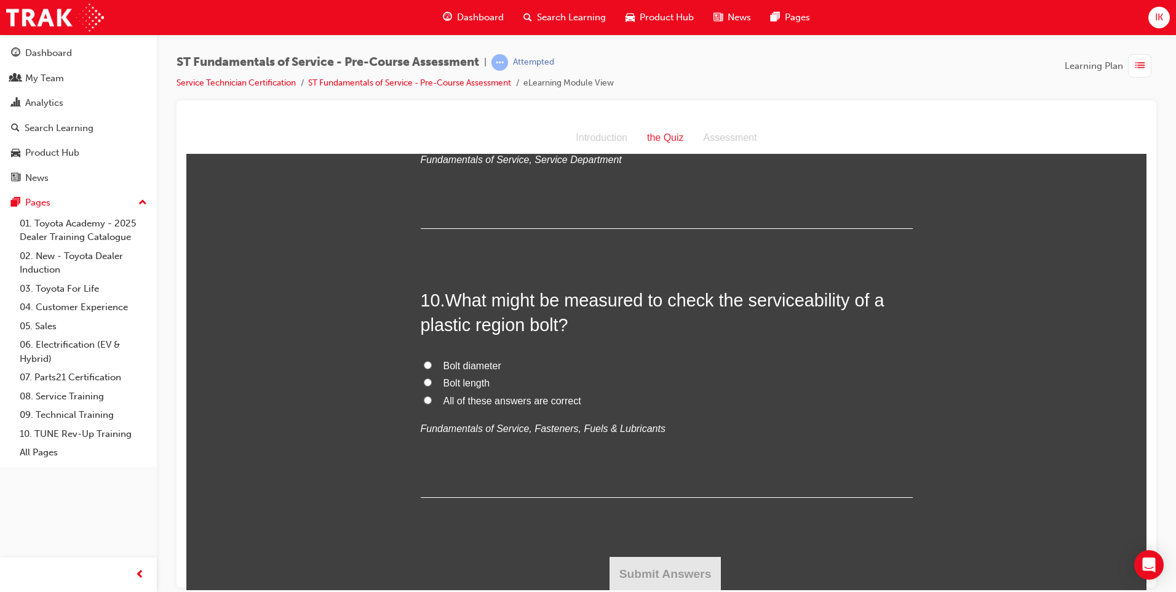
scroll to position [2360, 0]
click at [424, 367] on input "Bolt diameter" at bounding box center [428, 364] width 8 height 8
radio input "true"
click at [424, 400] on input "All of these answers are correct" at bounding box center [428, 399] width 8 height 8
radio input "true"
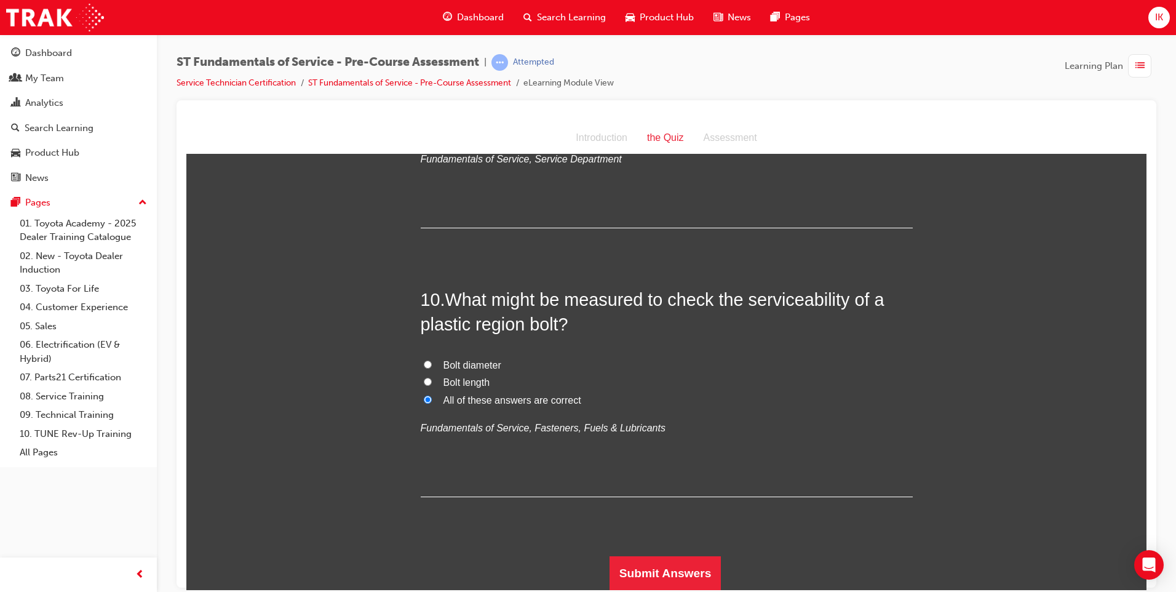
click at [426, 362] on input "Bolt diameter" at bounding box center [428, 364] width 8 height 8
radio input "true"
drag, startPoint x: 668, startPoint y: 565, endPoint x: 727, endPoint y: 564, distance: 59.1
click at [669, 565] on button "Submit Answers" at bounding box center [666, 572] width 112 height 34
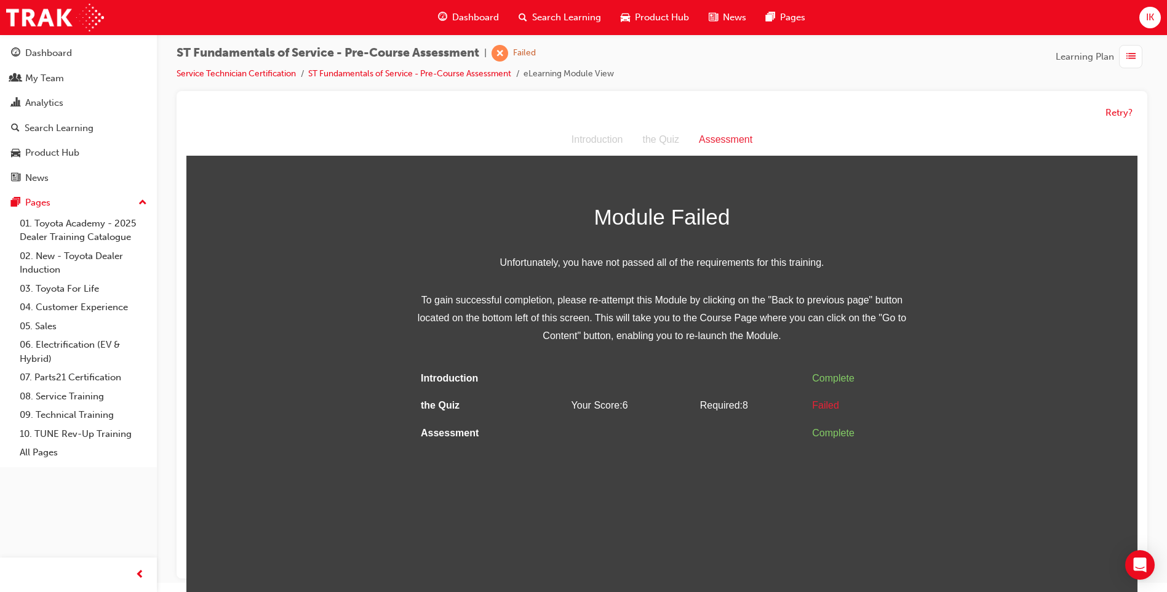
scroll to position [0, 0]
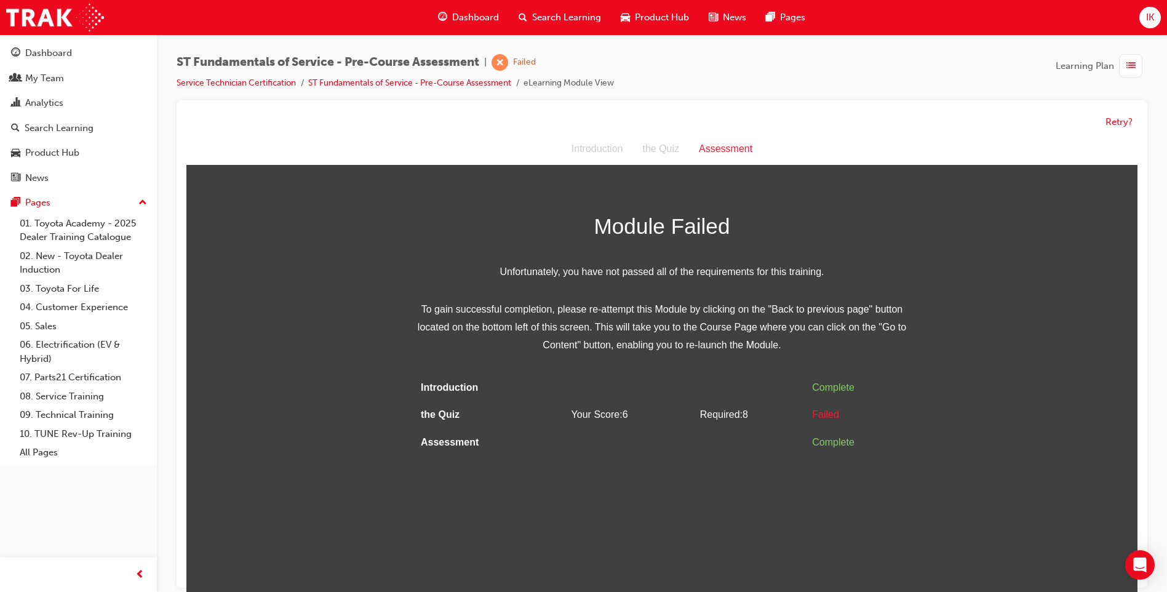
click at [718, 149] on div "Assessment" at bounding box center [725, 149] width 73 height 18
click at [1116, 119] on button "Retry?" at bounding box center [1118, 122] width 27 height 14
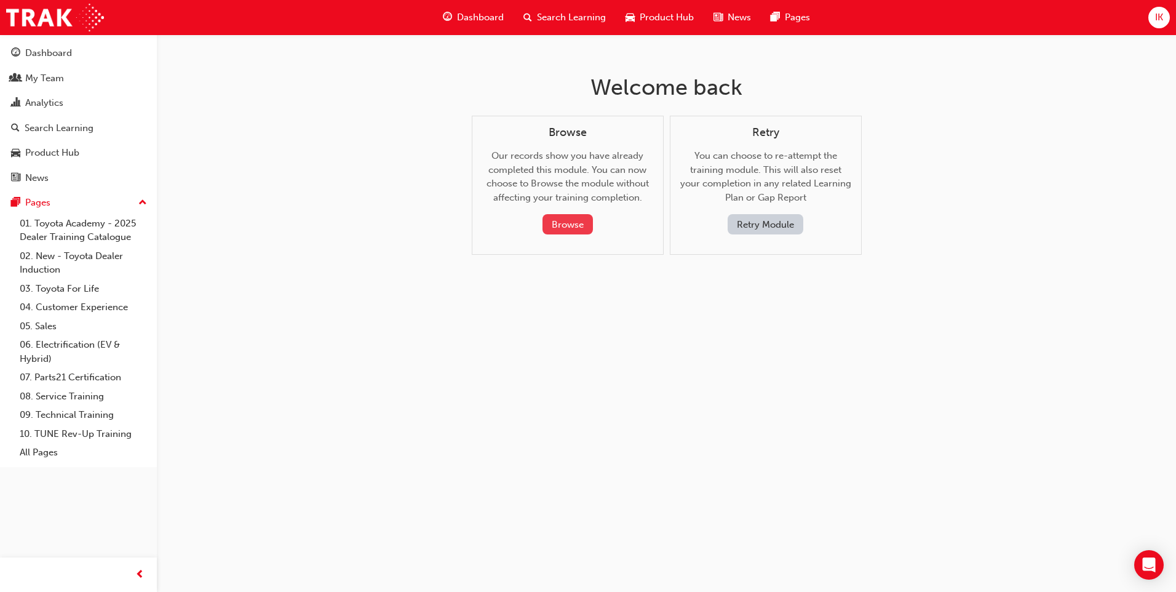
click at [557, 225] on button "Browse" at bounding box center [567, 224] width 50 height 20
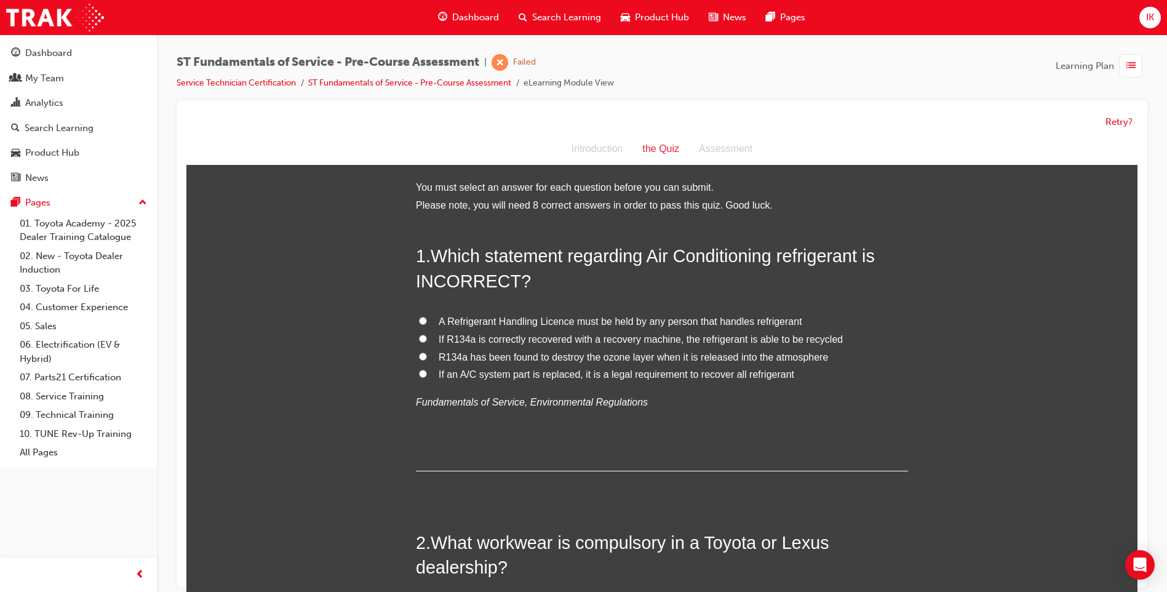
click at [576, 154] on div "Introduction" at bounding box center [597, 149] width 71 height 18
click at [585, 146] on div "Introduction" at bounding box center [597, 149] width 71 height 18
drag, startPoint x: 585, startPoint y: 146, endPoint x: 872, endPoint y: 141, distance: 286.7
click at [871, 141] on div "Introduction the Quiz Assessment" at bounding box center [661, 149] width 951 height 32
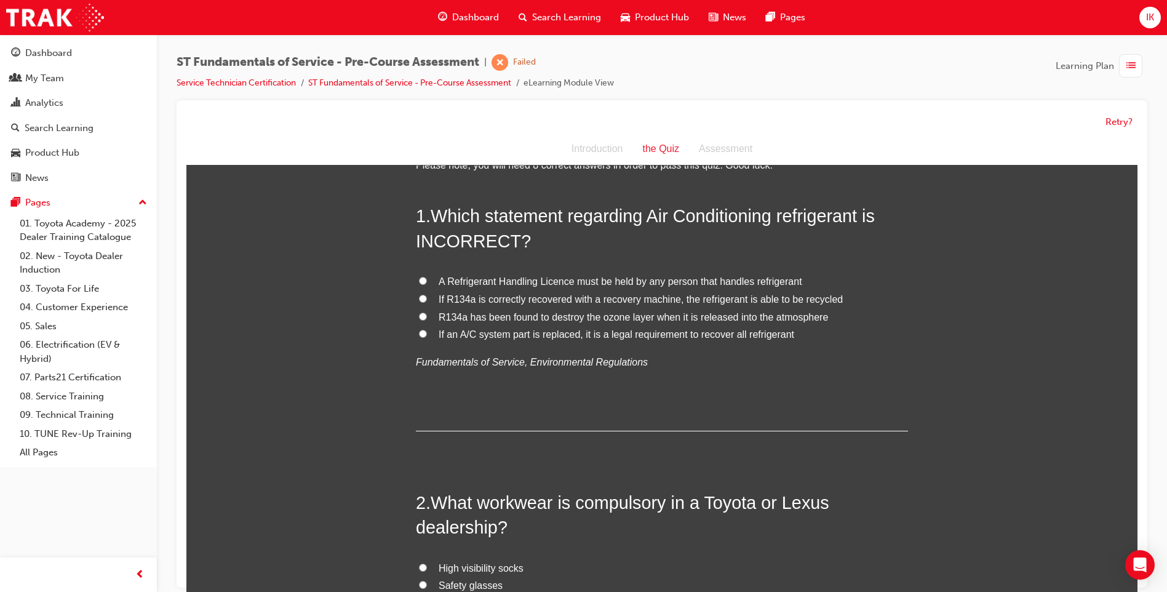
scroll to position [62, 0]
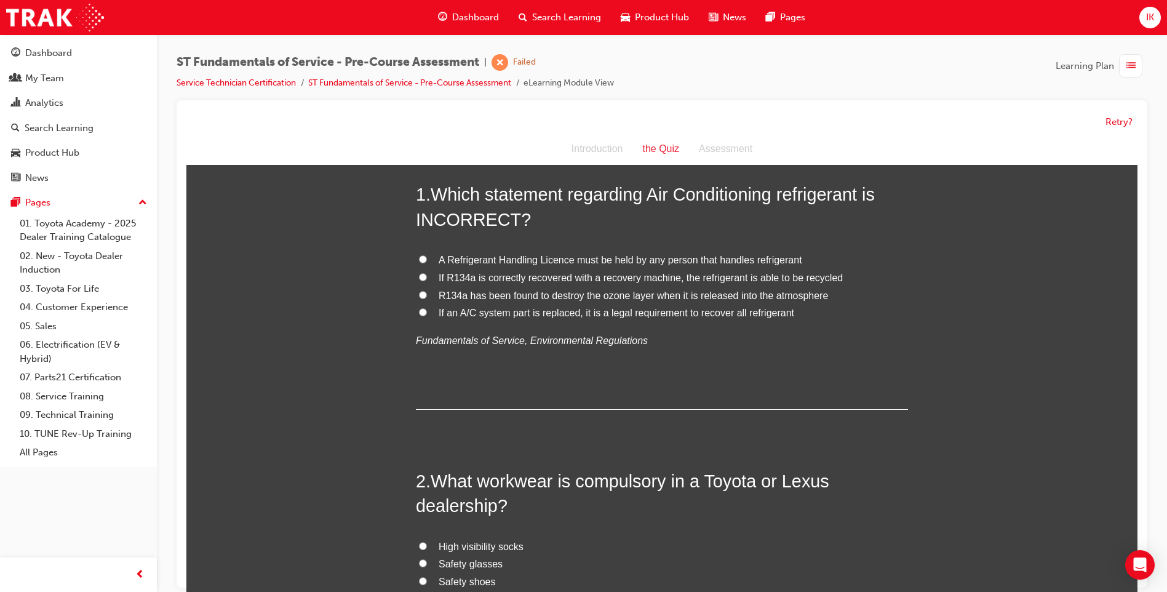
click at [419, 255] on input "A Refrigerant Handling Licence must be held by any person that handles refriger…" at bounding box center [423, 259] width 8 height 8
radio input "true"
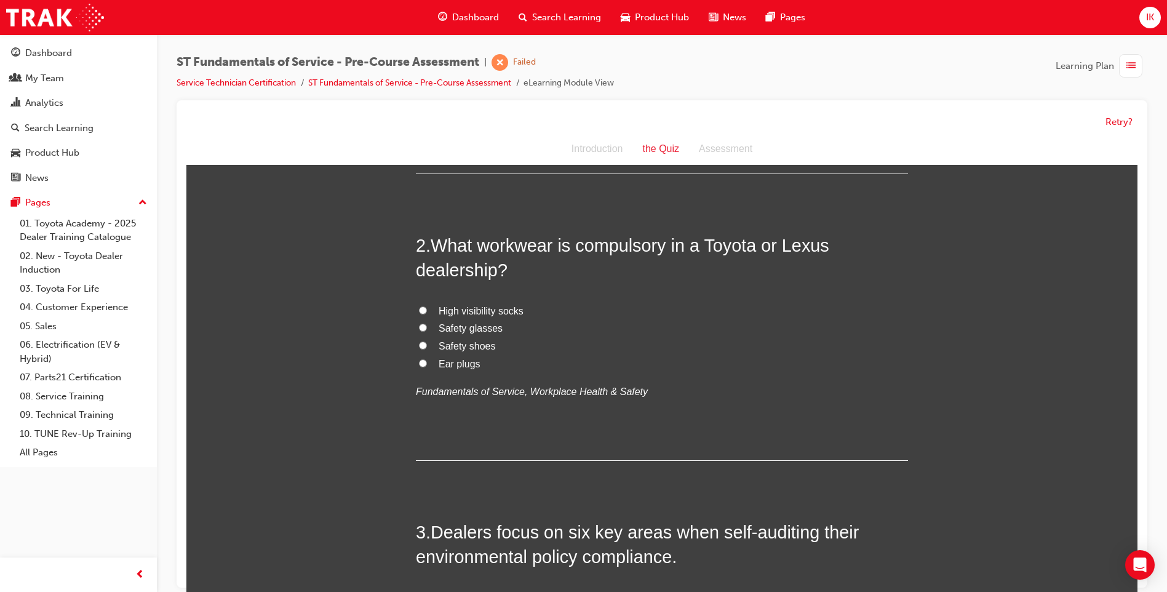
scroll to position [308, 0]
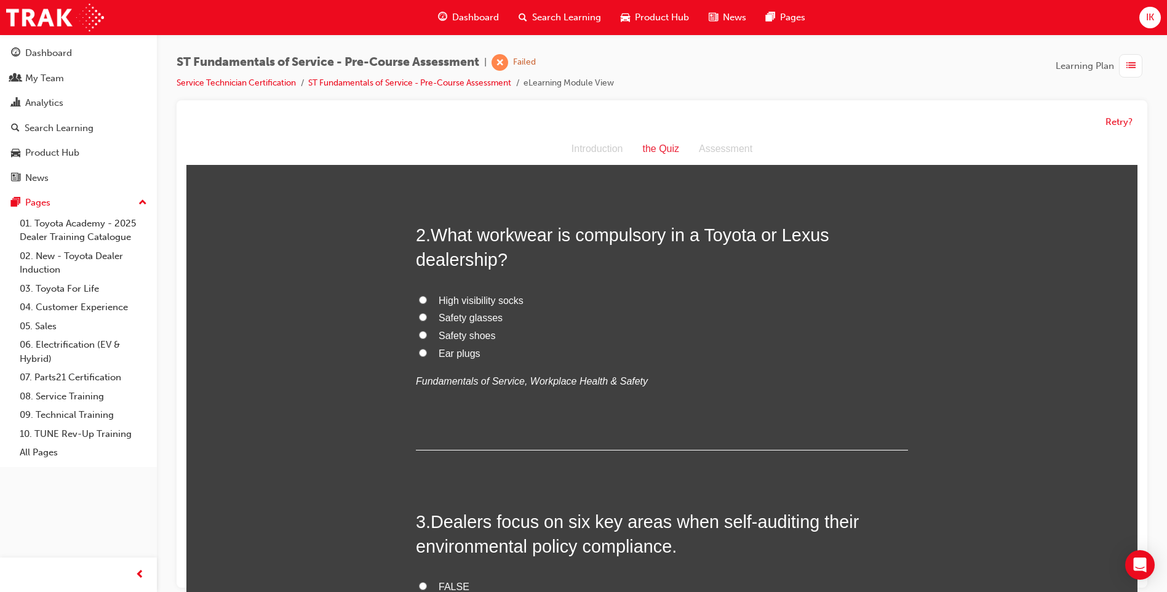
click at [421, 335] on input "Safety shoes" at bounding box center [423, 335] width 8 height 8
radio input "true"
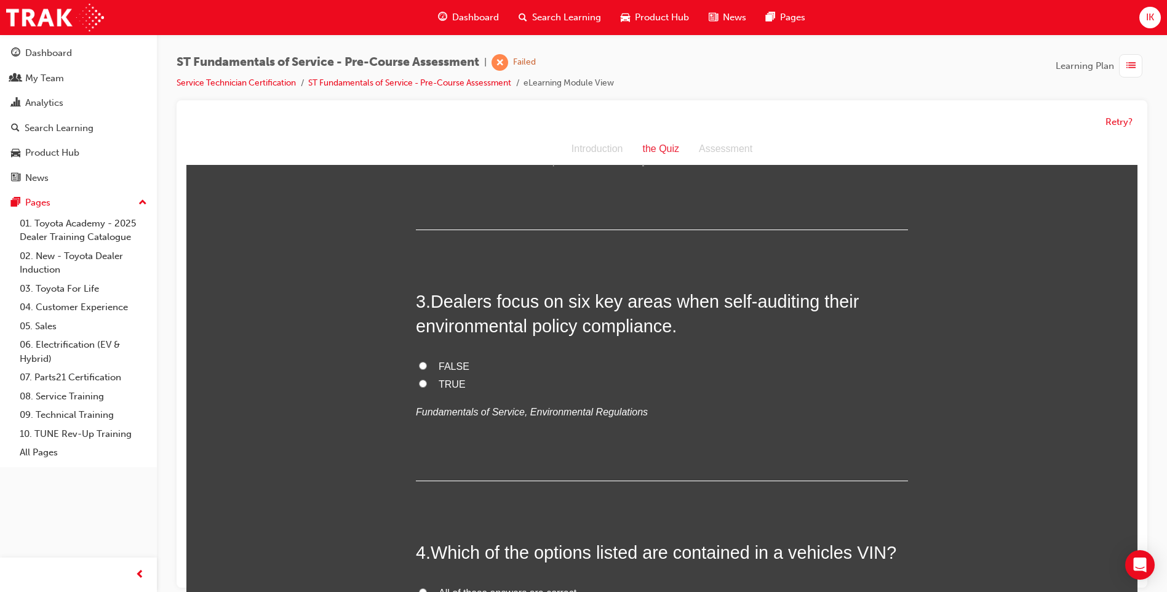
scroll to position [554, 0]
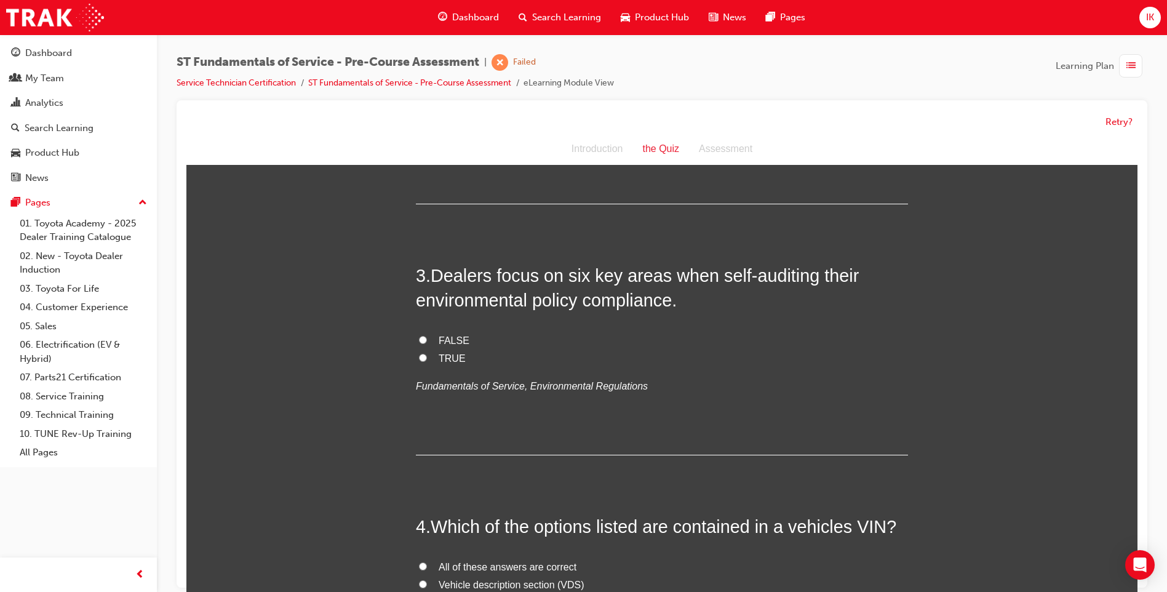
click at [419, 360] on input "TRUE" at bounding box center [423, 358] width 8 height 8
radio input "true"
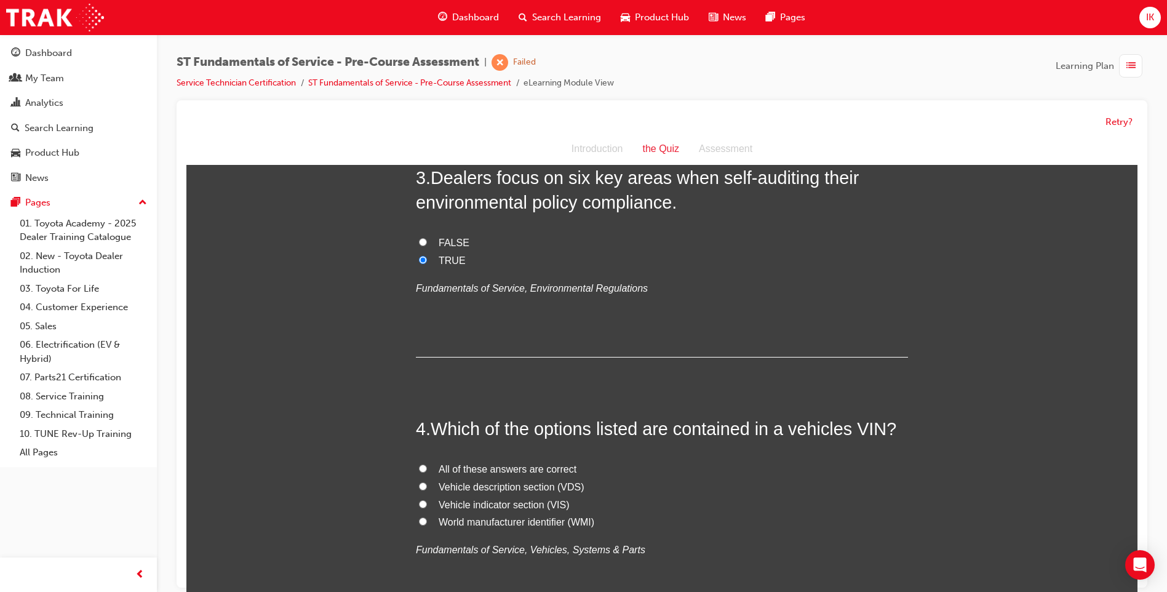
scroll to position [800, 0]
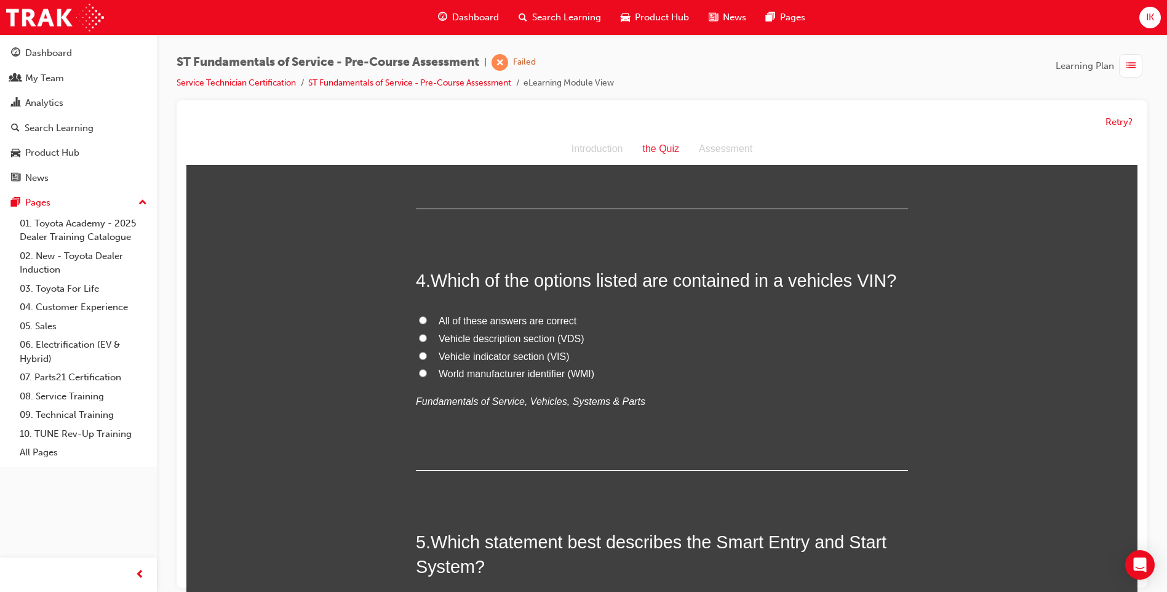
click at [422, 320] on input "All of these answers are correct" at bounding box center [423, 320] width 8 height 8
radio input "true"
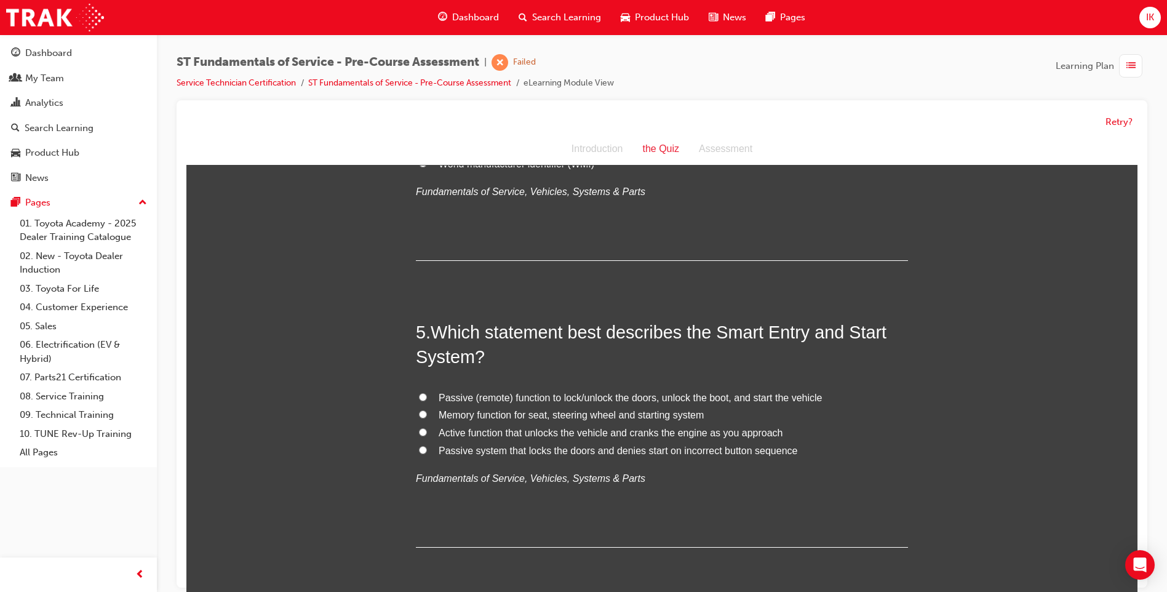
scroll to position [1107, 0]
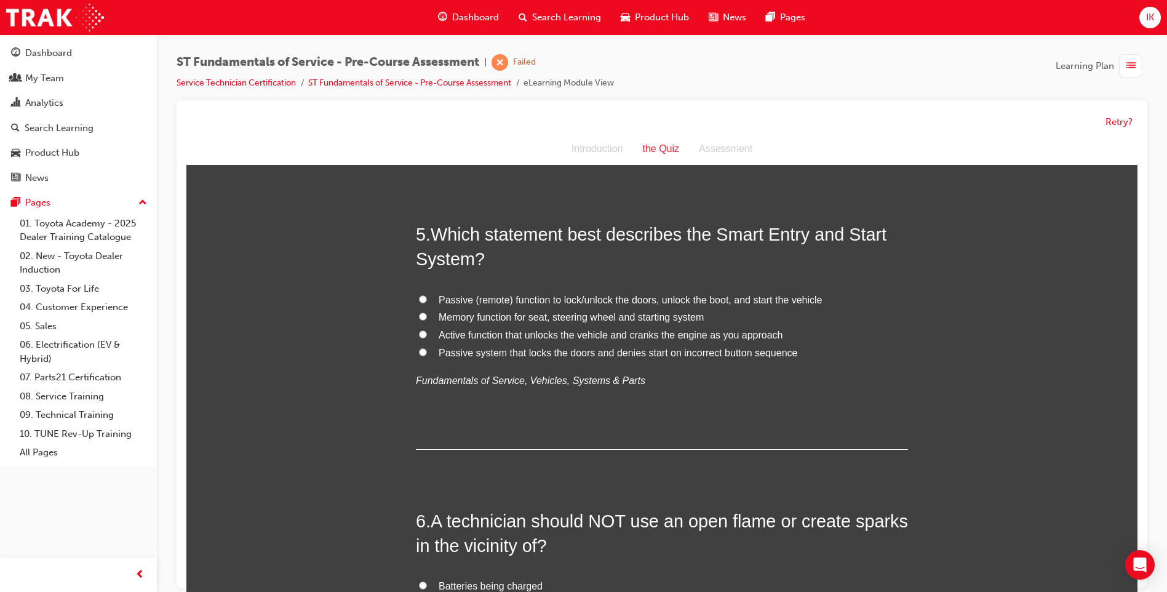
click at [416, 293] on label "Passive (remote) function to lock/unlock the doors, unlock the boot, and start …" at bounding box center [662, 301] width 492 height 18
click at [419, 295] on input "Passive (remote) function to lock/unlock the doors, unlock the boot, and start …" at bounding box center [423, 299] width 8 height 8
radio input "true"
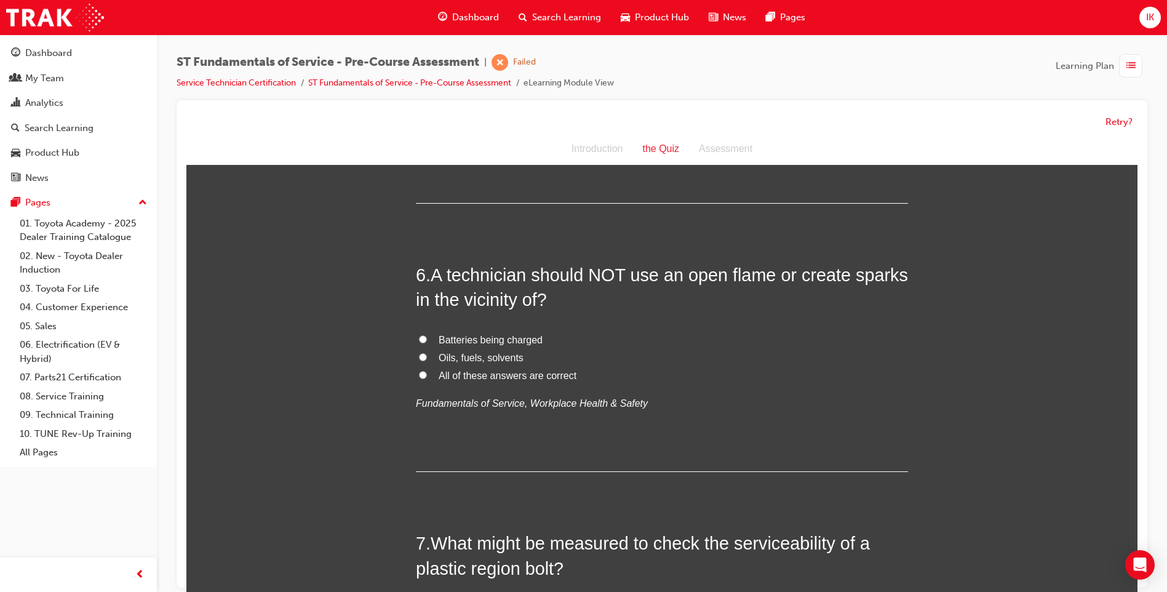
click at [419, 376] on input "All of these answers are correct" at bounding box center [423, 375] width 8 height 8
radio input "true"
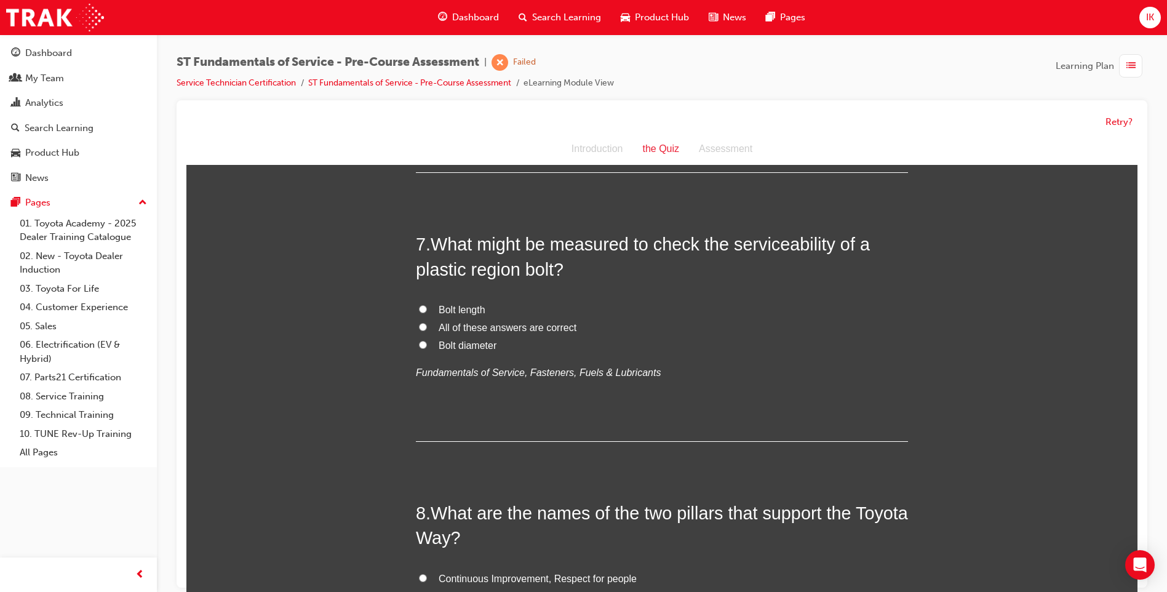
scroll to position [1661, 0]
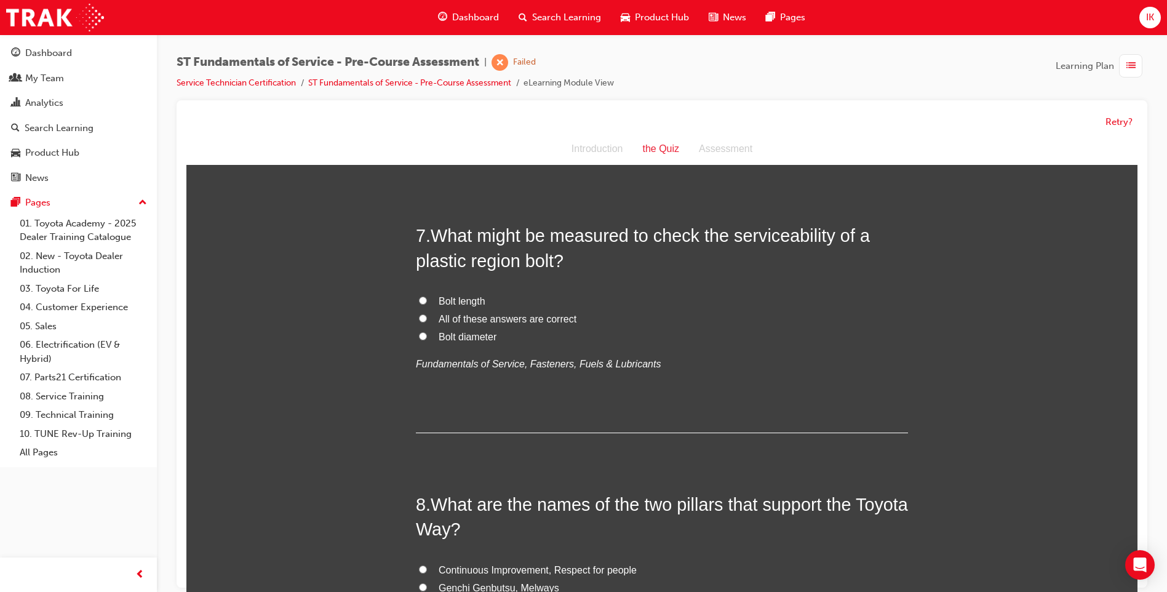
click at [421, 333] on input "Bolt diameter" at bounding box center [423, 336] width 8 height 8
radio input "true"
click at [419, 320] on input "All of these answers are correct" at bounding box center [423, 318] width 8 height 8
radio input "true"
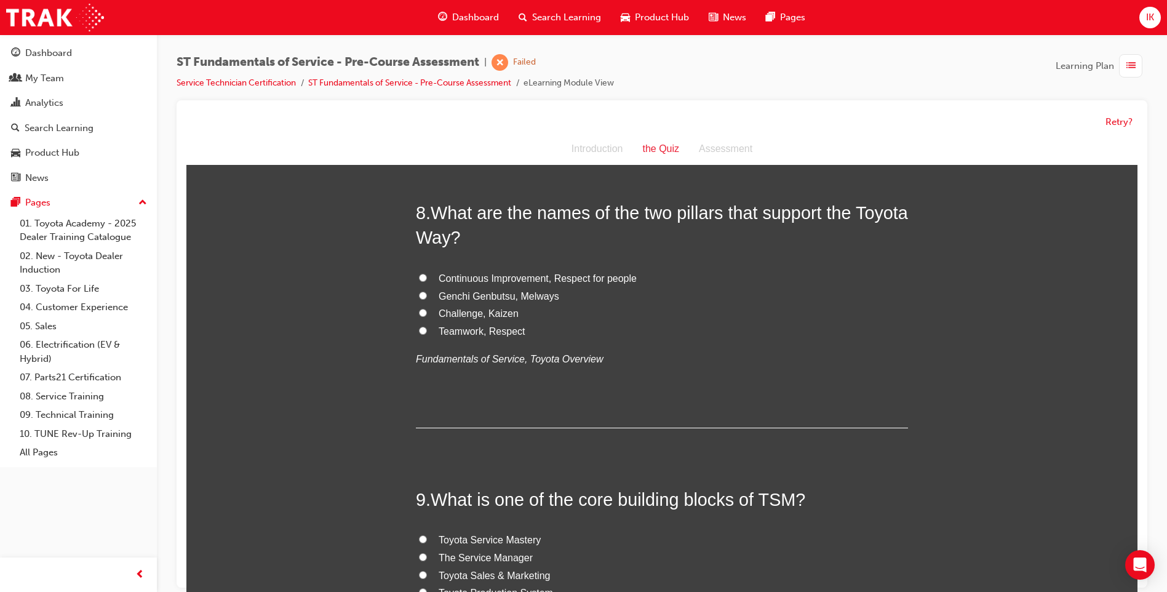
scroll to position [1907, 0]
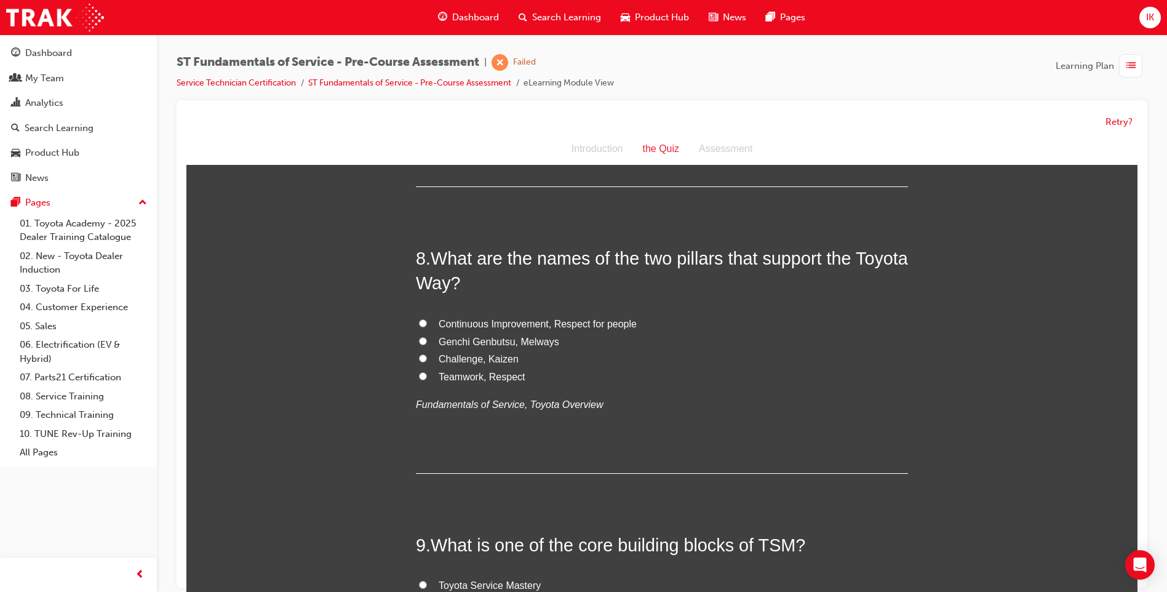
click at [421, 357] on label "Challenge, Kaizen" at bounding box center [662, 360] width 492 height 18
drag, startPoint x: 421, startPoint y: 357, endPoint x: 413, endPoint y: 356, distance: 8.7
click at [416, 356] on label "Challenge, Kaizen" at bounding box center [662, 360] width 492 height 18
click at [419, 356] on input "Challenge, Kaizen" at bounding box center [423, 358] width 8 height 8
radio input "true"
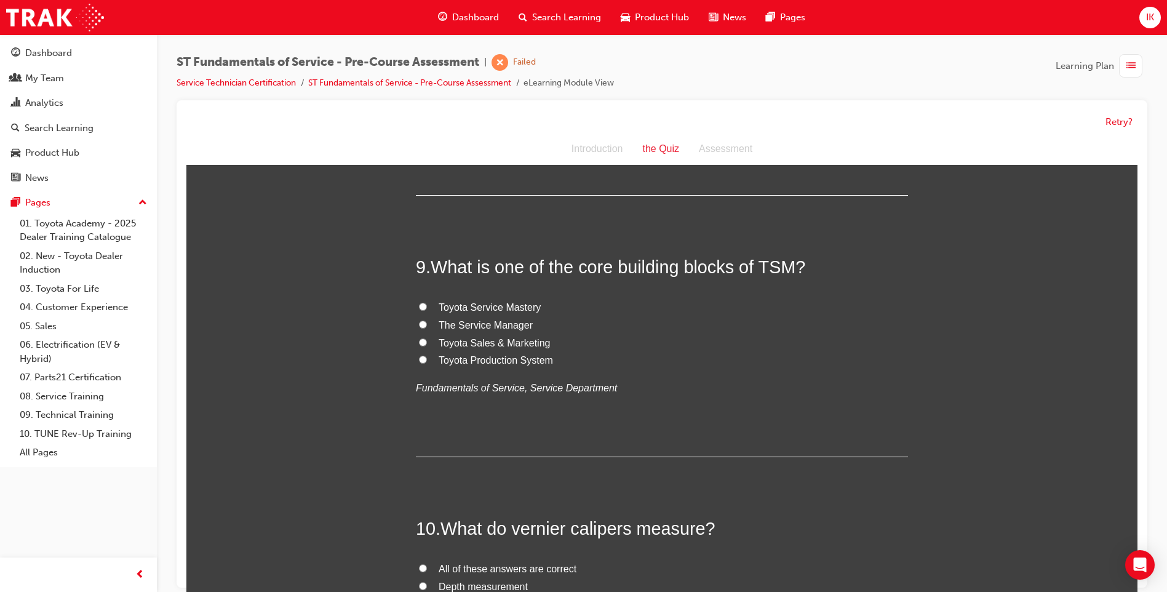
scroll to position [2214, 0]
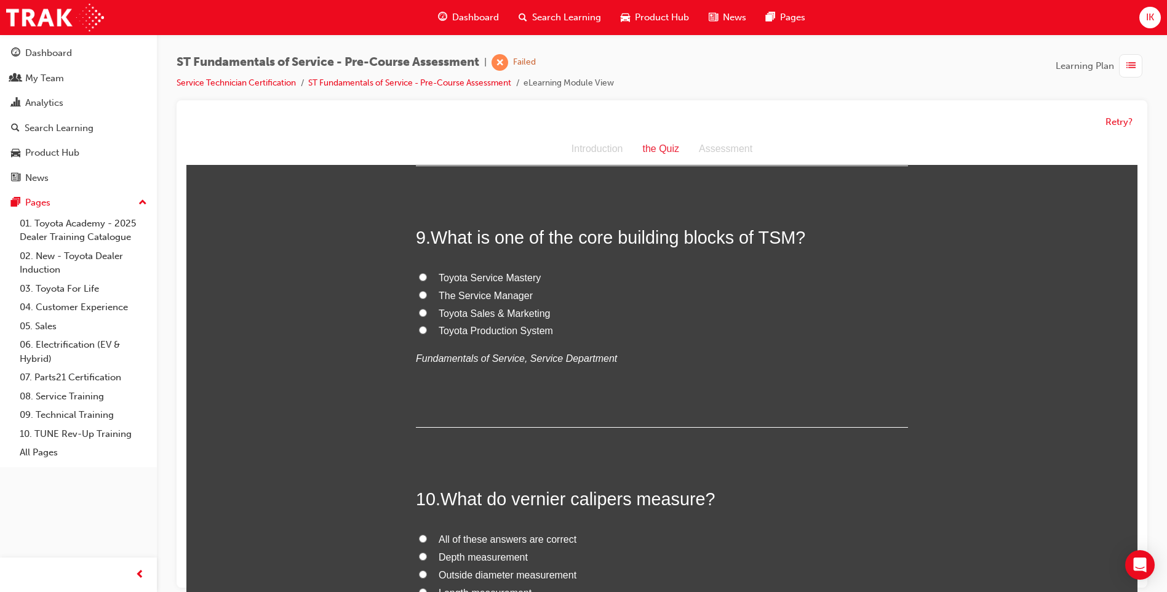
click at [421, 316] on input "Toyota Sales & Marketing" at bounding box center [423, 313] width 8 height 8
radio input "true"
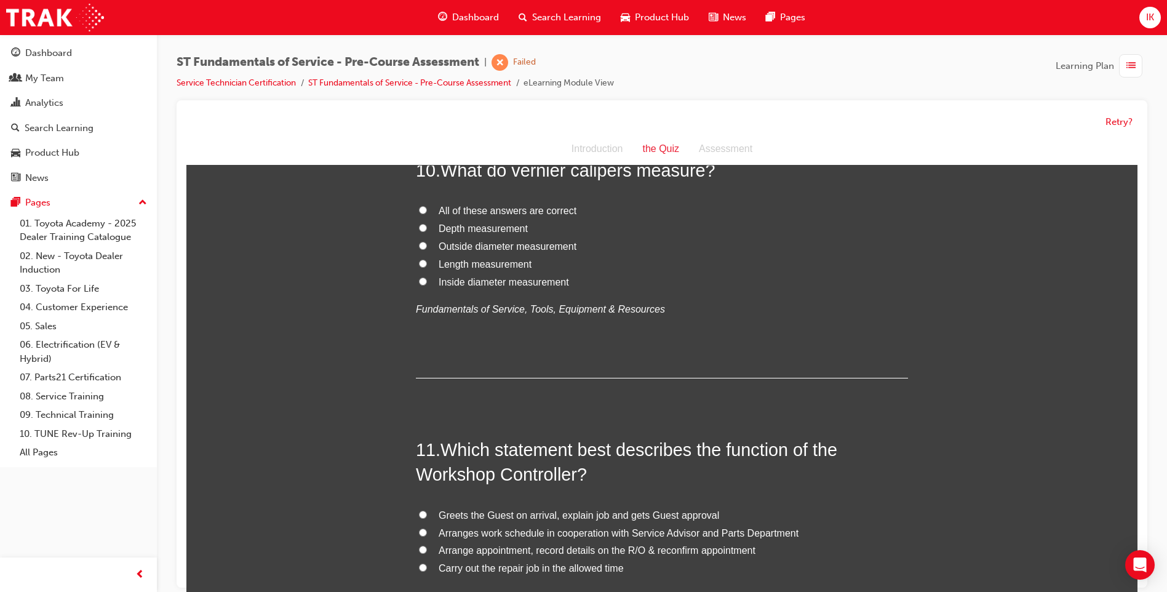
scroll to position [2460, 0]
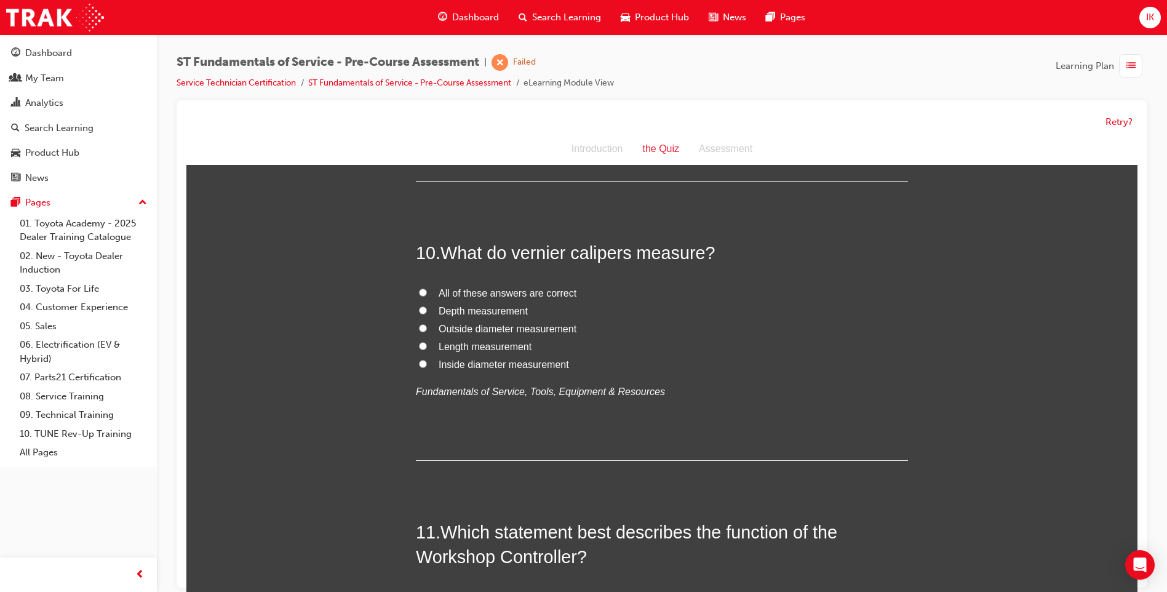
click at [419, 293] on input "All of these answers are correct" at bounding box center [423, 292] width 8 height 8
radio input "true"
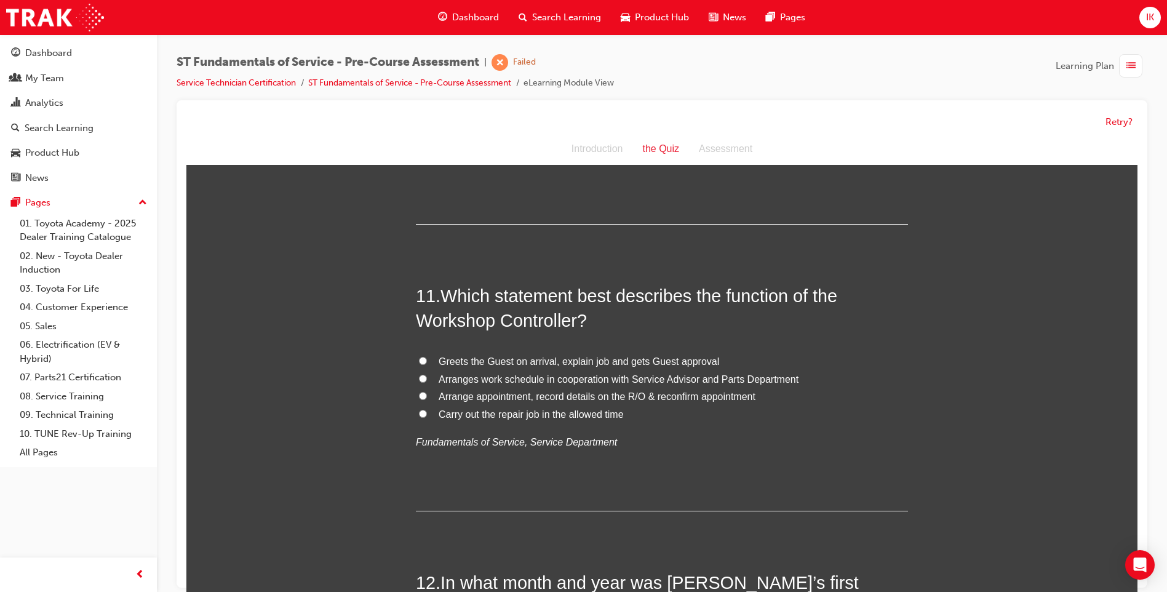
scroll to position [2706, 0]
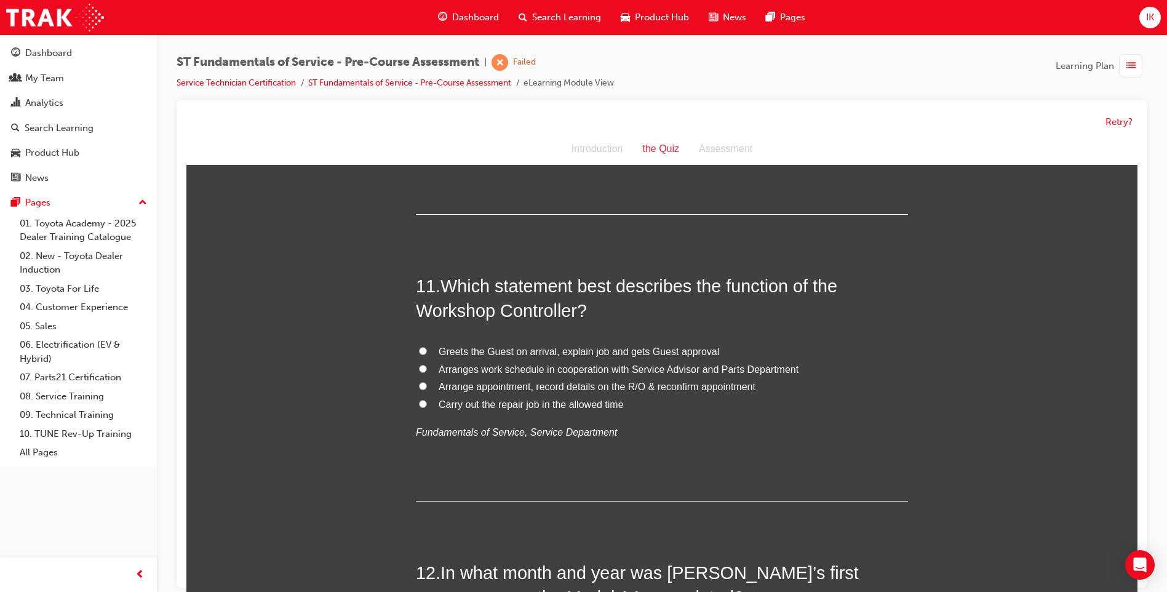
click at [419, 367] on input "Arranges work schedule in cooperation with Service Advisor and Parts Department" at bounding box center [423, 369] width 8 height 8
radio input "true"
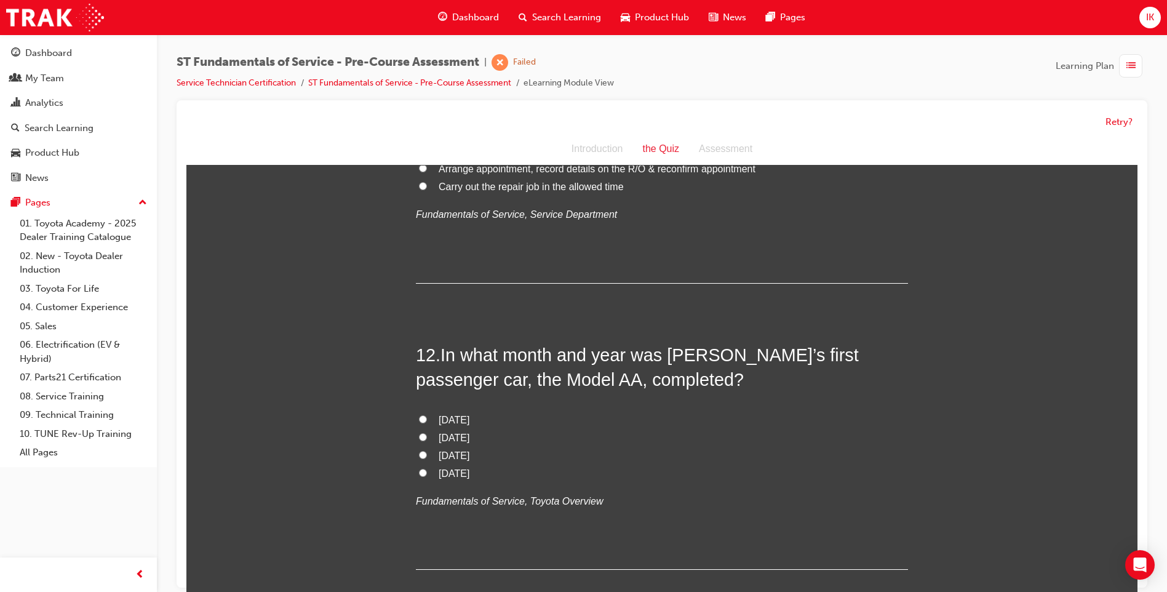
scroll to position [2952, 0]
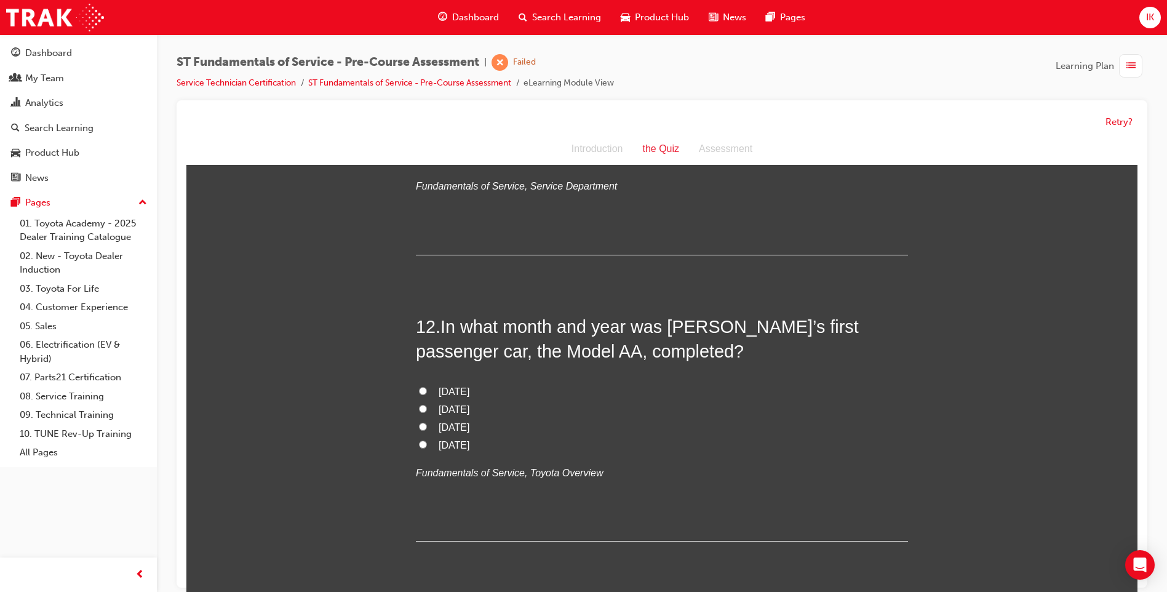
click at [456, 411] on span "April 1936" at bounding box center [454, 409] width 31 height 10
click at [427, 411] on input "April 1936" at bounding box center [423, 409] width 8 height 8
radio input "true"
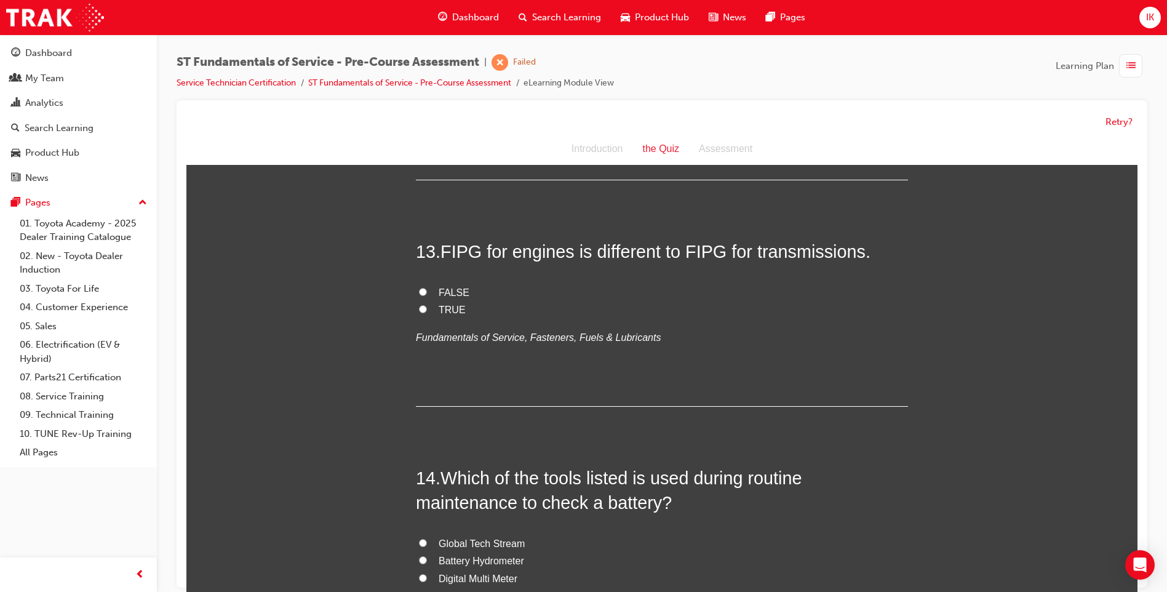
scroll to position [3321, 0]
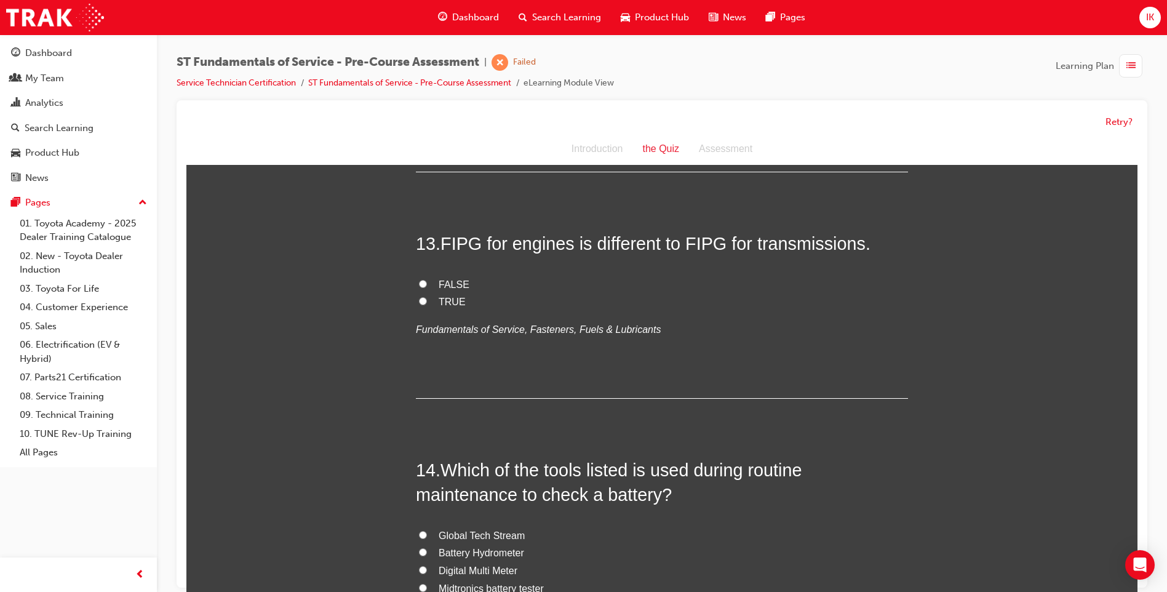
click at [427, 285] on label "FALSE" at bounding box center [662, 285] width 492 height 18
click at [427, 285] on input "FALSE" at bounding box center [423, 284] width 8 height 8
radio input "true"
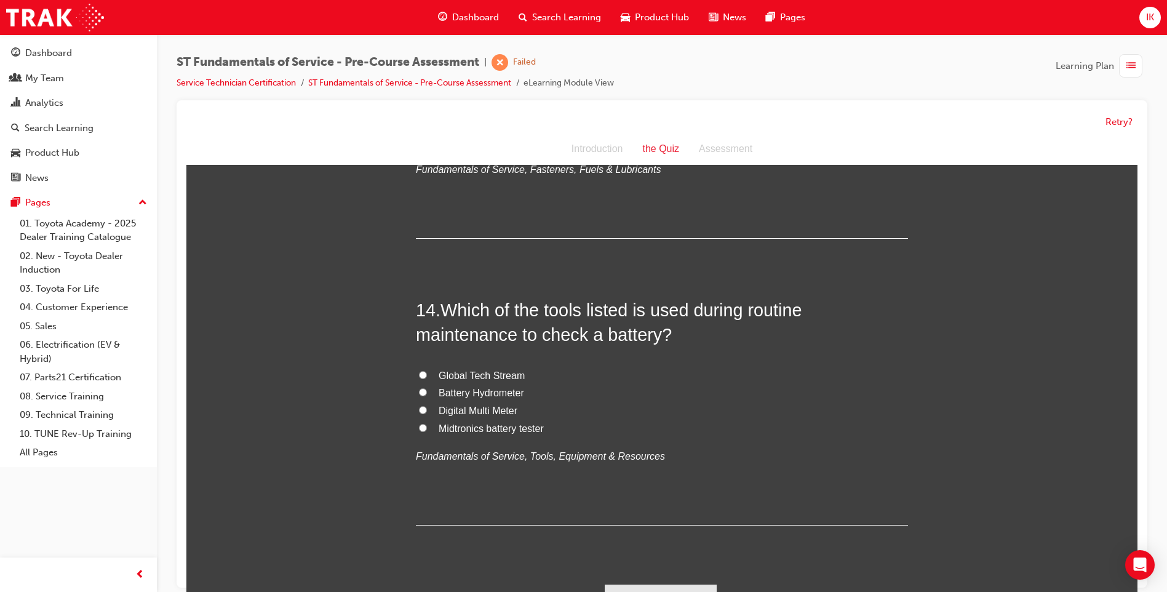
scroll to position [3499, 0]
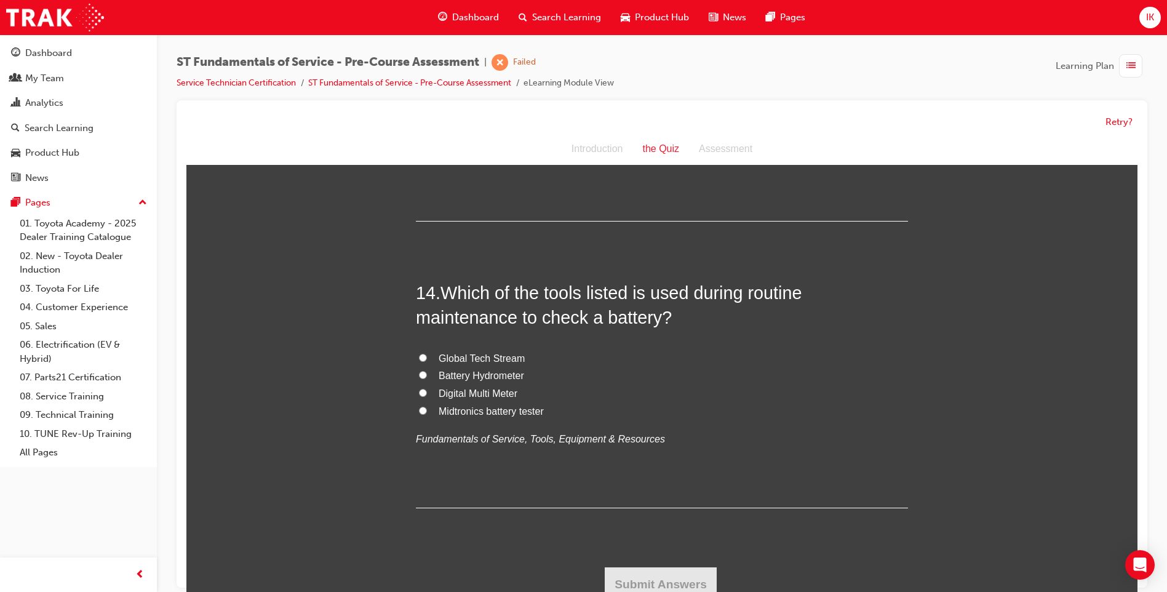
click at [423, 412] on label "Midtronics battery tester" at bounding box center [662, 412] width 492 height 18
click at [423, 412] on input "Midtronics battery tester" at bounding box center [423, 411] width 8 height 8
radio input "true"
click at [666, 578] on button "Submit Answers" at bounding box center [661, 584] width 112 height 34
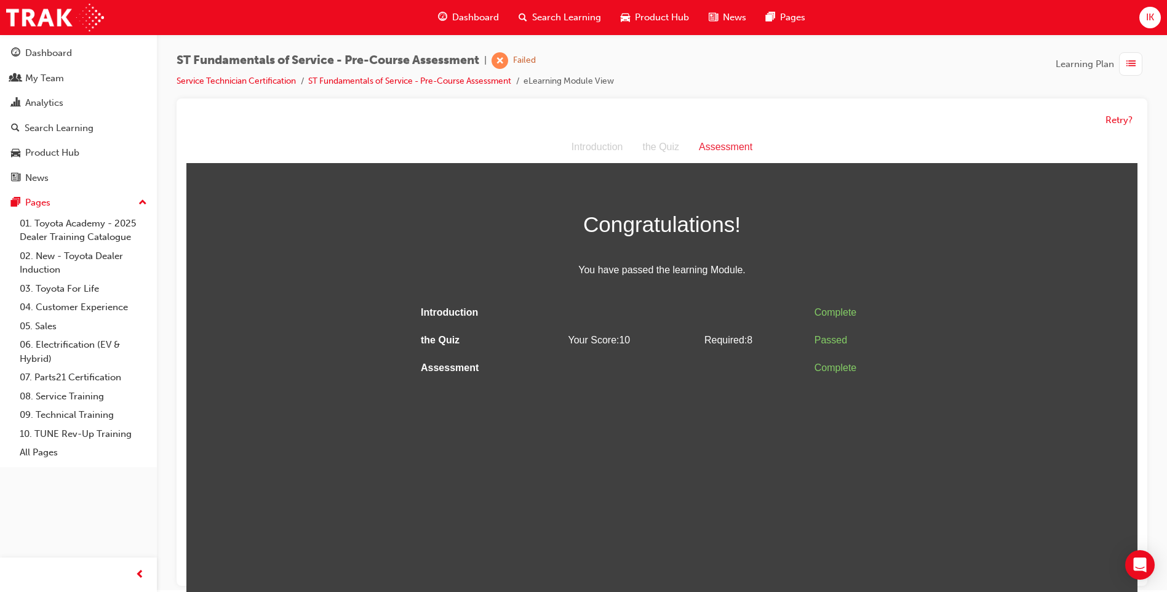
scroll to position [0, 0]
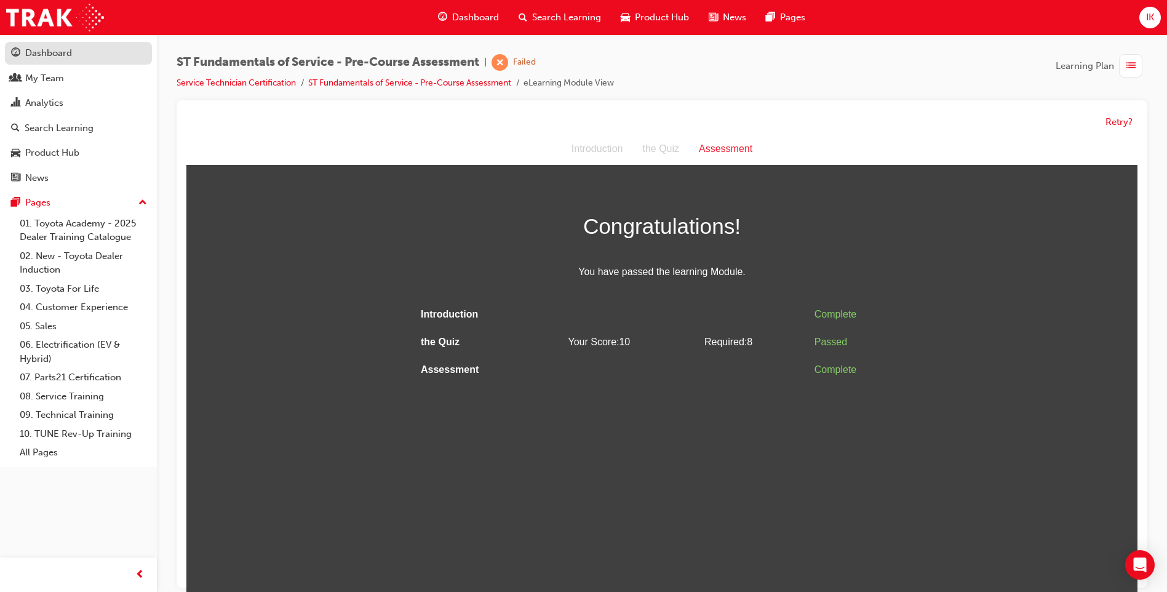
click at [60, 52] on div "Dashboard" at bounding box center [48, 53] width 47 height 14
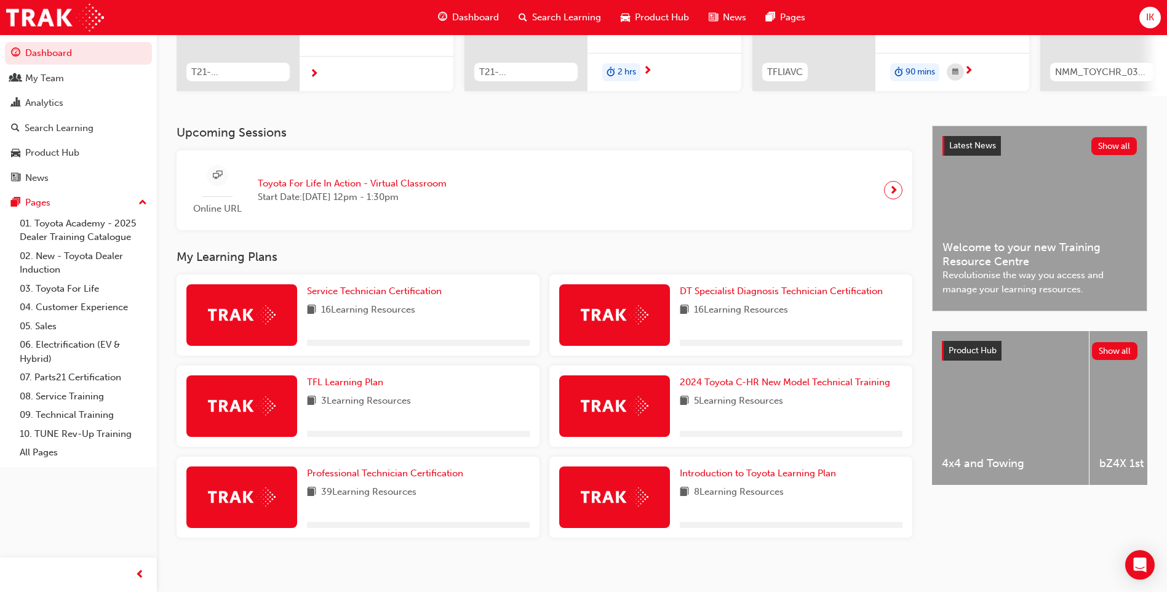
scroll to position [199, 0]
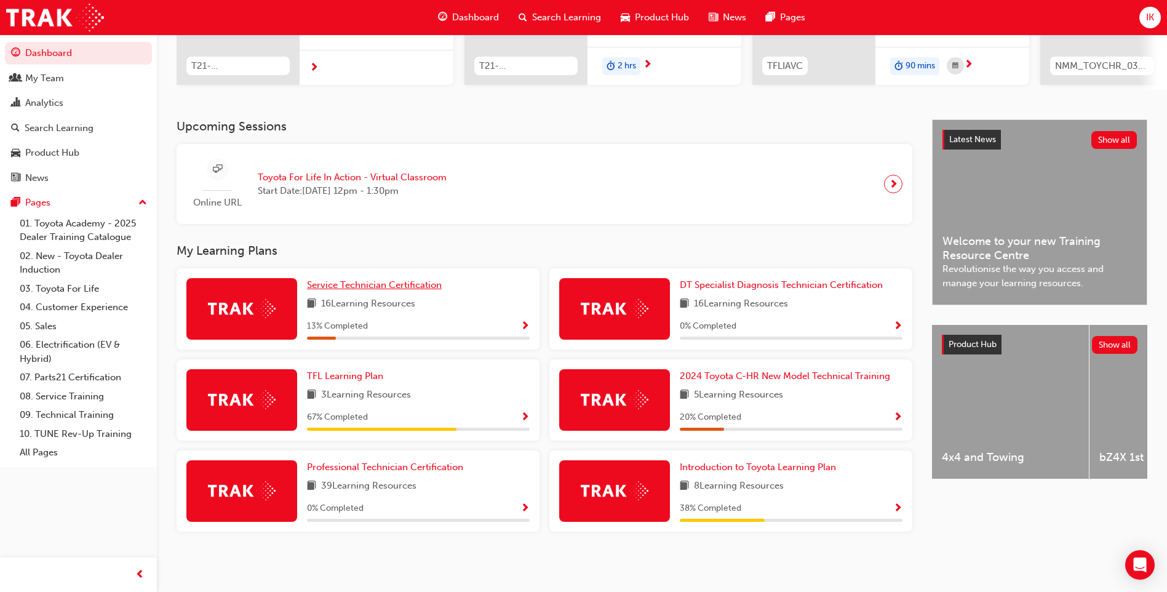
click at [394, 290] on link "Service Technician Certification" at bounding box center [377, 285] width 140 height 14
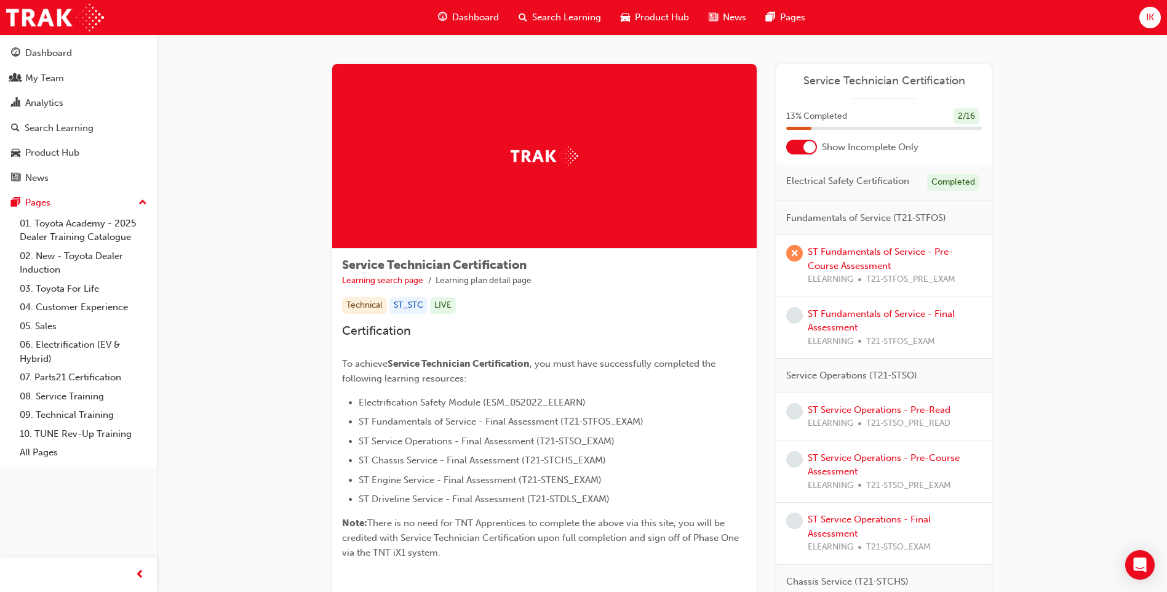
scroll to position [62, 0]
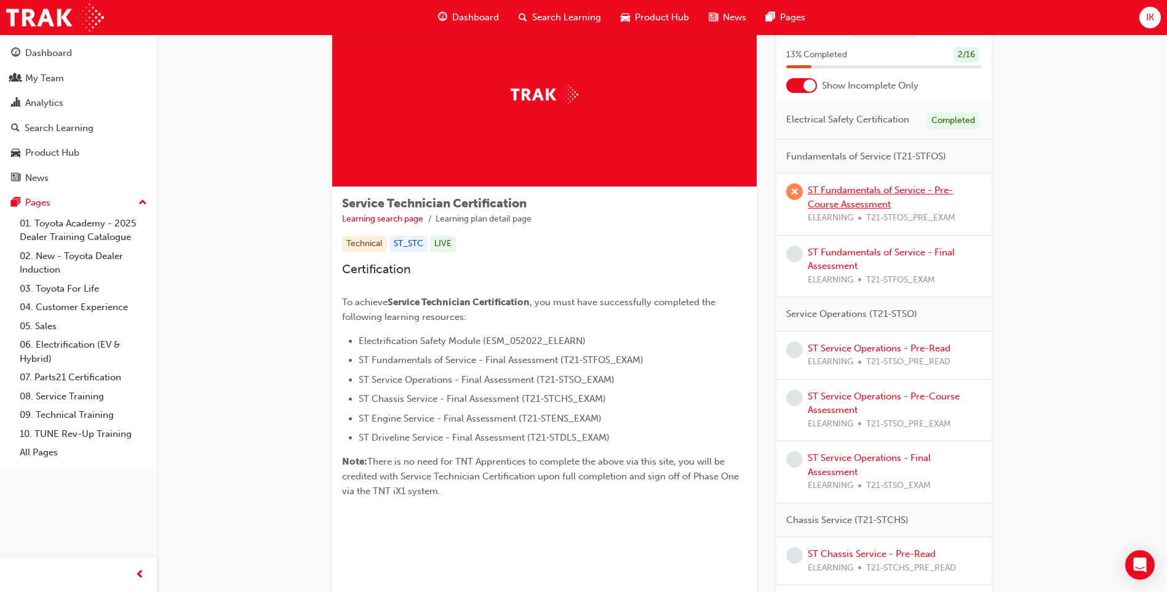
click at [840, 201] on link "ST Fundamentals of Service - Pre-Course Assessment" at bounding box center [880, 197] width 145 height 25
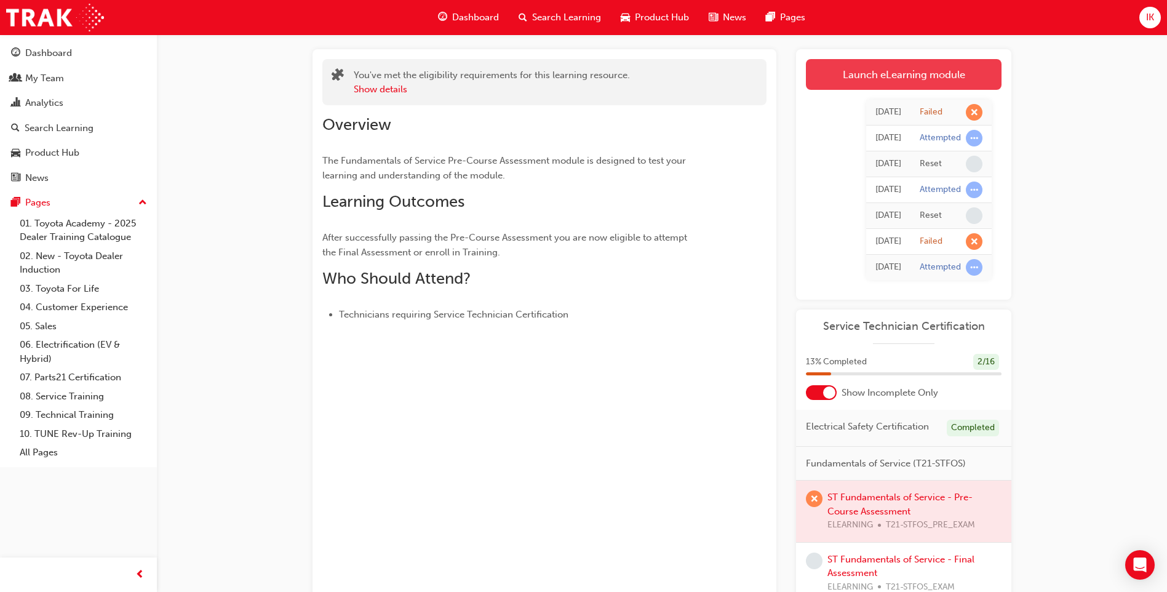
click at [932, 77] on link "Launch eLearning module" at bounding box center [904, 74] width 196 height 31
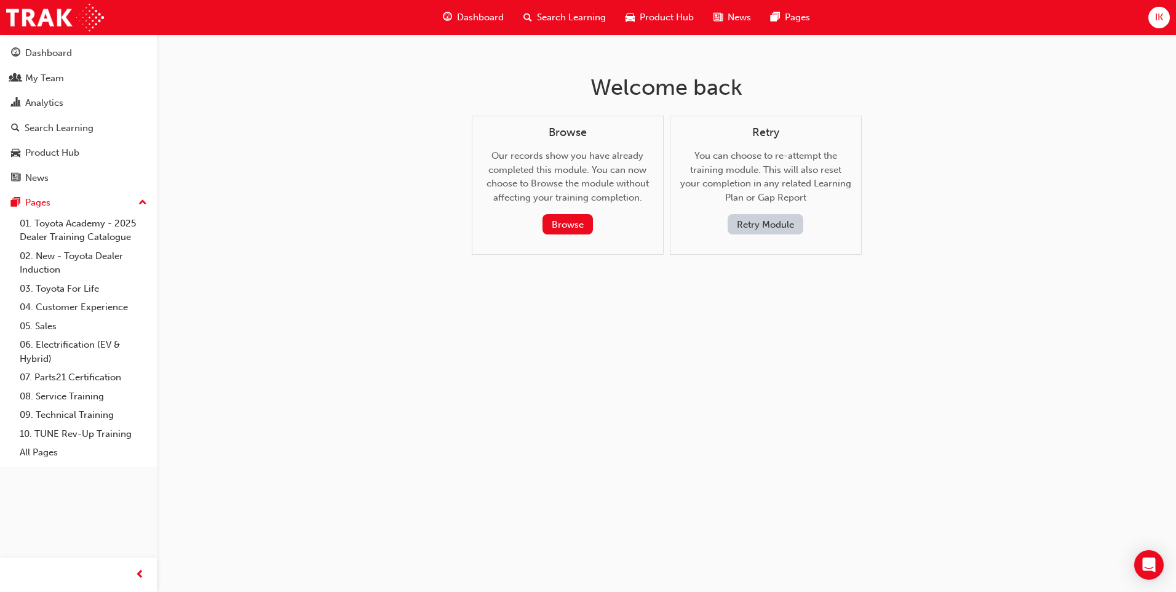
click at [763, 219] on button "Retry Module" at bounding box center [766, 224] width 76 height 20
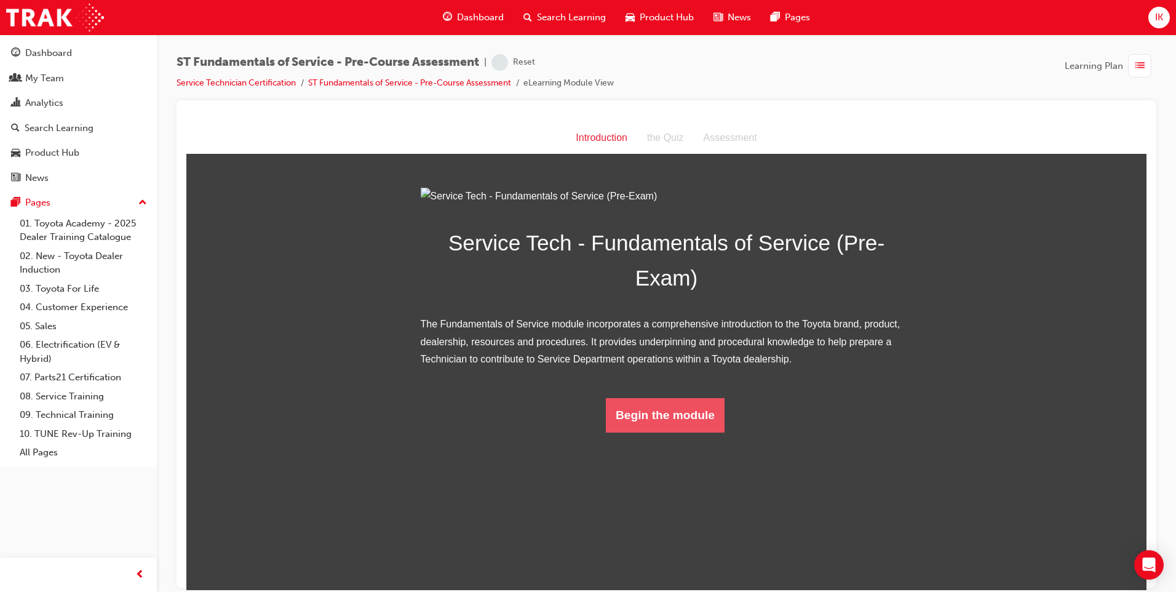
click at [672, 432] on button "Begin the module" at bounding box center [665, 414] width 119 height 34
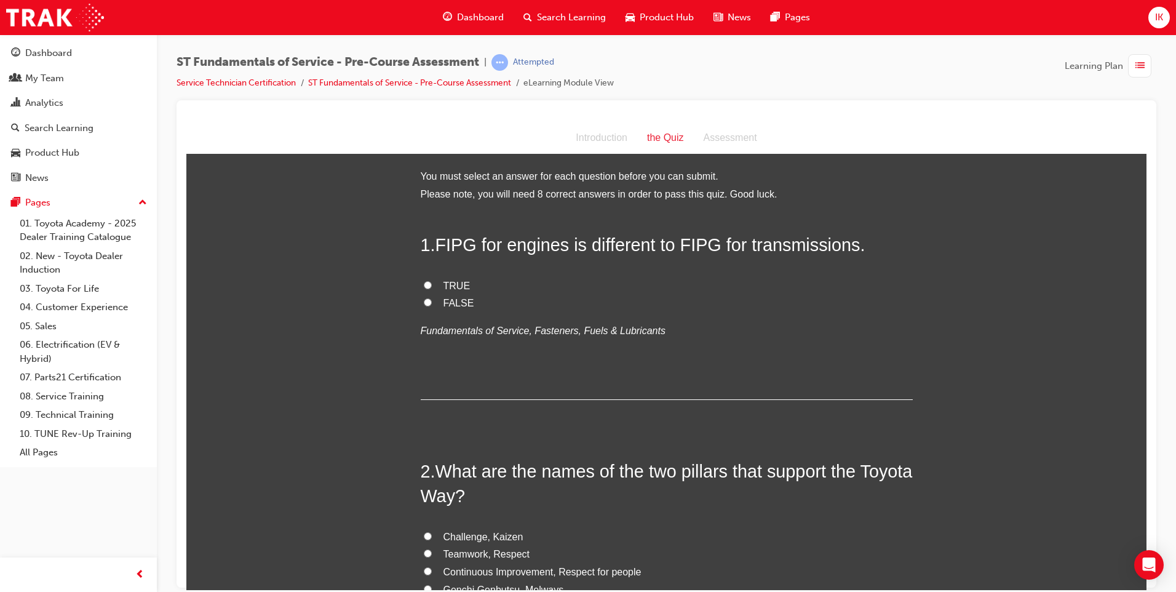
click at [424, 298] on input "FALSE" at bounding box center [428, 302] width 8 height 8
radio input "true"
click at [424, 283] on input "TRUE" at bounding box center [428, 284] width 8 height 8
radio input "true"
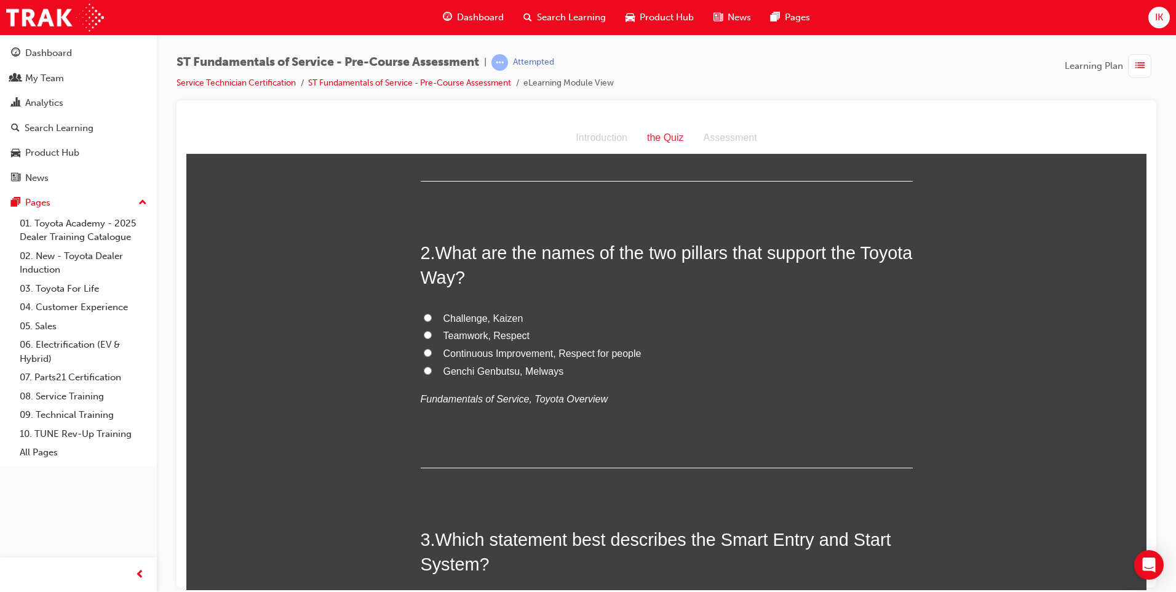
scroll to position [246, 0]
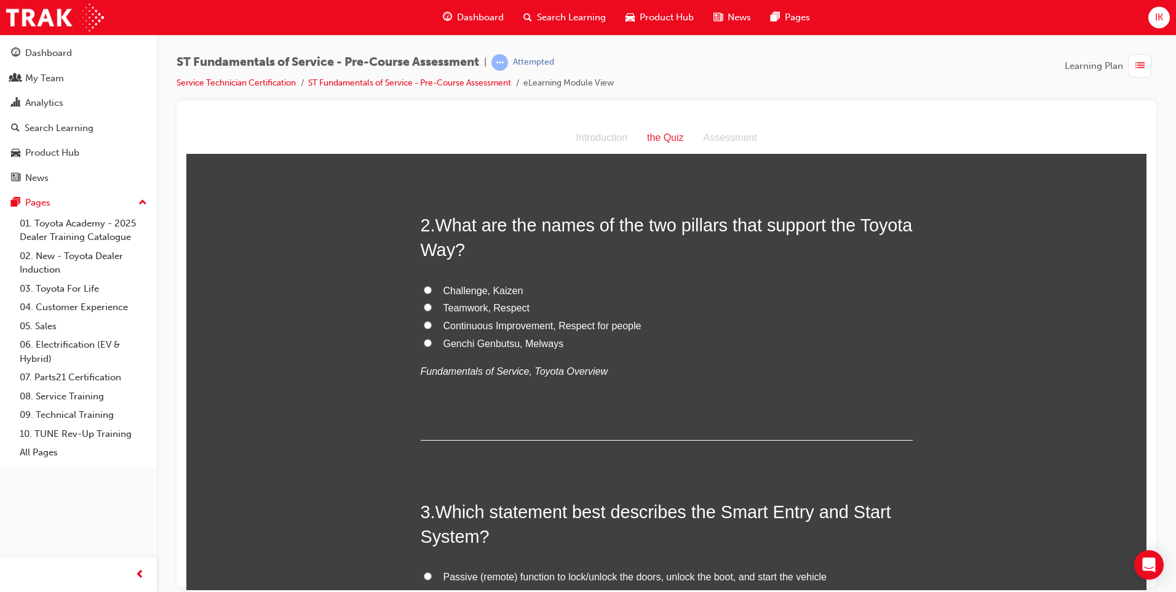
click at [424, 288] on input "Challenge, Kaizen" at bounding box center [428, 289] width 8 height 8
radio input "true"
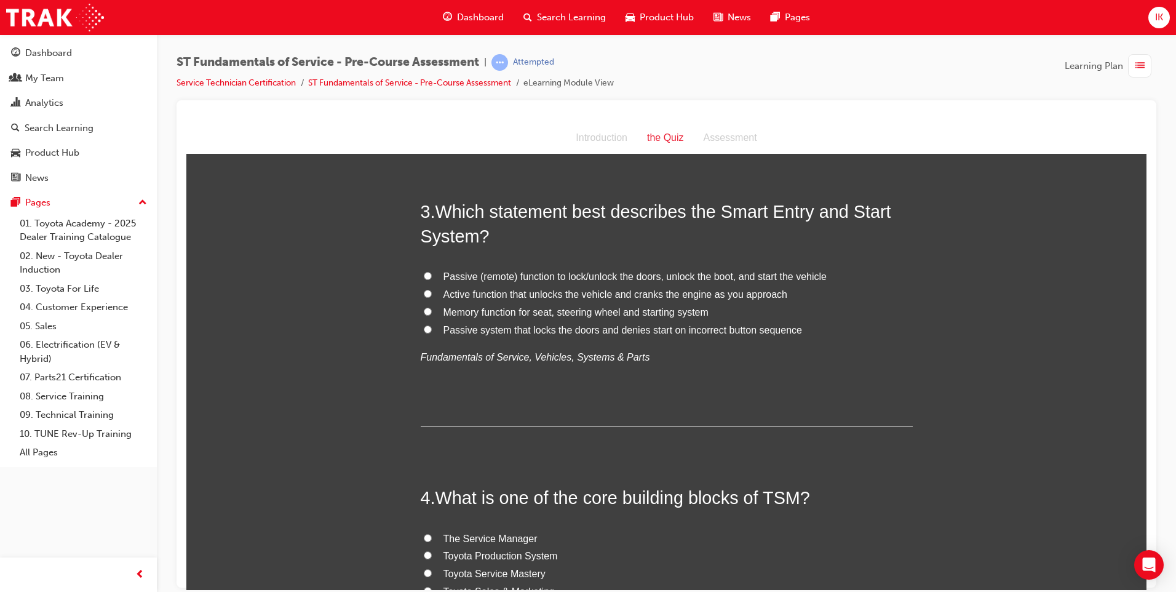
scroll to position [554, 0]
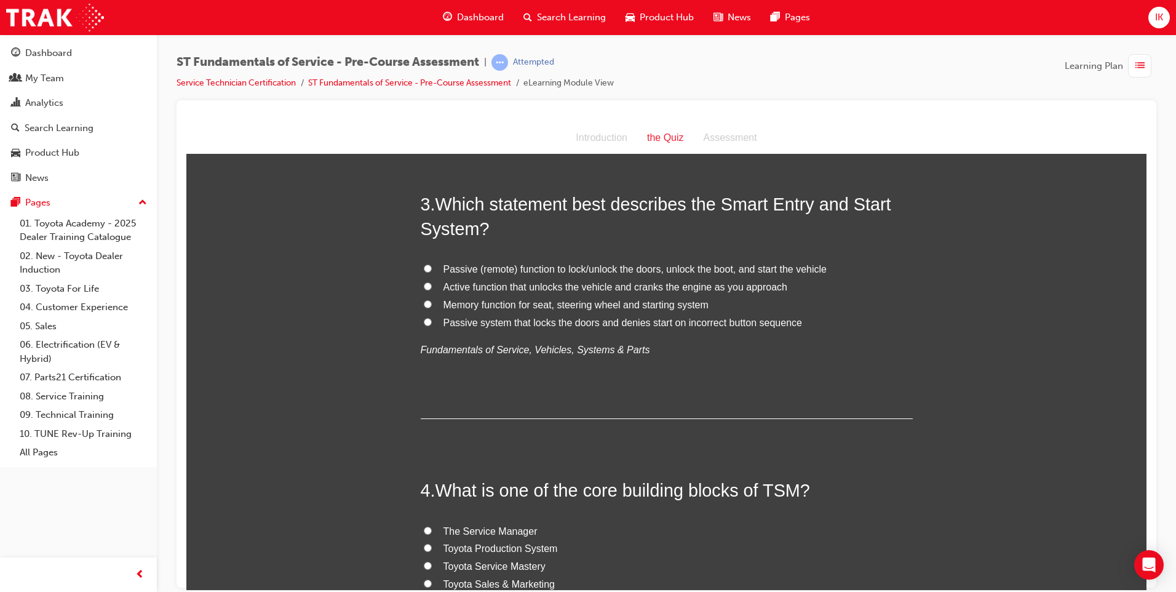
click at [424, 266] on input "Passive (remote) function to lock/unlock the doors, unlock the boot, and start …" at bounding box center [428, 268] width 8 height 8
radio input "true"
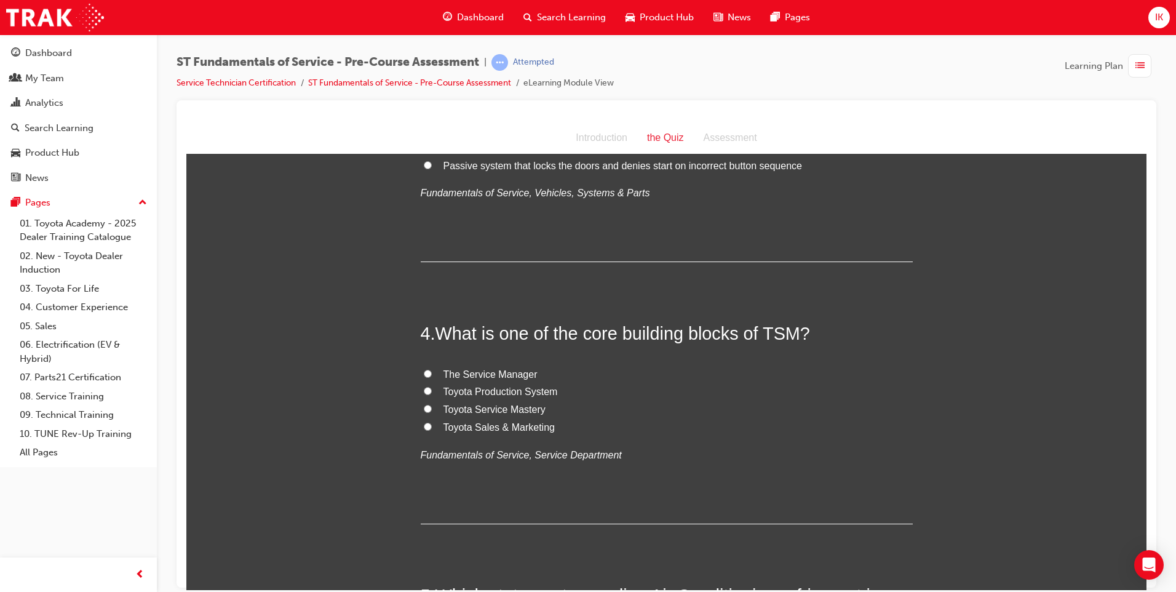
scroll to position [738, 0]
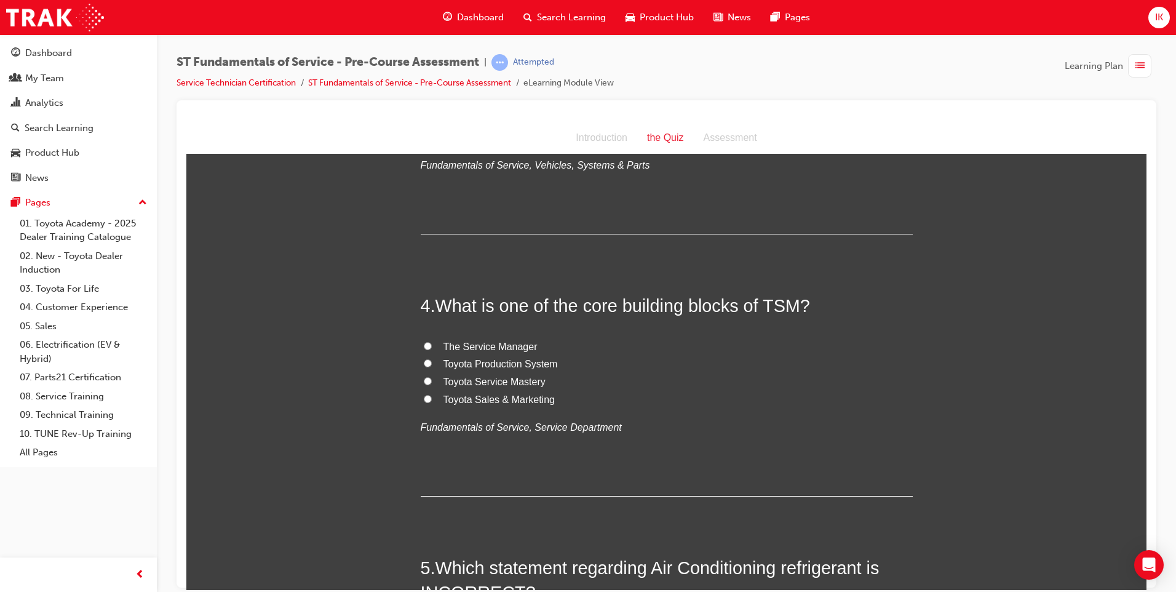
click at [424, 397] on input "Toyota Sales & Marketing" at bounding box center [428, 398] width 8 height 8
radio input "true"
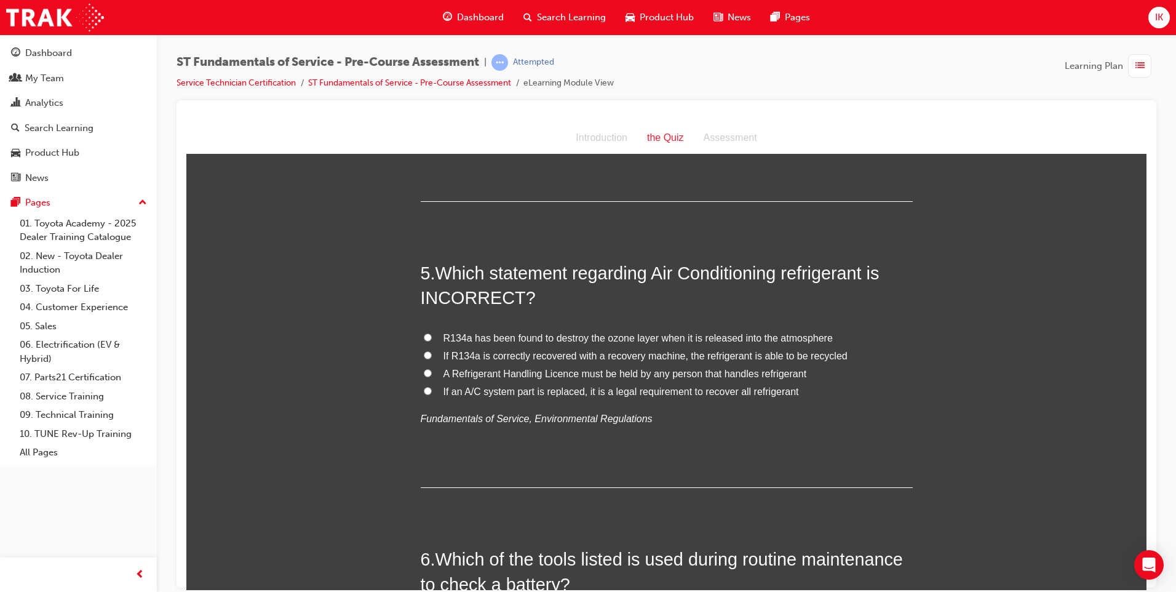
scroll to position [1046, 0]
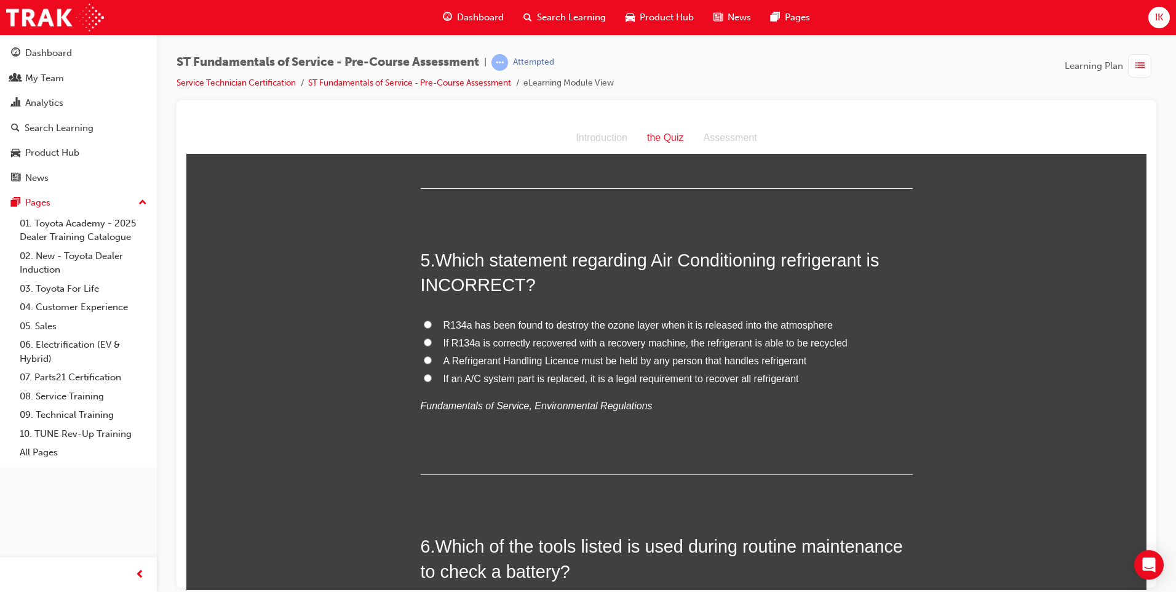
click at [424, 362] on input "A Refrigerant Handling Licence must be held by any person that handles refriger…" at bounding box center [428, 360] width 8 height 8
radio input "true"
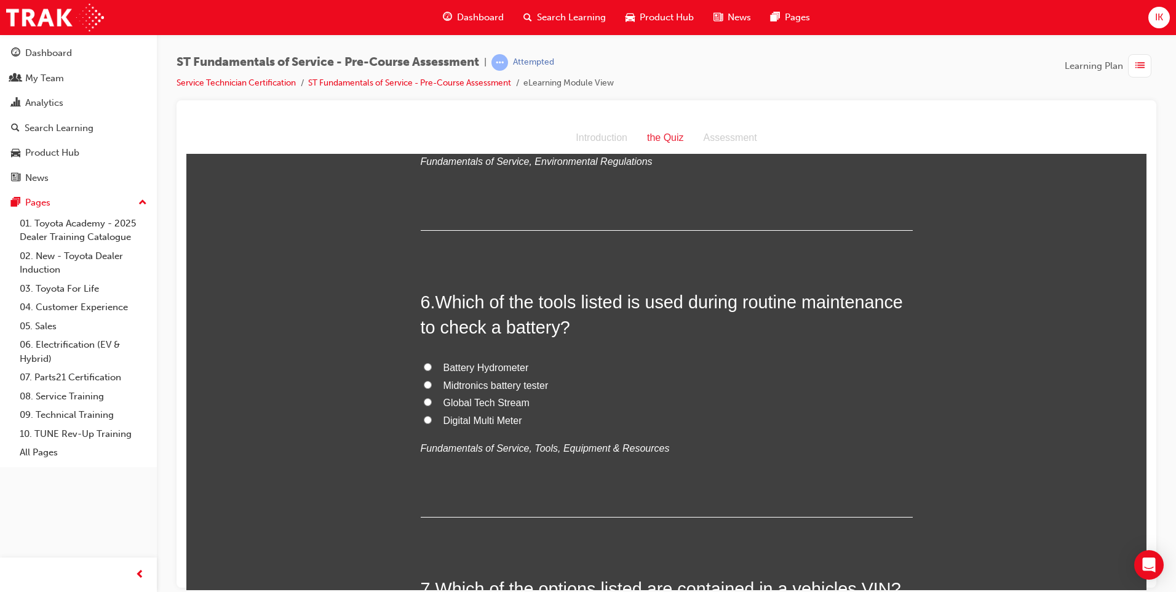
scroll to position [1292, 0]
click at [453, 381] on span "Midtronics battery tester" at bounding box center [495, 383] width 105 height 10
click at [432, 381] on input "Midtronics battery tester" at bounding box center [428, 382] width 8 height 8
radio input "true"
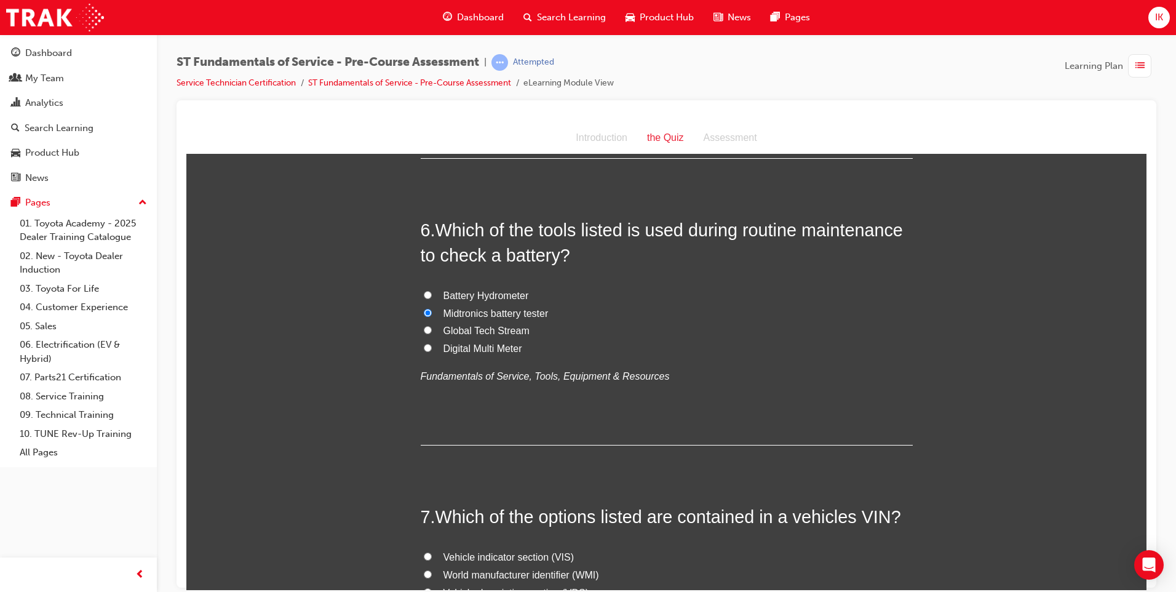
scroll to position [1661, 0]
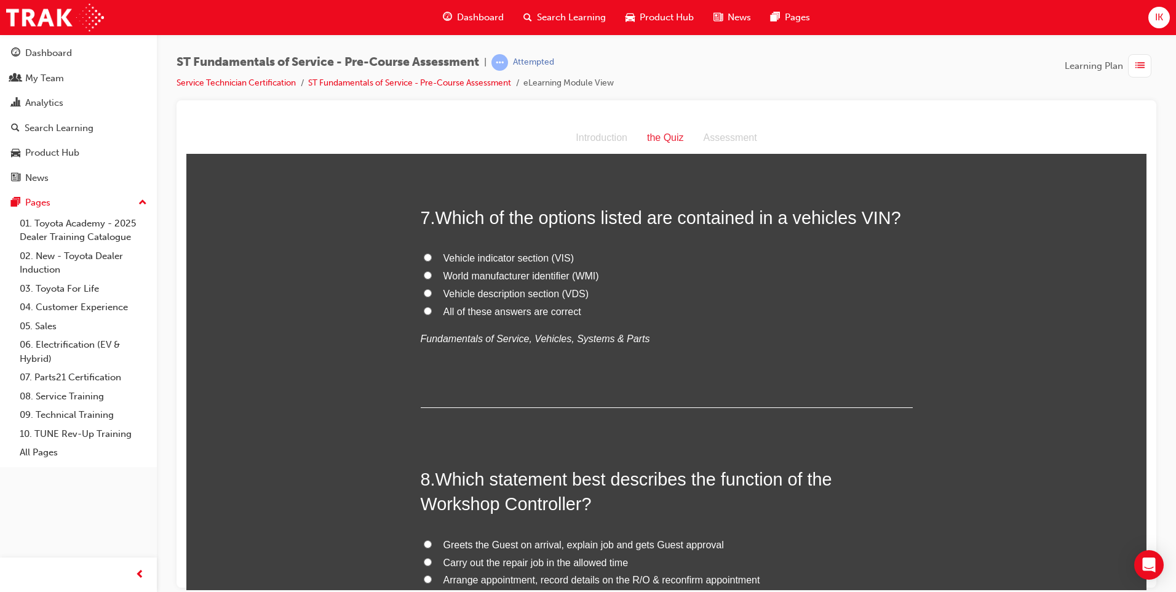
drag, startPoint x: 517, startPoint y: 312, endPoint x: 526, endPoint y: 308, distance: 9.6
click at [518, 311] on span "All of these answers are correct" at bounding box center [512, 311] width 138 height 10
click at [432, 311] on input "All of these answers are correct" at bounding box center [428, 310] width 8 height 8
radio input "true"
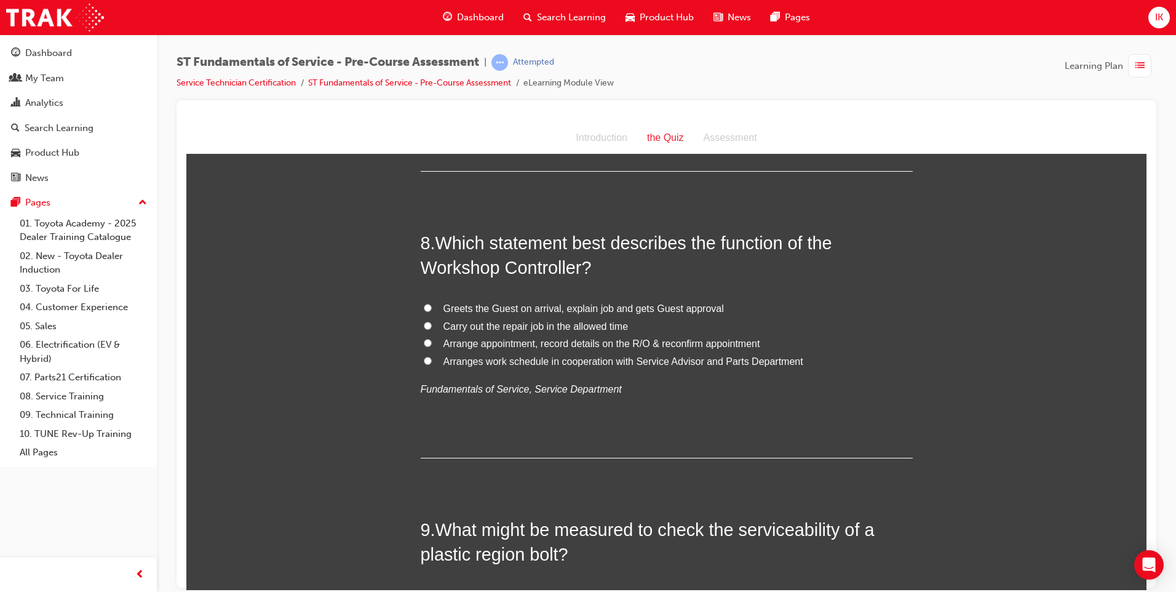
scroll to position [1907, 0]
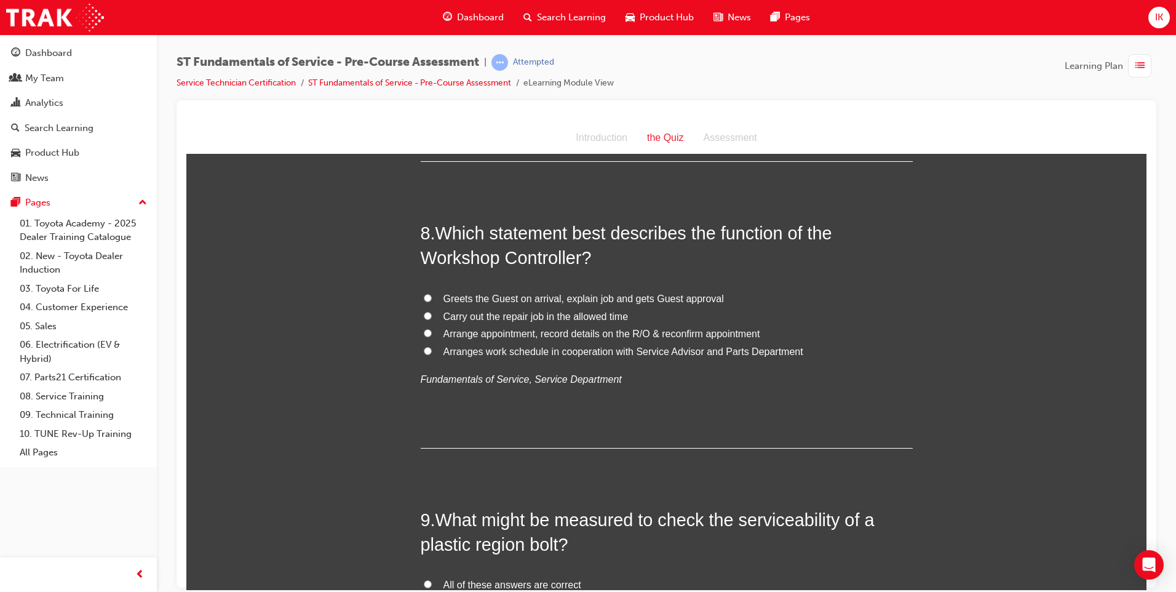
click at [424, 351] on input "Arranges work schedule in cooperation with Service Advisor and Parts Department" at bounding box center [428, 350] width 8 height 8
radio input "true"
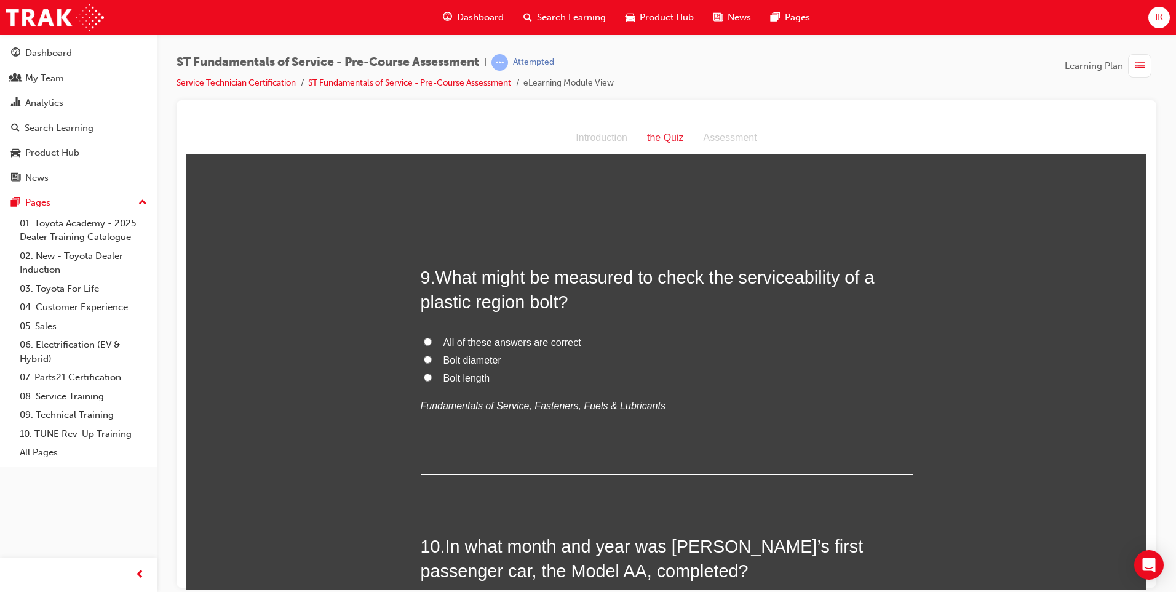
scroll to position [2153, 0]
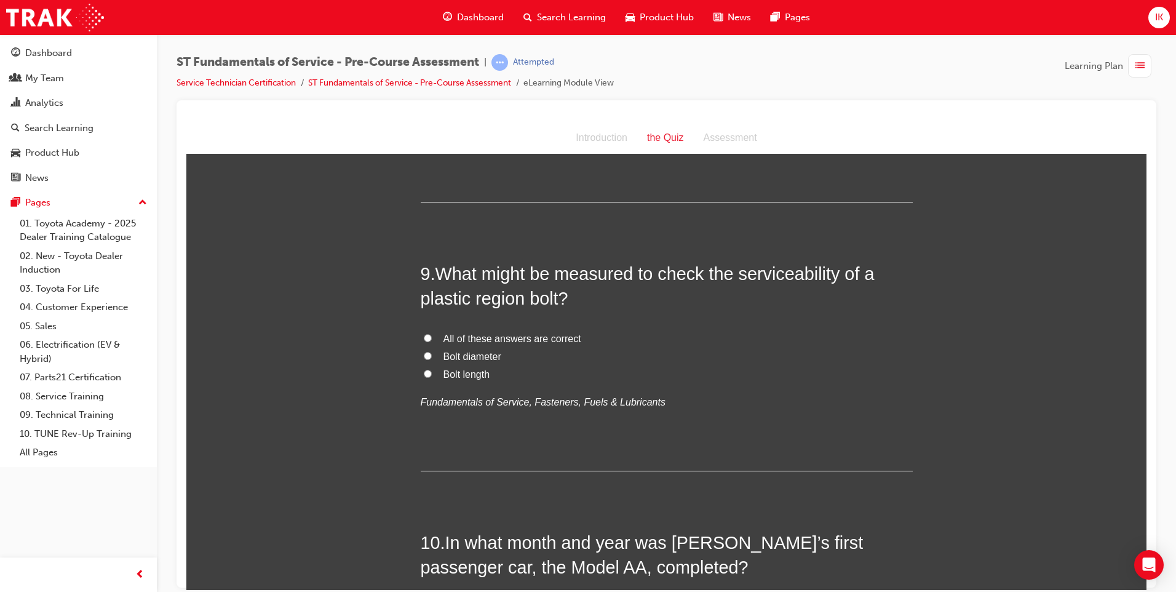
click at [427, 338] on label "All of these answers are correct" at bounding box center [667, 339] width 492 height 18
click at [427, 338] on input "All of these answers are correct" at bounding box center [428, 337] width 8 height 8
radio input "true"
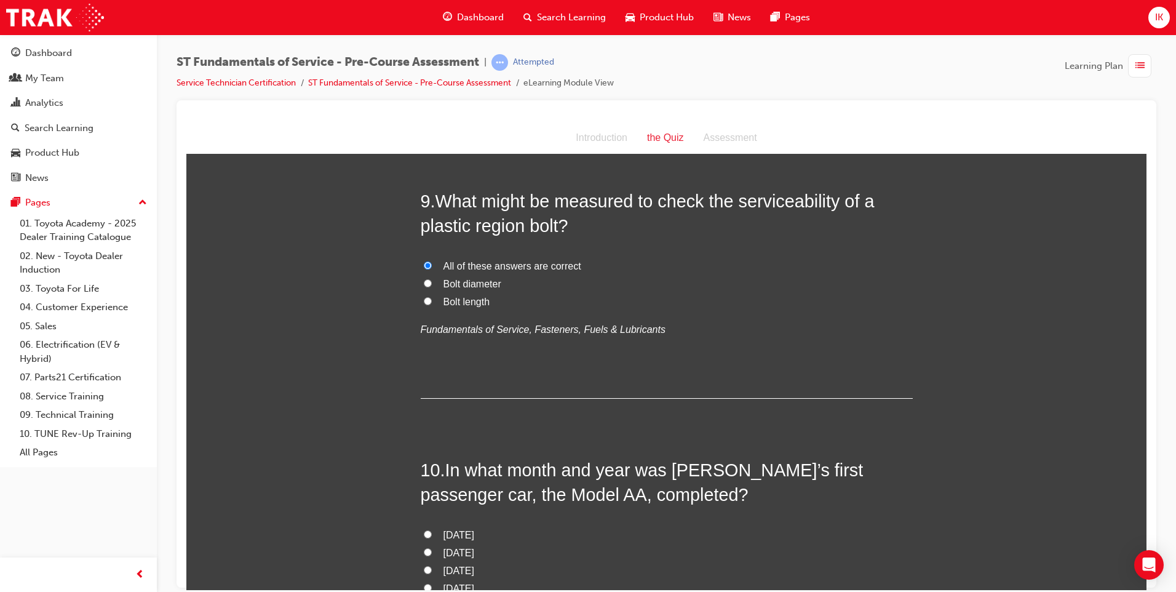
scroll to position [2399, 0]
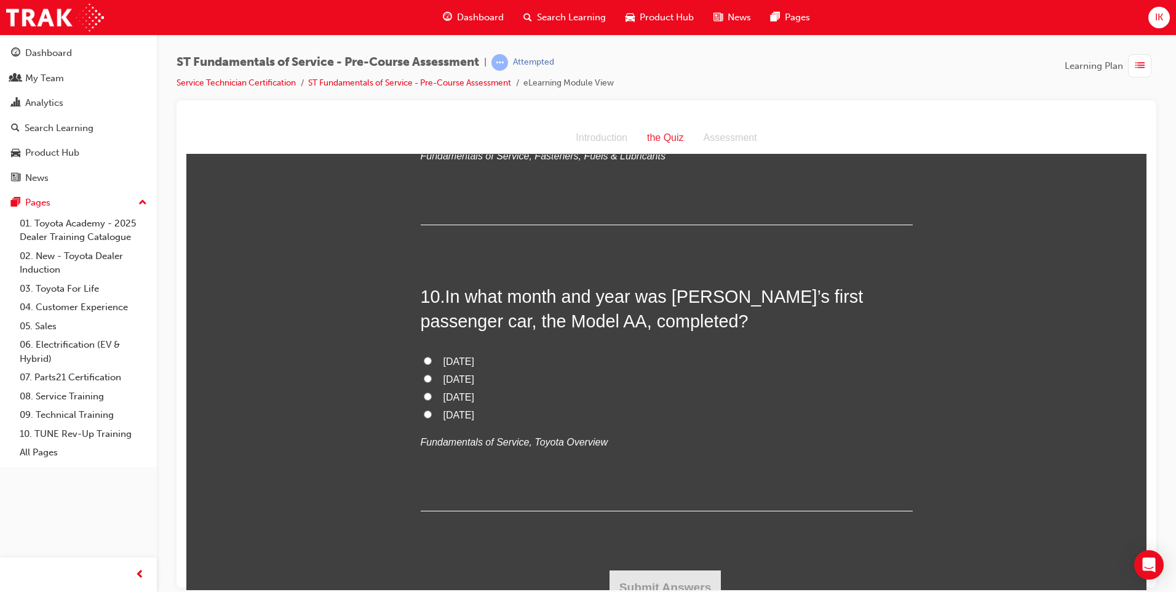
click at [427, 414] on label "April 1936" at bounding box center [667, 415] width 492 height 18
click at [427, 414] on input "April 1936" at bounding box center [428, 414] width 8 height 8
radio input "true"
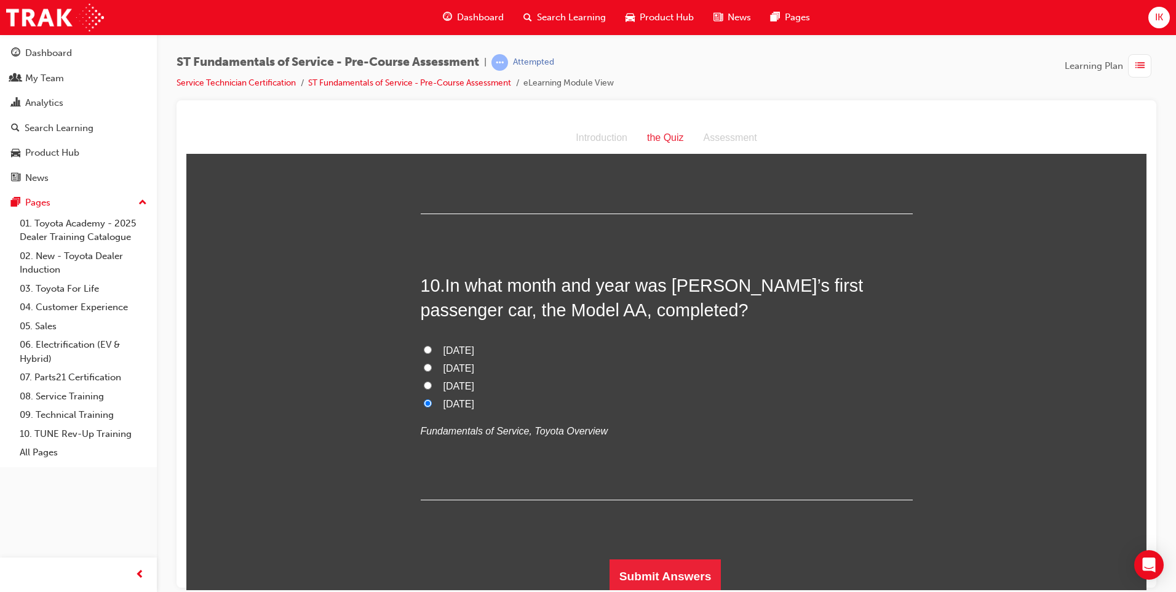
scroll to position [2413, 0]
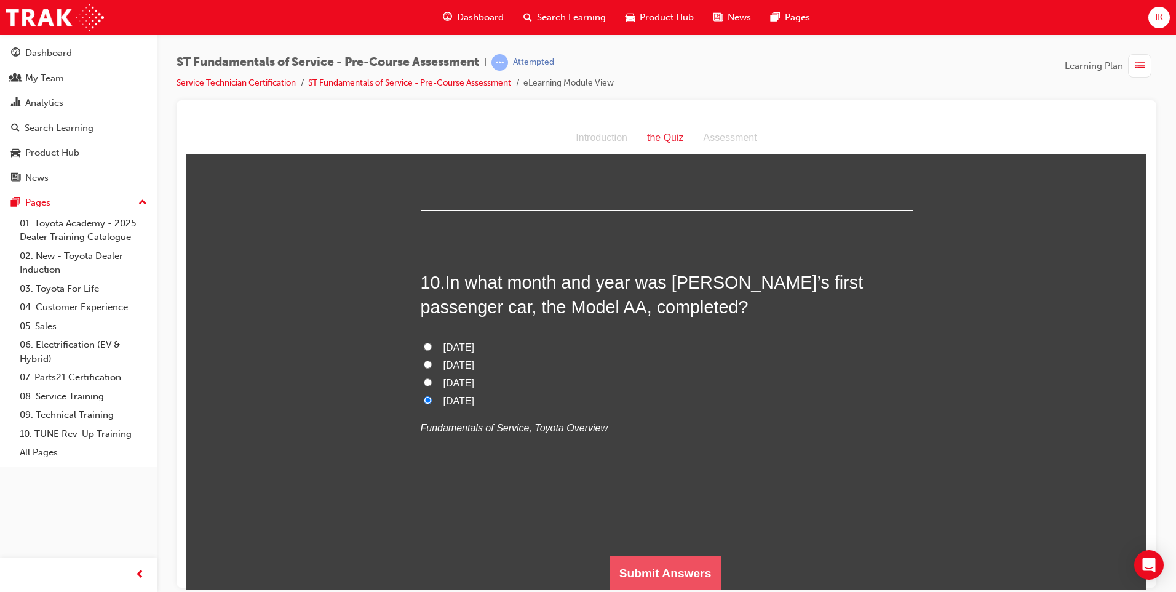
click at [662, 565] on button "Submit Answers" at bounding box center [666, 572] width 112 height 34
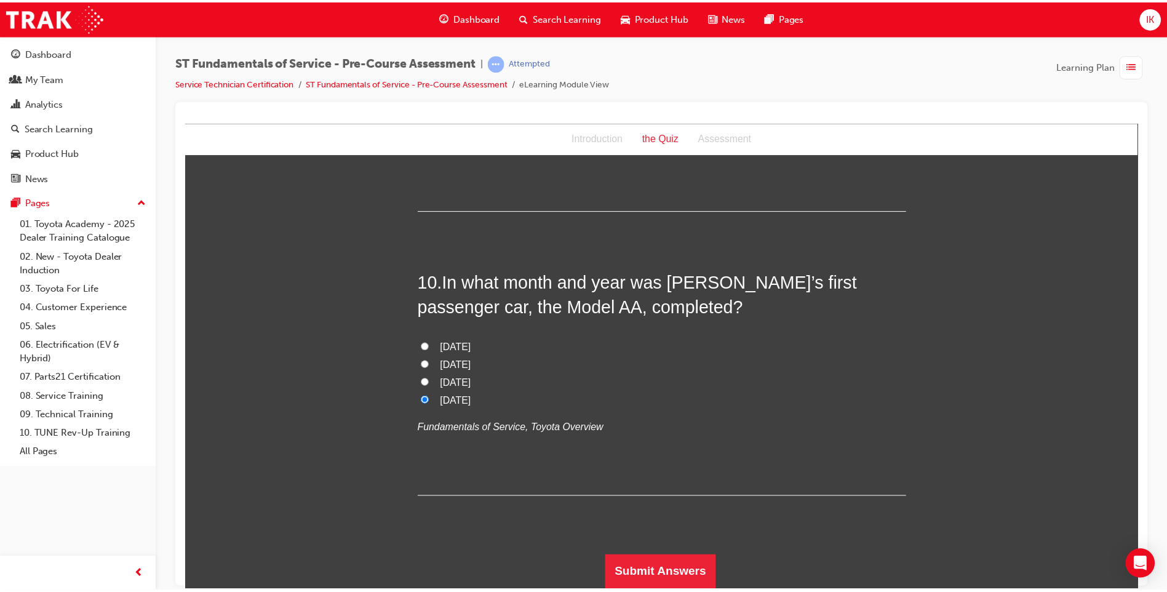
scroll to position [0, 0]
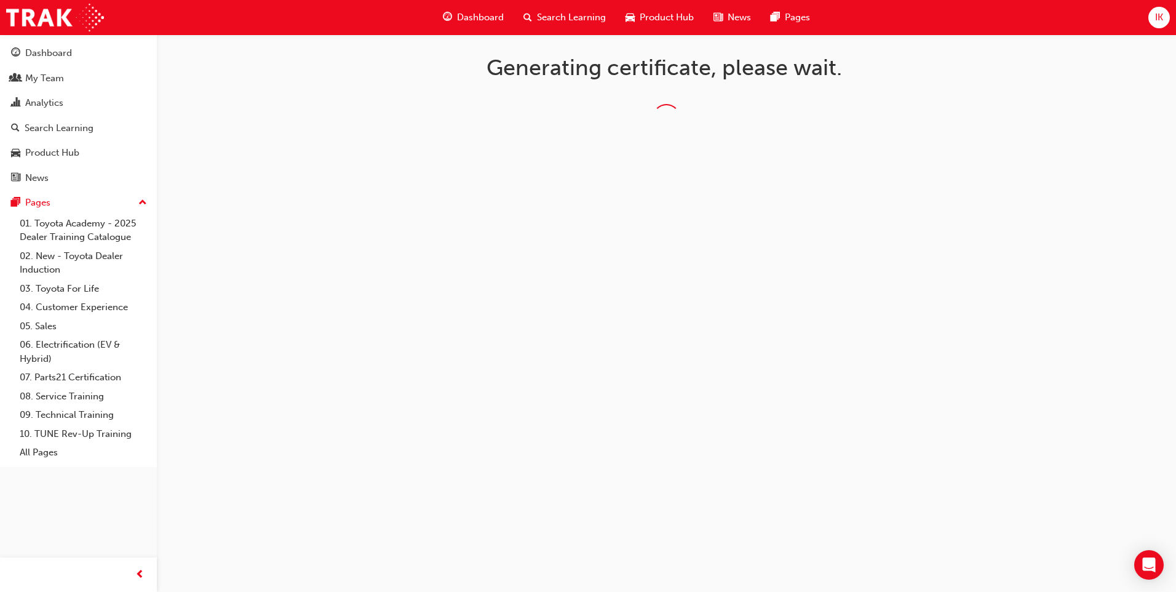
click at [1045, 70] on div "Generating certificate, please wait." at bounding box center [588, 296] width 1176 height 592
